Goal: Task Accomplishment & Management: Manage account settings

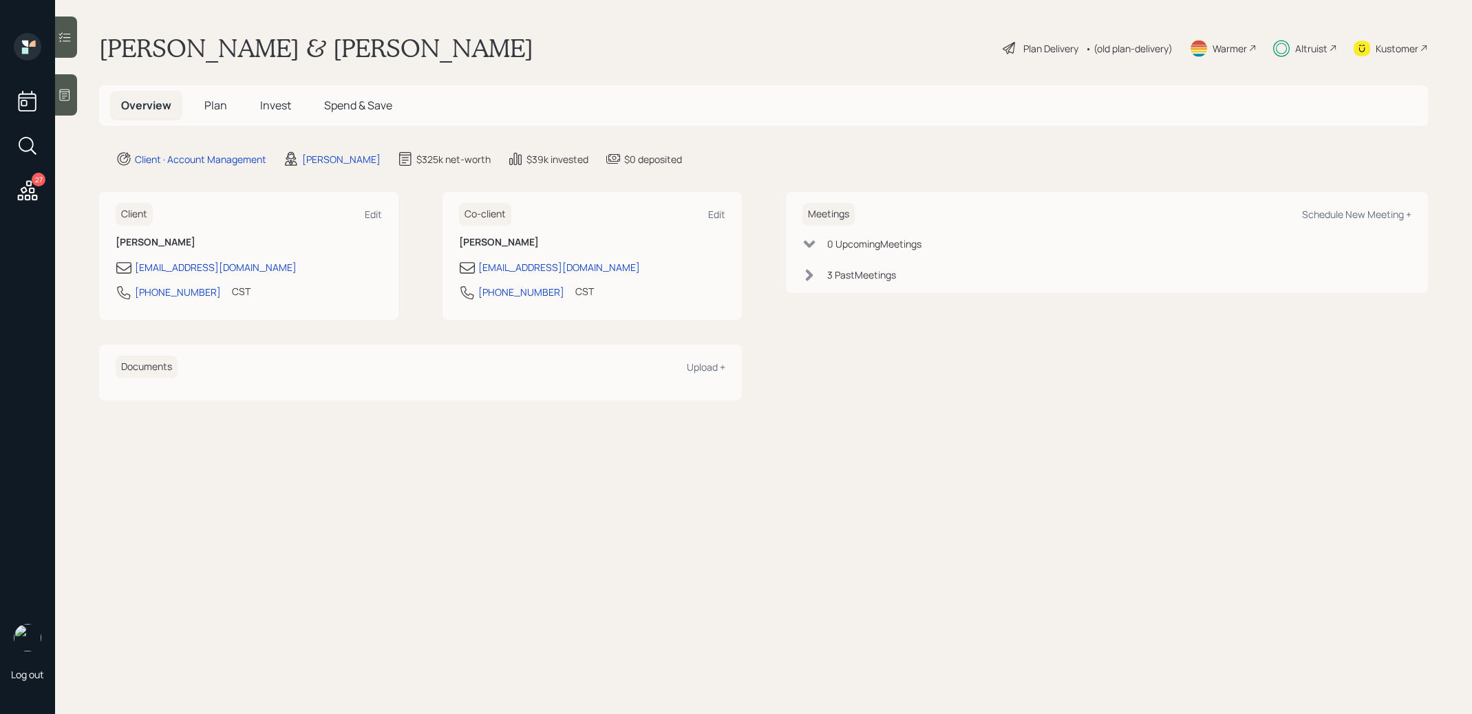
click at [218, 99] on span "Plan" at bounding box center [215, 105] width 23 height 15
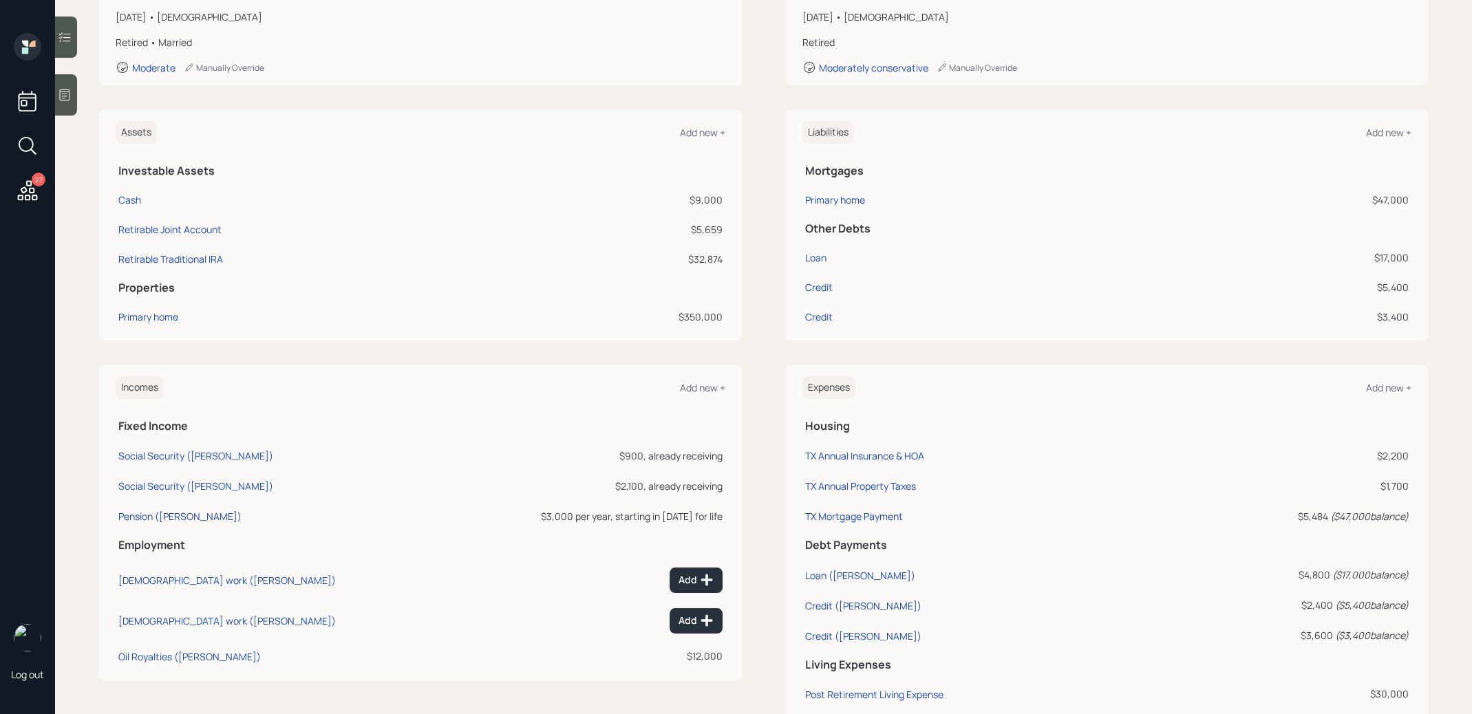
scroll to position [429, 0]
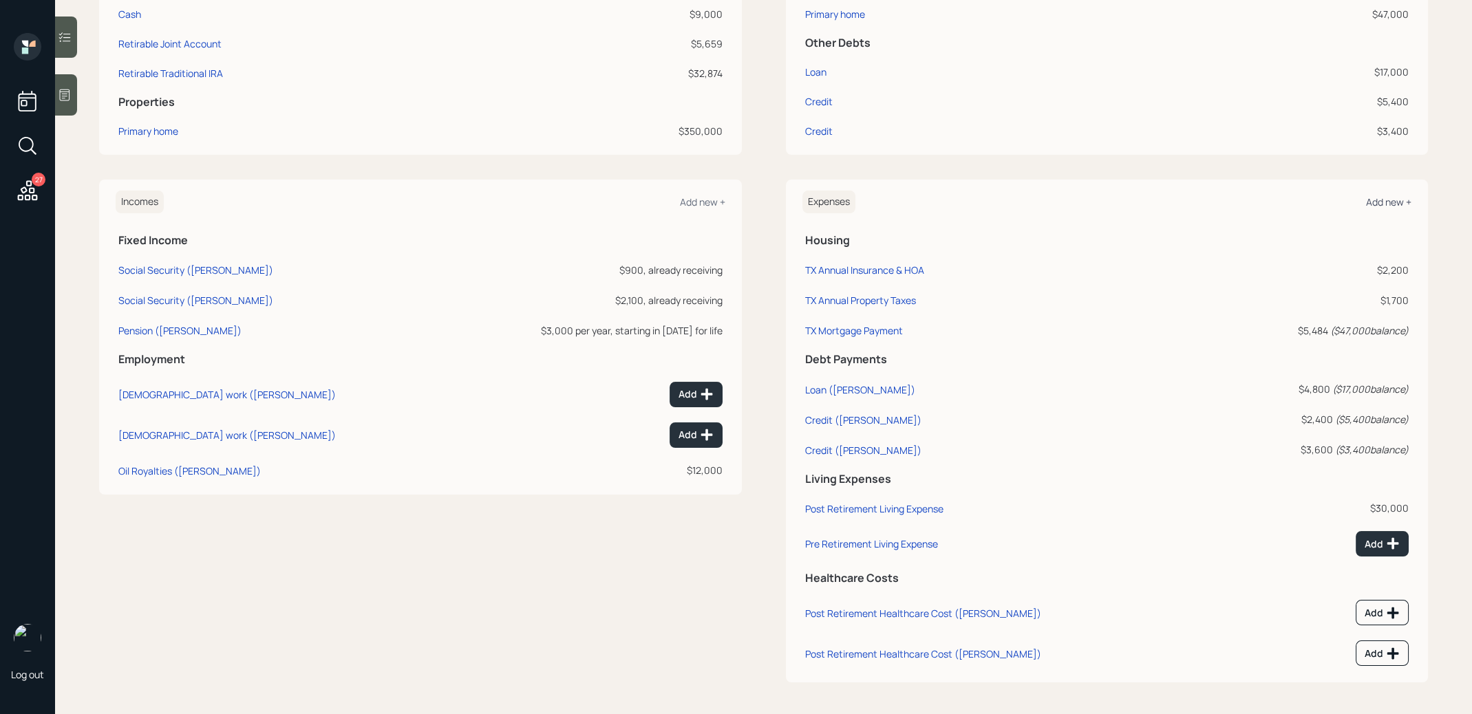
click at [1400, 195] on div "Add new +" at bounding box center [1388, 201] width 45 height 13
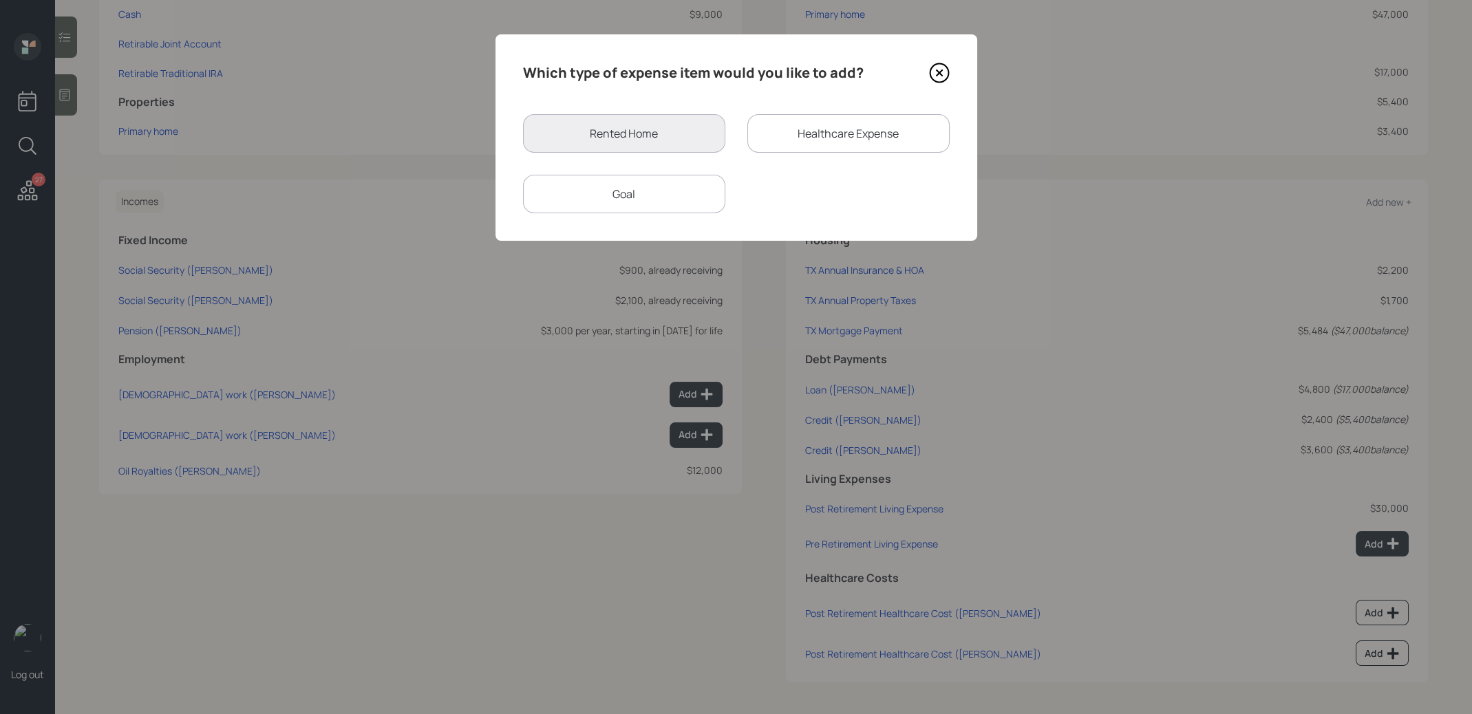
click at [605, 207] on div "Goal" at bounding box center [624, 194] width 202 height 39
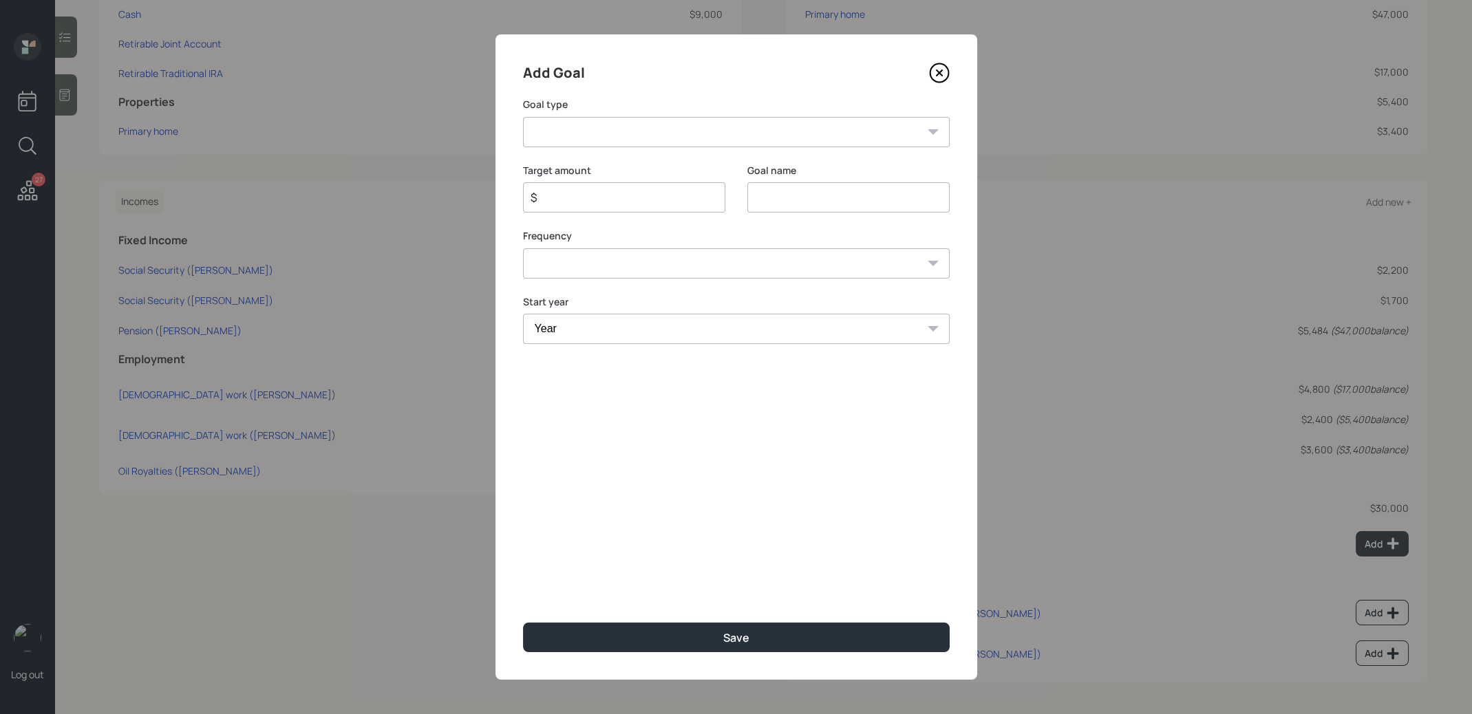
click at [614, 127] on select "Create an emergency fund Donate to charity Purchase a home Make a purchase Supp…" at bounding box center [736, 132] width 427 height 30
select select "other"
type input "Other"
click at [610, 198] on input "$" at bounding box center [618, 197] width 179 height 17
type input "$ 4,000"
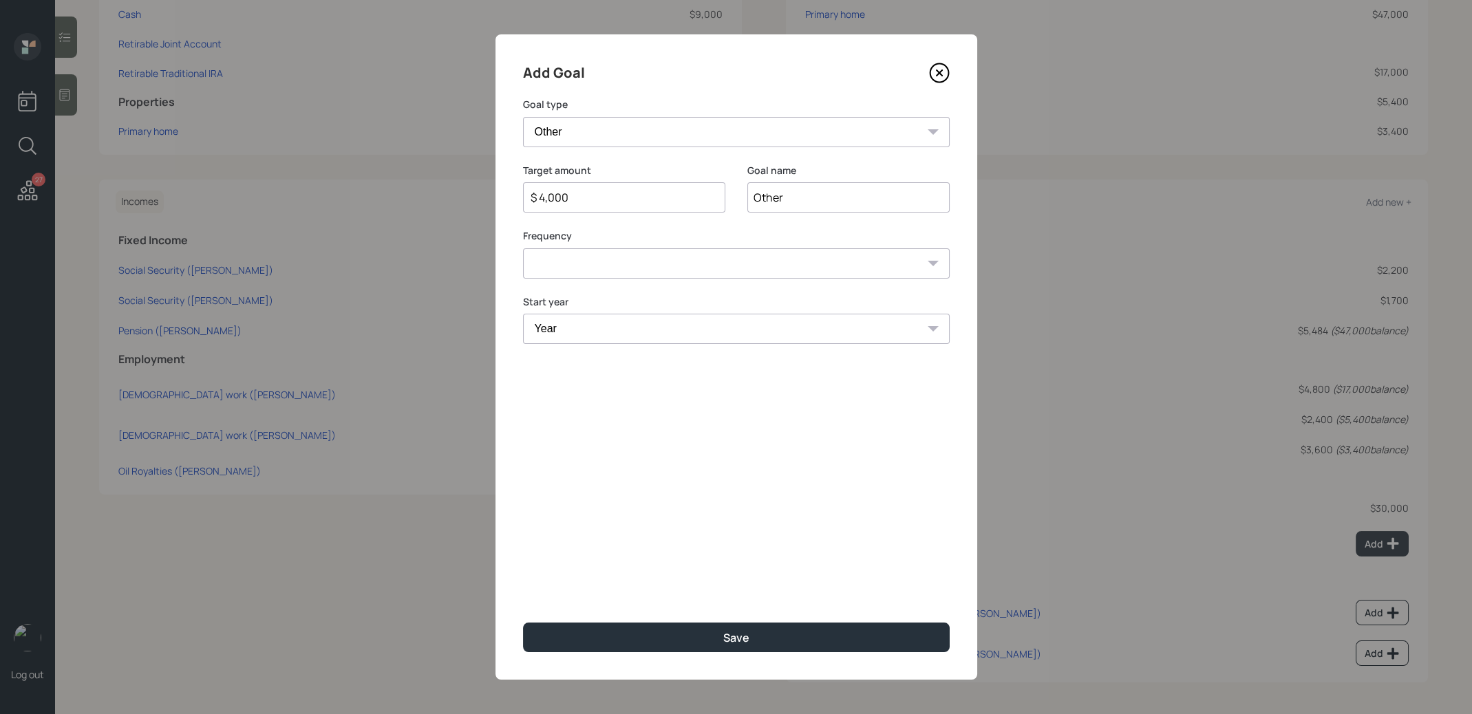
click at [585, 259] on select "One time Every 1 year Every 2 years Every 3 years Every 4 years Every 5 years E…" at bounding box center [736, 263] width 427 height 30
select select "0"
click at [594, 339] on select "Year 2025 2026 2027 2028 2029 2030 2031 2032 2033 2034 2035 2036 2037 2038 2039…" at bounding box center [736, 329] width 427 height 30
select select "2025"
click at [716, 630] on button "Save" at bounding box center [736, 638] width 427 height 30
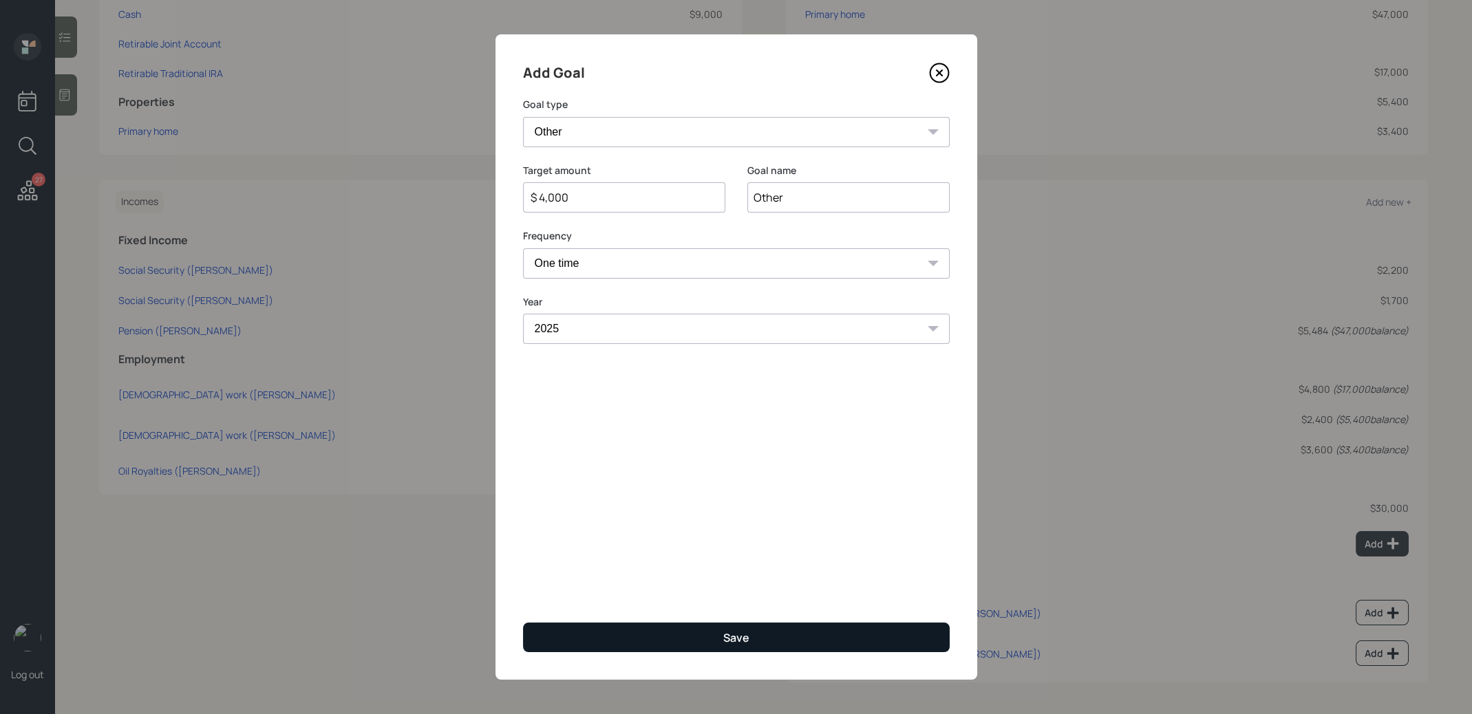
type input "$"
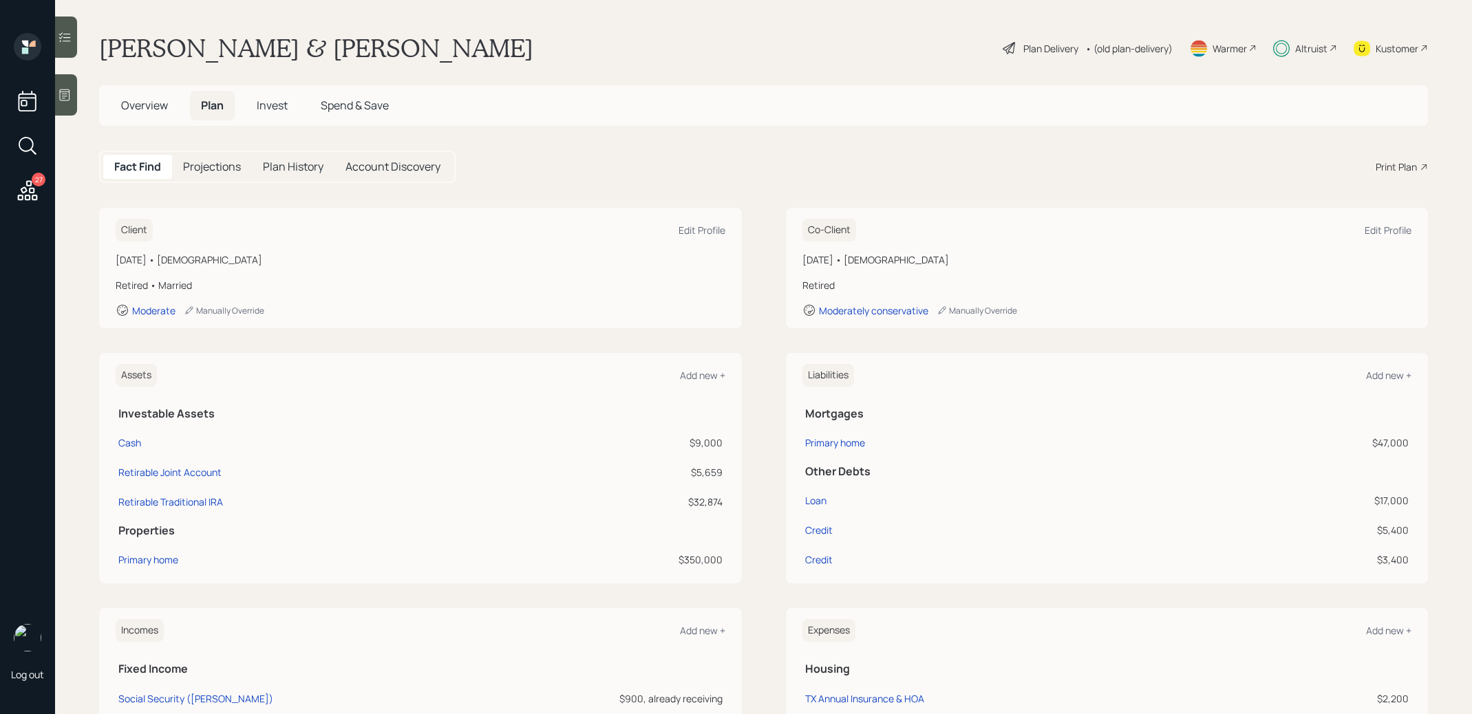
click at [1051, 41] on div "Plan Delivery" at bounding box center [1050, 48] width 55 height 14
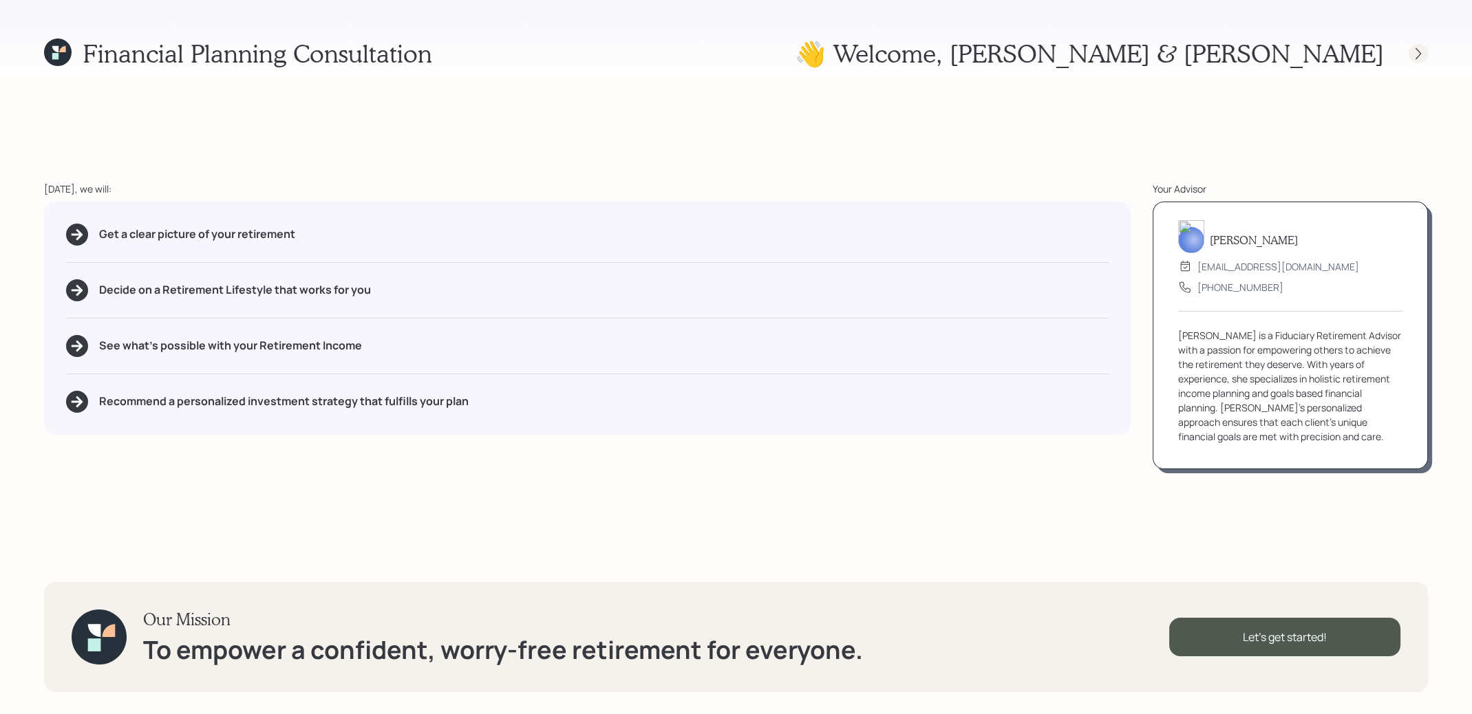
click at [1418, 56] on icon at bounding box center [1418, 53] width 6 height 12
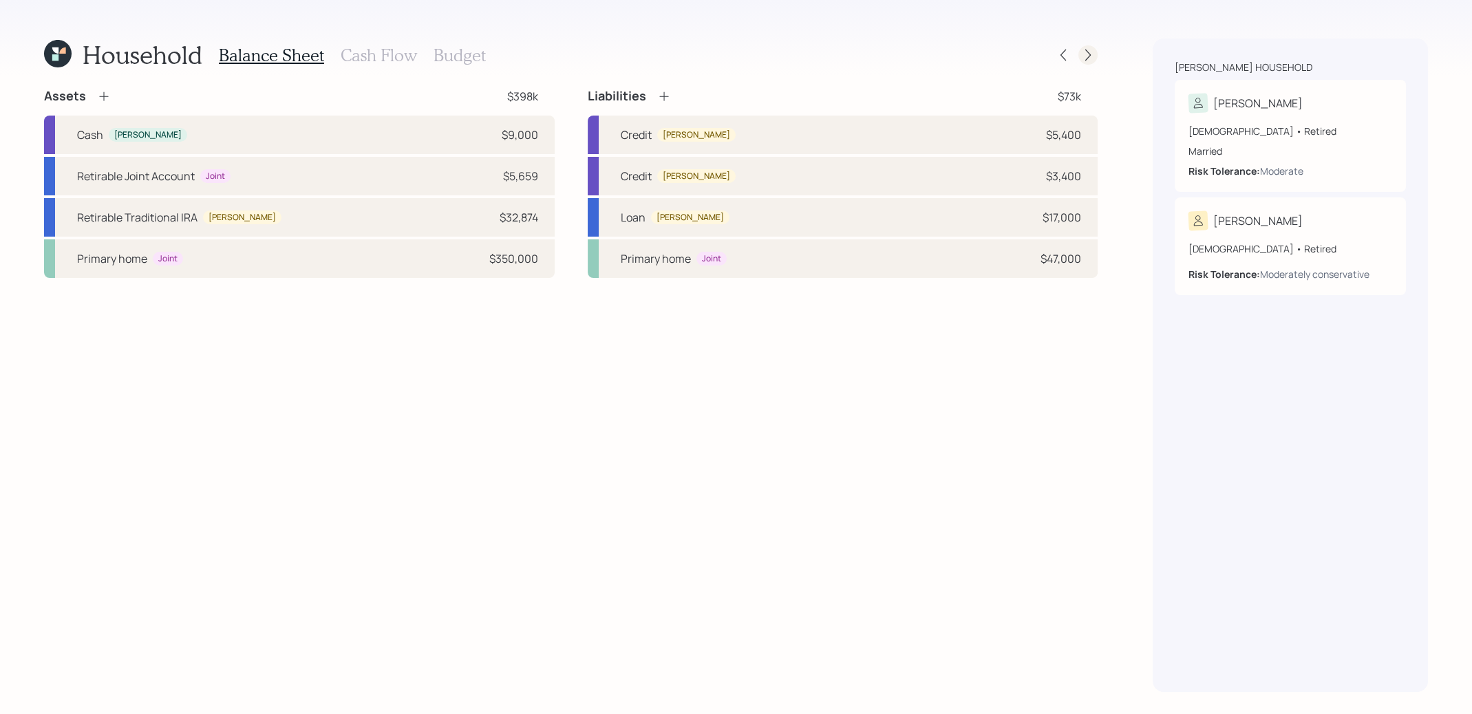
click at [1081, 51] on icon at bounding box center [1088, 55] width 14 height 14
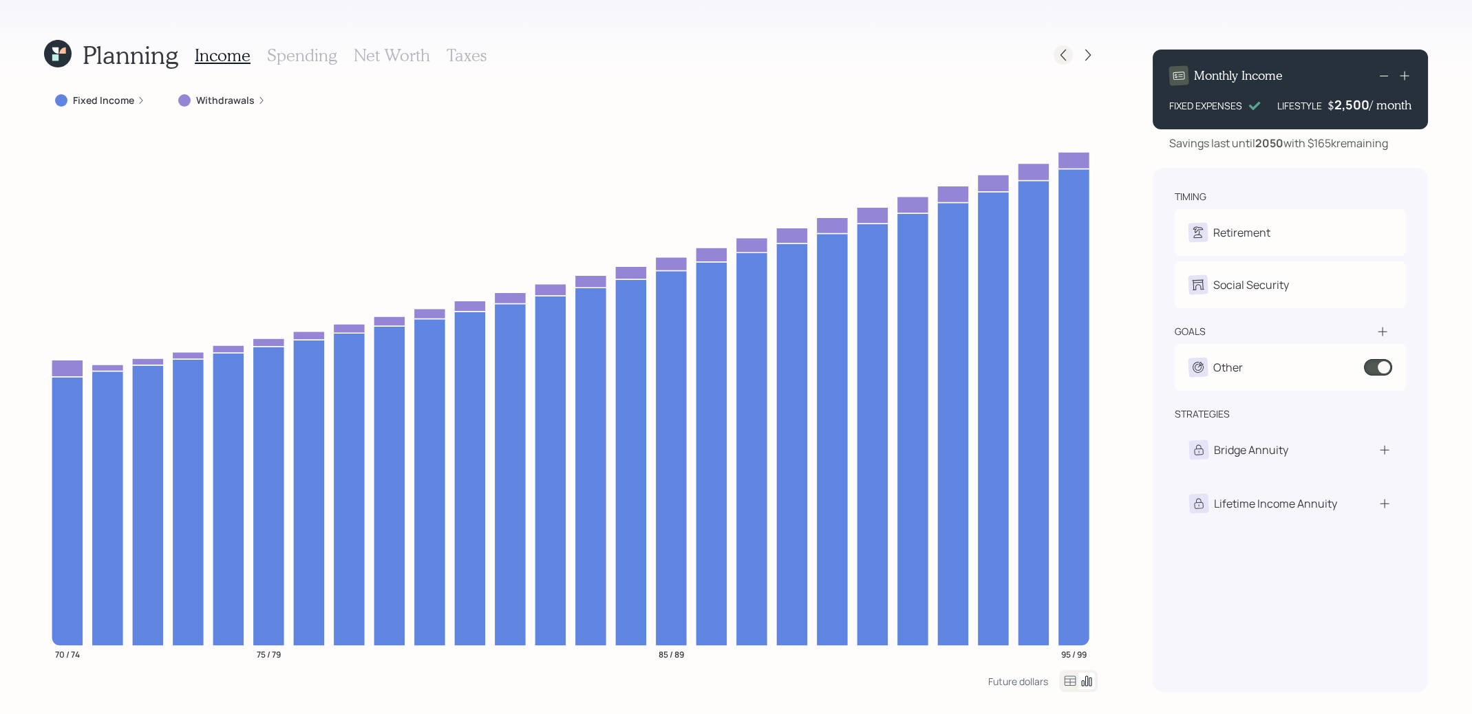
click at [1065, 56] on icon at bounding box center [1063, 55] width 14 height 14
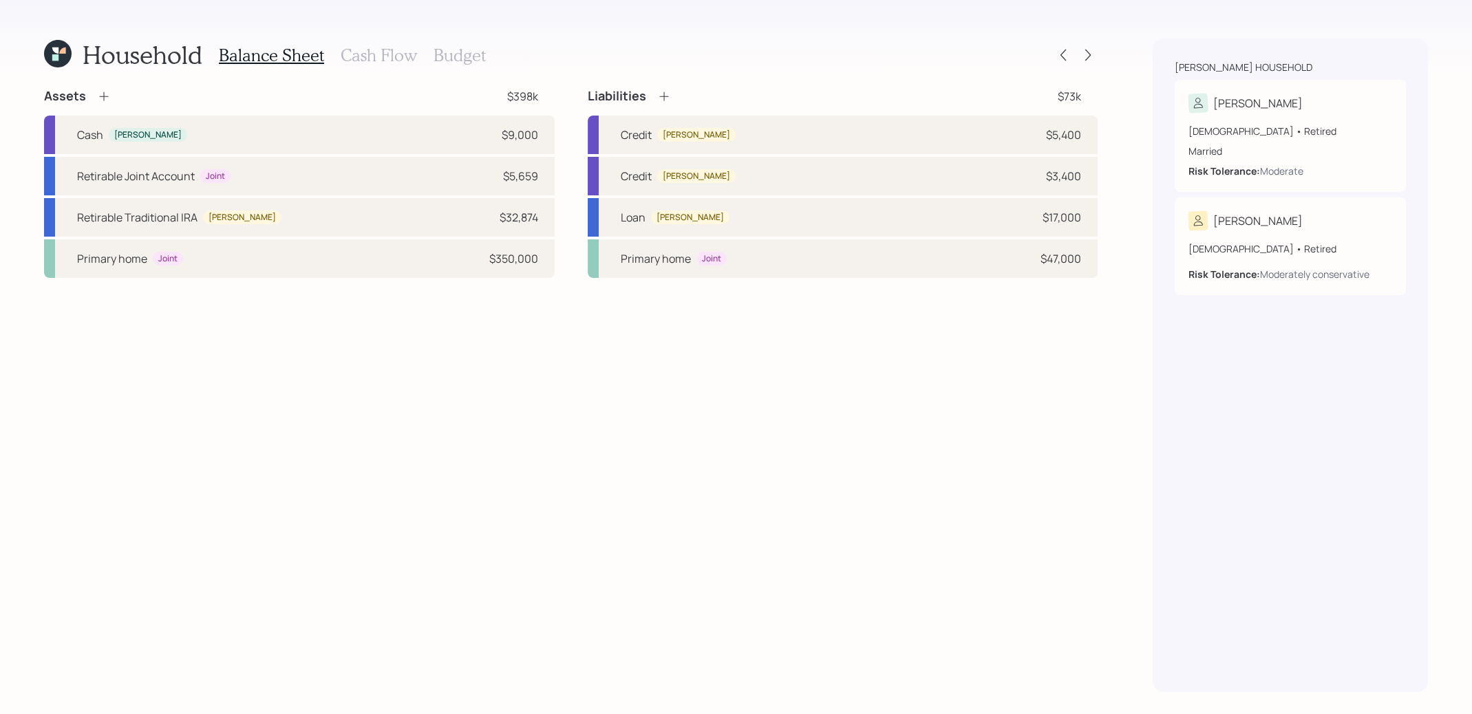
click at [366, 50] on h3 "Cash Flow" at bounding box center [379, 55] width 76 height 20
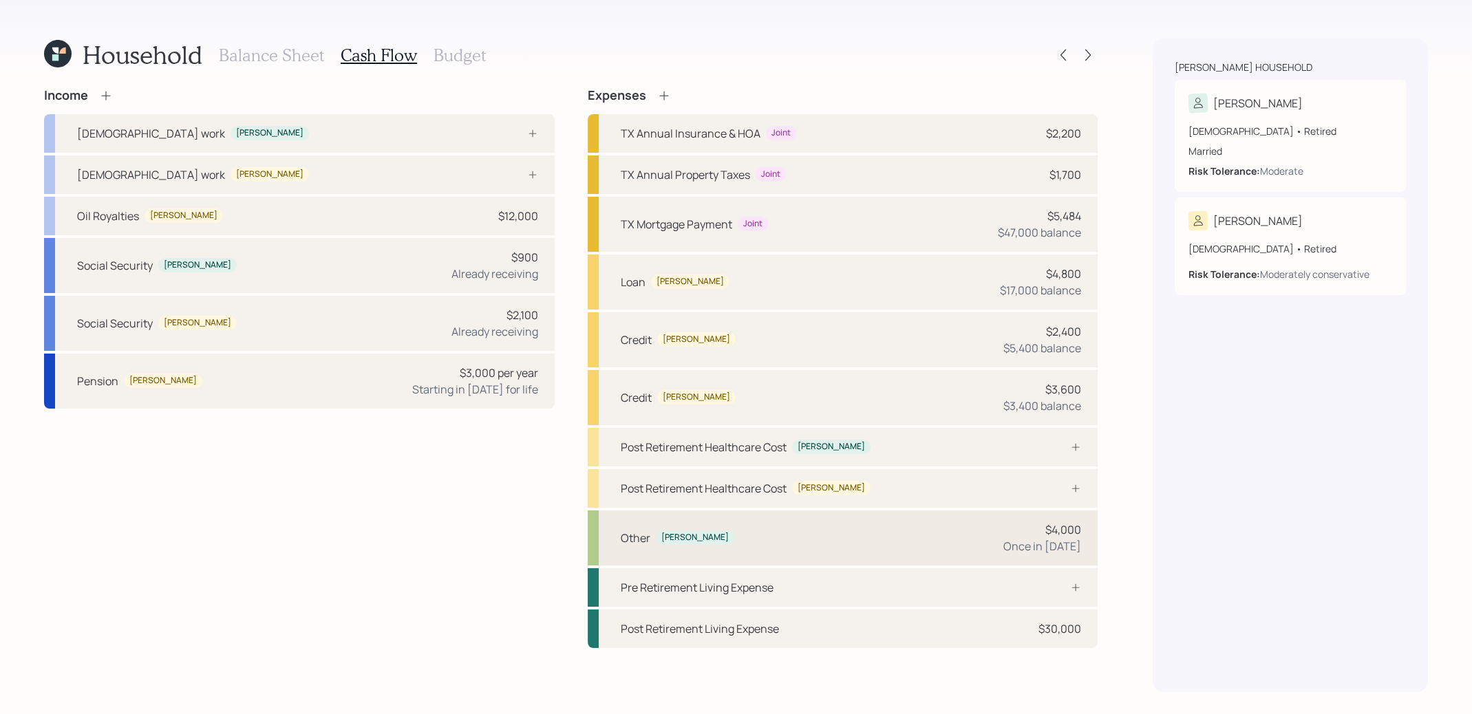
click at [830, 533] on div "Other Jajuana $4,000 Once in 2025" at bounding box center [843, 538] width 511 height 55
select select "0"
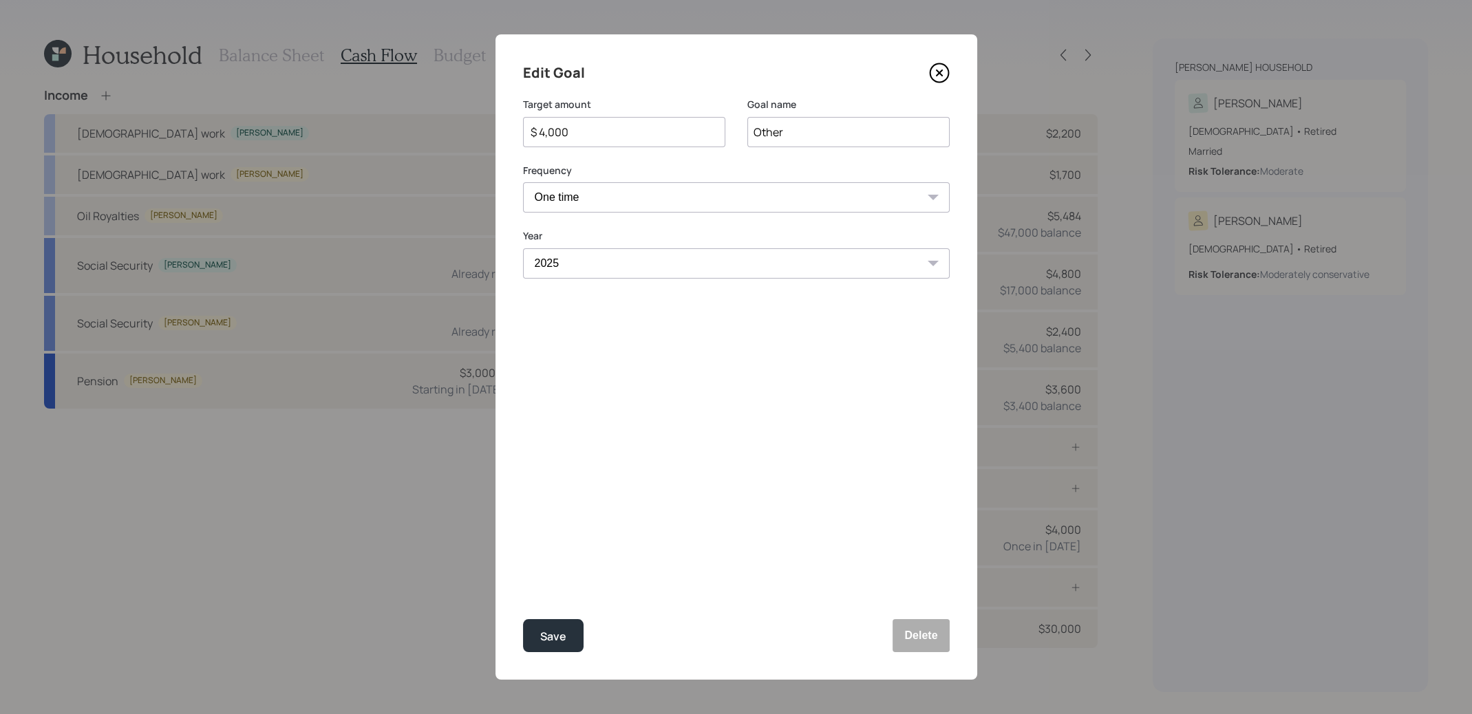
click at [597, 137] on input "$ 4,000" at bounding box center [618, 132] width 179 height 17
click at [559, 636] on div "Save" at bounding box center [553, 637] width 26 height 19
type input "$ 4,000"
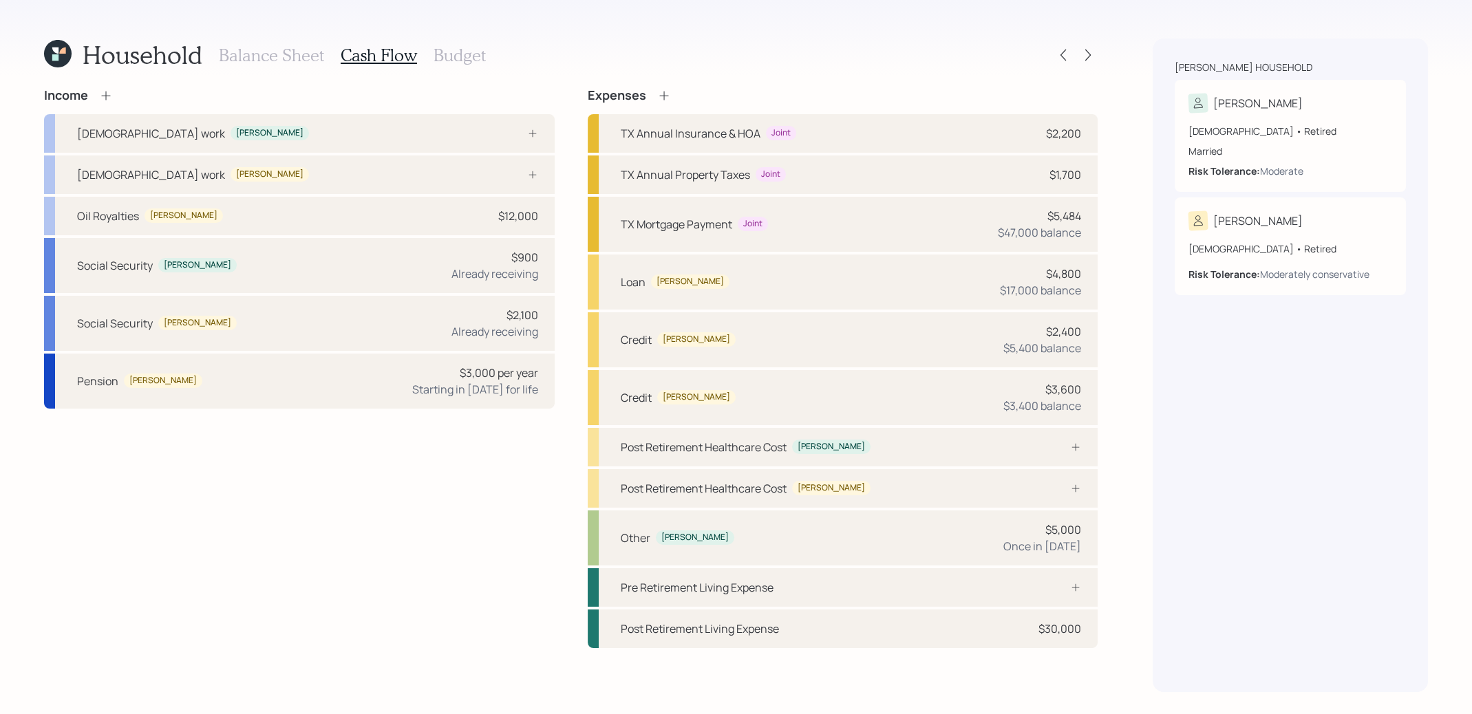
click at [300, 58] on h3 "Balance Sheet" at bounding box center [271, 55] width 105 height 20
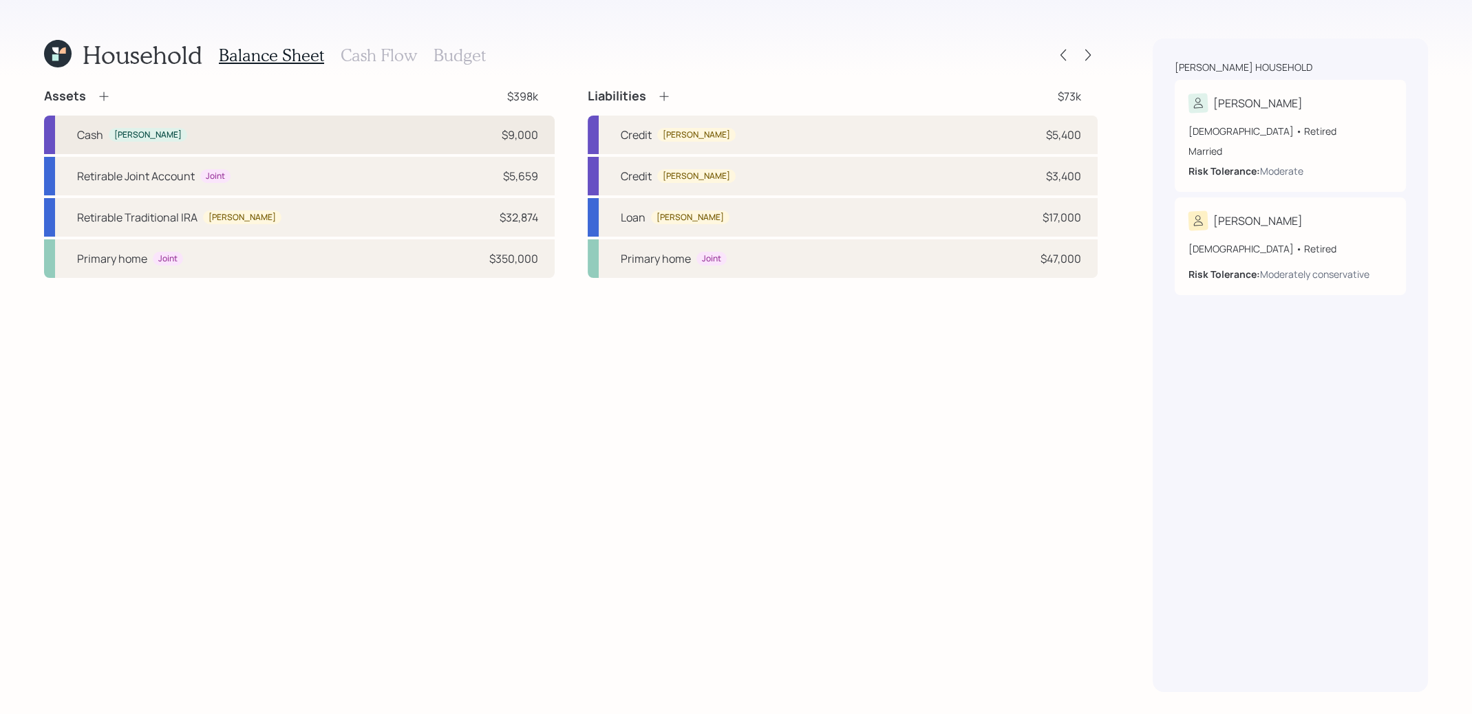
click at [268, 134] on div "Cash Jajuana $9,000" at bounding box center [299, 135] width 511 height 39
select select "emergency_fund"
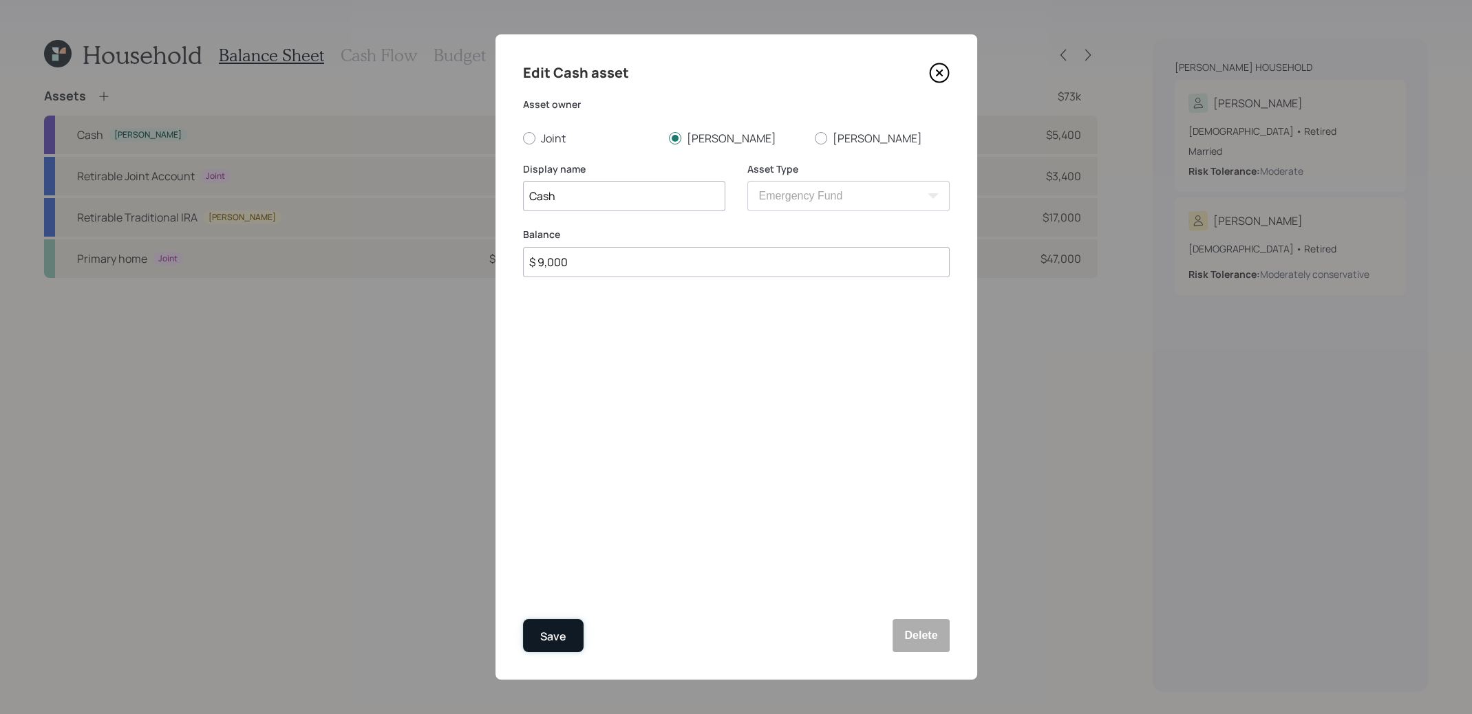
click at [553, 632] on div "Save" at bounding box center [553, 637] width 26 height 19
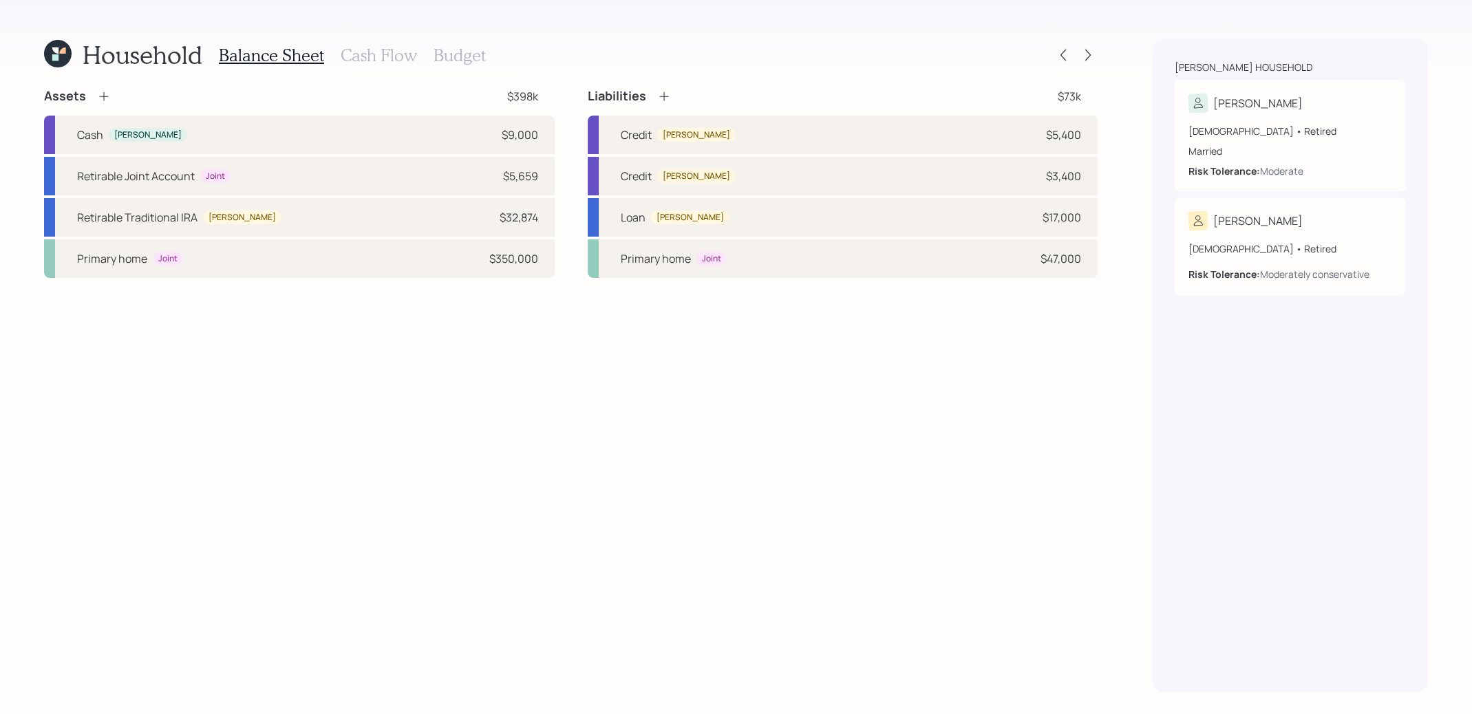
click at [54, 49] on icon at bounding box center [55, 50] width 6 height 6
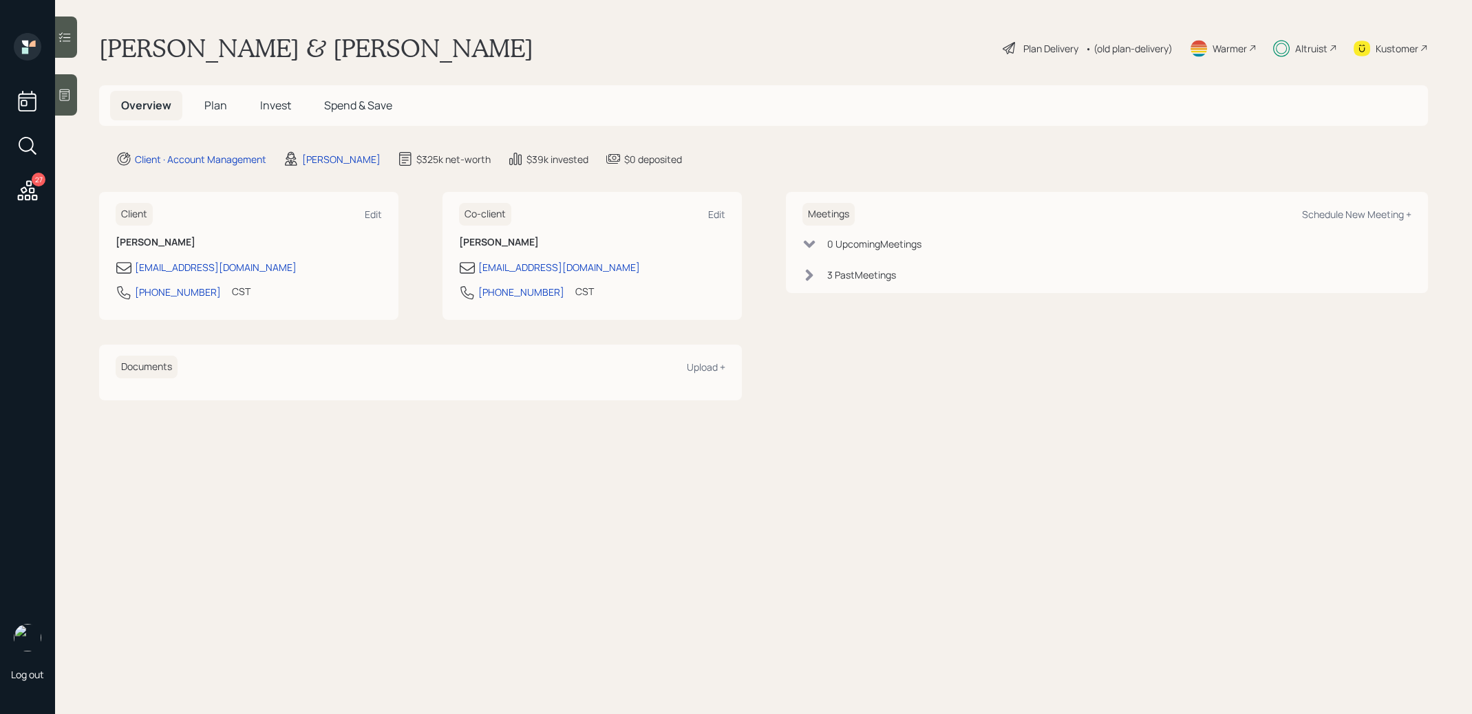
click at [275, 104] on span "Invest" at bounding box center [275, 105] width 31 height 15
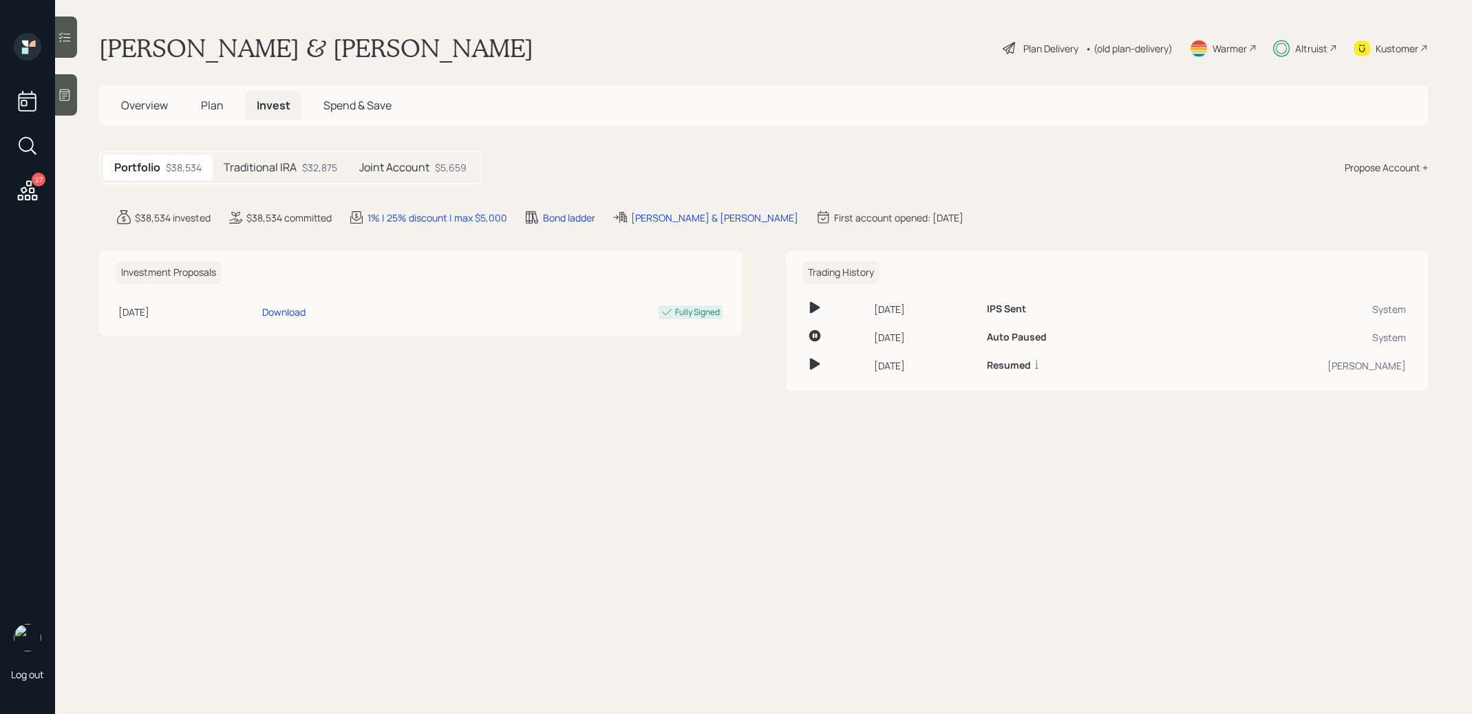
click at [411, 165] on h5 "Joint Account" at bounding box center [394, 167] width 70 height 13
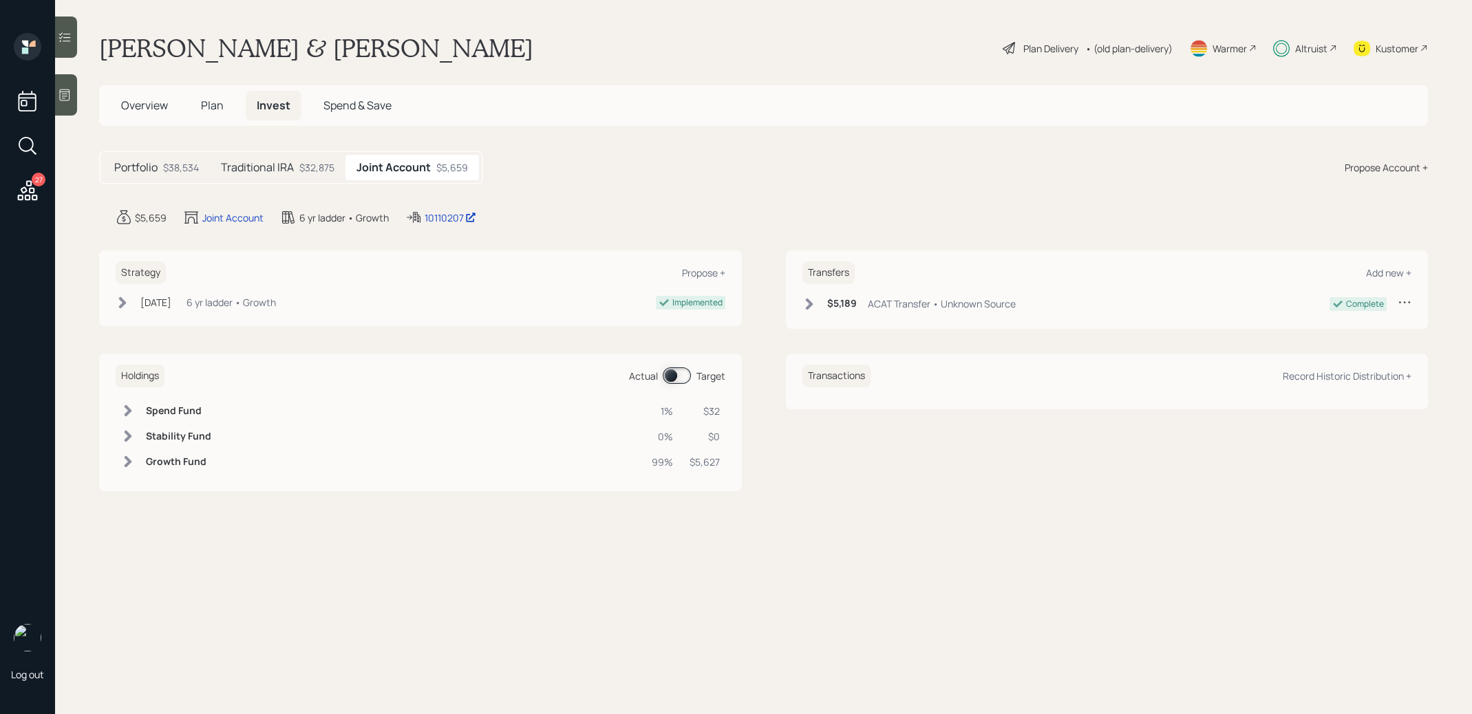
click at [670, 377] on span at bounding box center [677, 375] width 28 height 17
click at [683, 374] on span at bounding box center [677, 375] width 28 height 17
click at [238, 167] on h5 "Traditional IRA" at bounding box center [257, 167] width 73 height 13
click at [674, 376] on span at bounding box center [677, 375] width 28 height 17
click at [682, 375] on span at bounding box center [677, 375] width 28 height 17
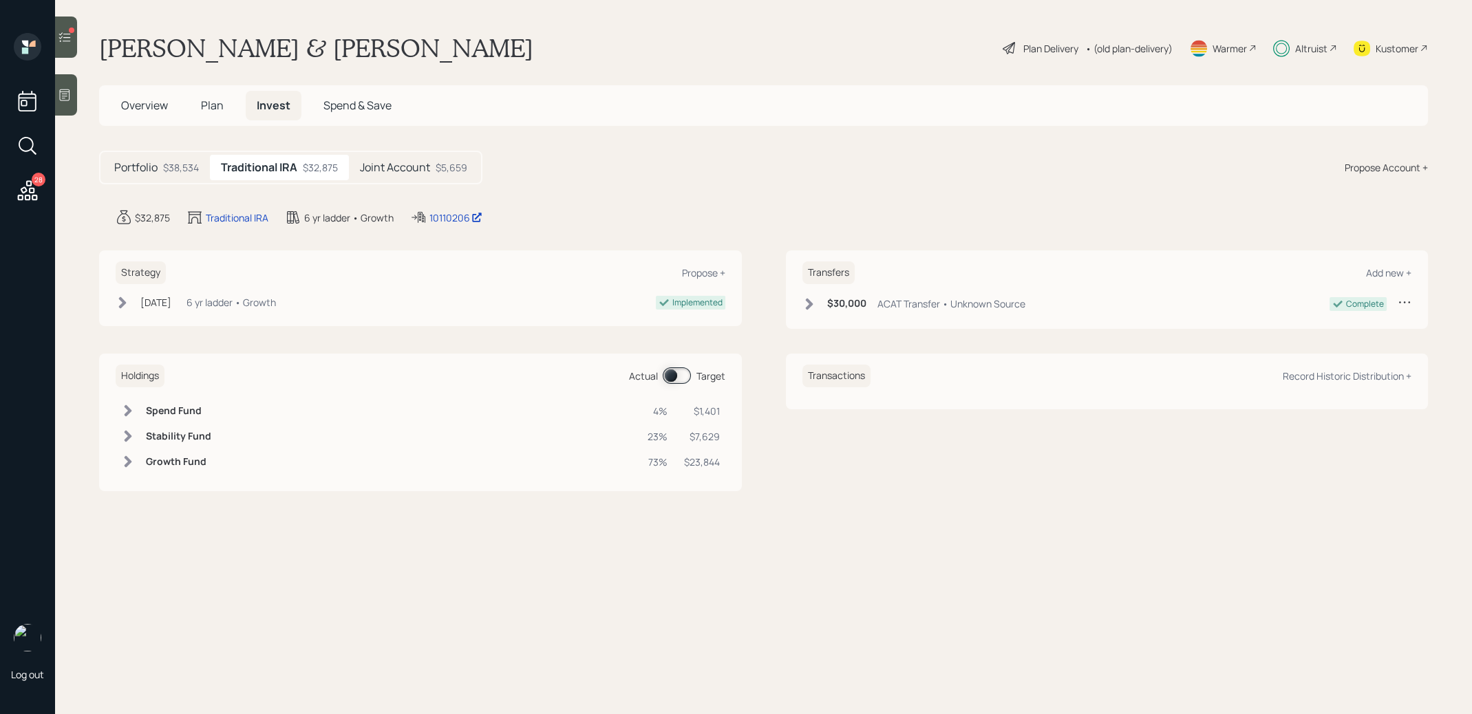
click at [420, 161] on h5 "Joint Account" at bounding box center [395, 167] width 70 height 13
click at [245, 176] on div "Traditional IRA $32,875" at bounding box center [278, 167] width 136 height 25
click at [392, 169] on h5 "Joint Account" at bounding box center [395, 167] width 70 height 13
click at [211, 101] on span "Plan" at bounding box center [212, 105] width 23 height 15
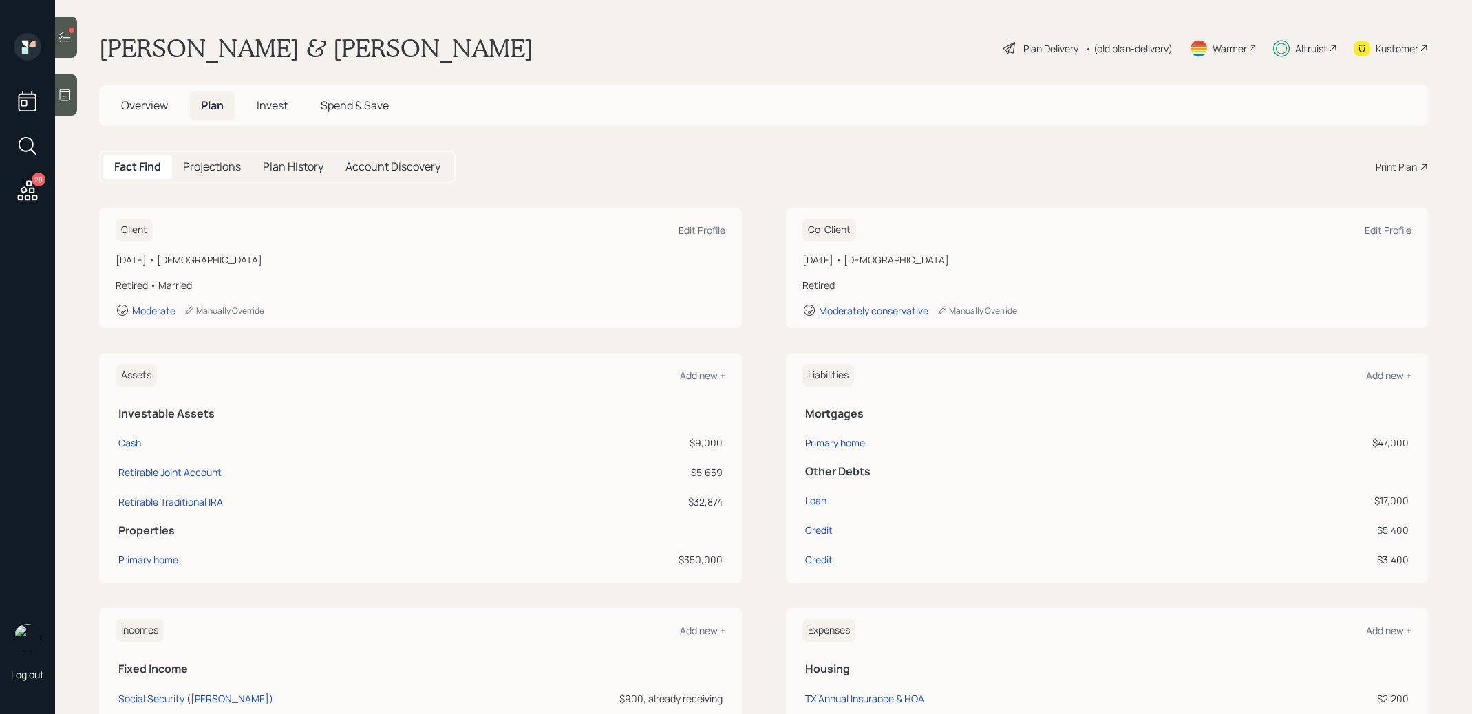
click at [273, 100] on span "Invest" at bounding box center [272, 105] width 31 height 15
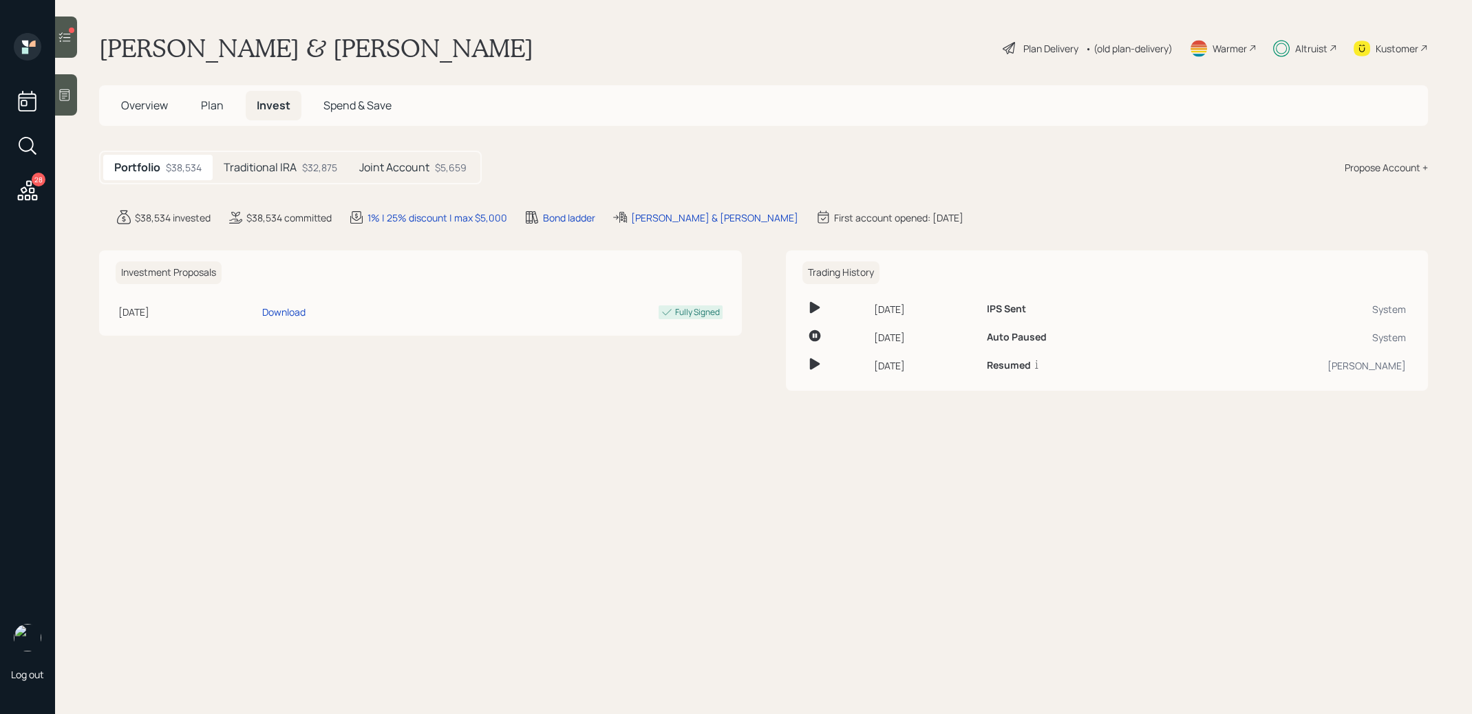
click at [284, 167] on h5 "Traditional IRA" at bounding box center [260, 167] width 73 height 13
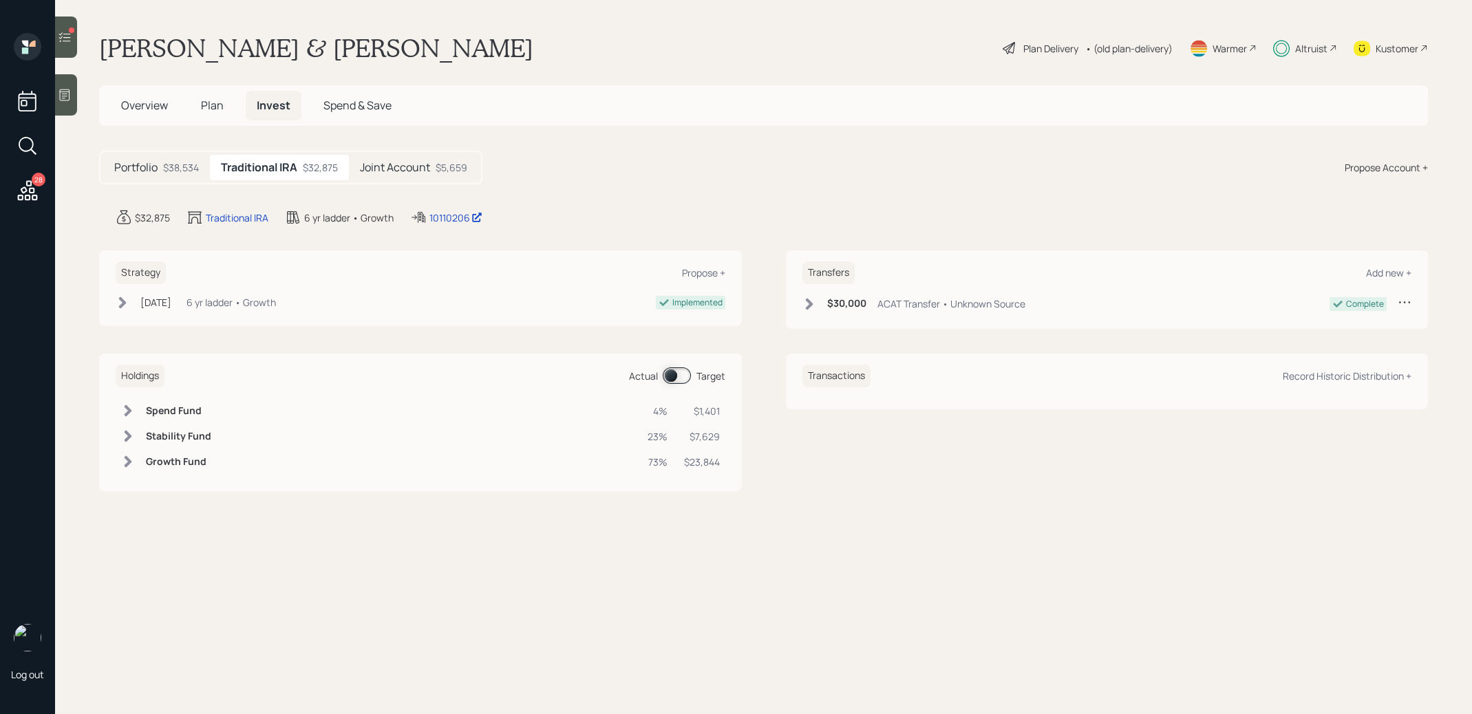
click at [423, 169] on h5 "Joint Account" at bounding box center [395, 167] width 70 height 13
click at [670, 373] on span at bounding box center [677, 375] width 28 height 17
click at [675, 372] on span at bounding box center [677, 375] width 28 height 17
click at [208, 107] on span "Plan" at bounding box center [212, 105] width 23 height 15
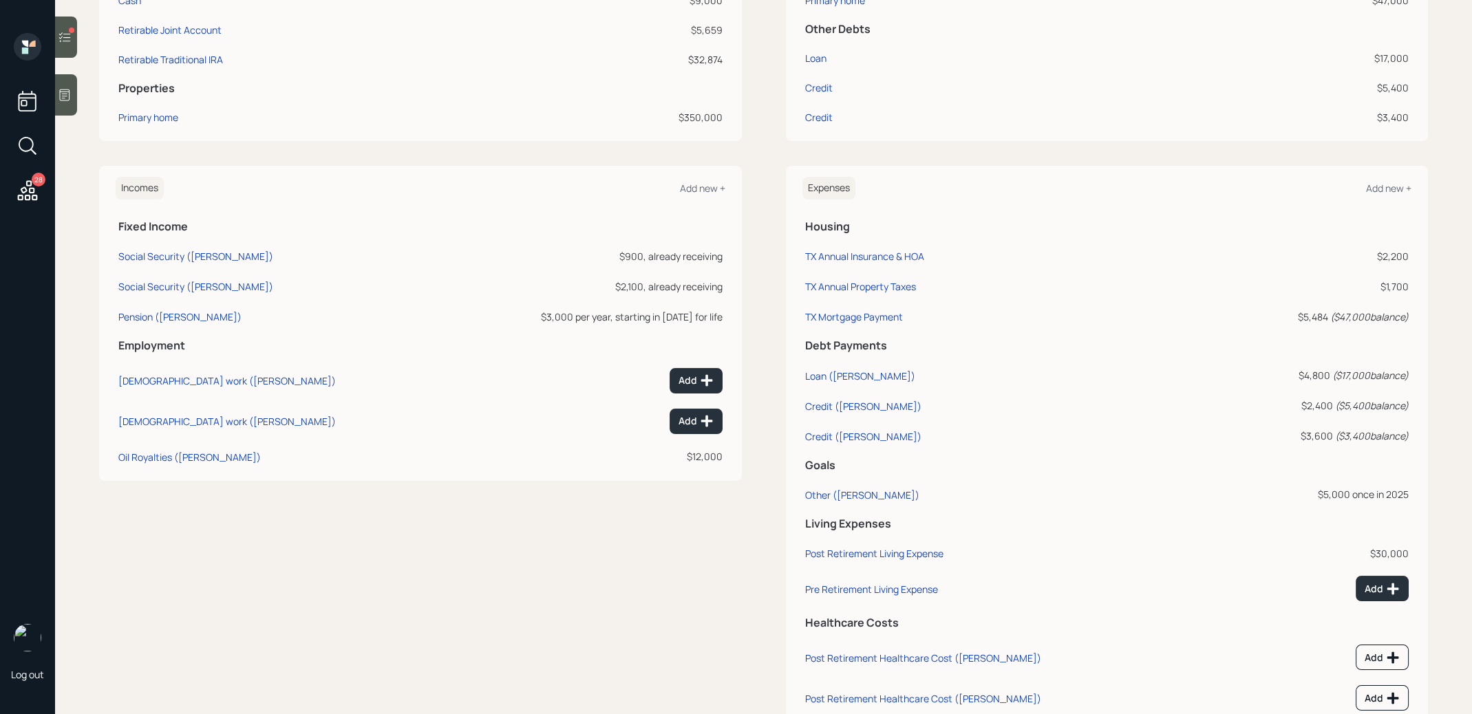
scroll to position [458, 0]
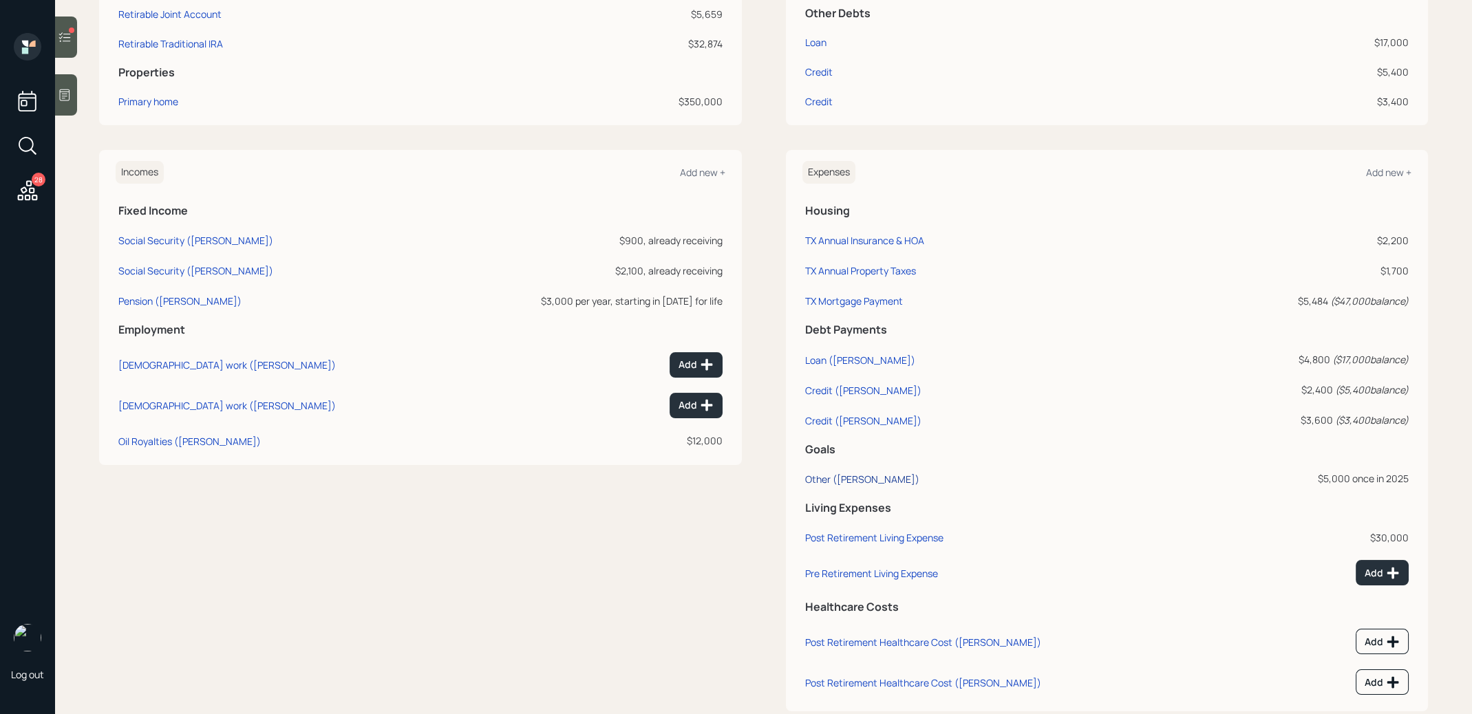
click at [828, 479] on div "Other ([PERSON_NAME])" at bounding box center [862, 479] width 114 height 13
select select "0"
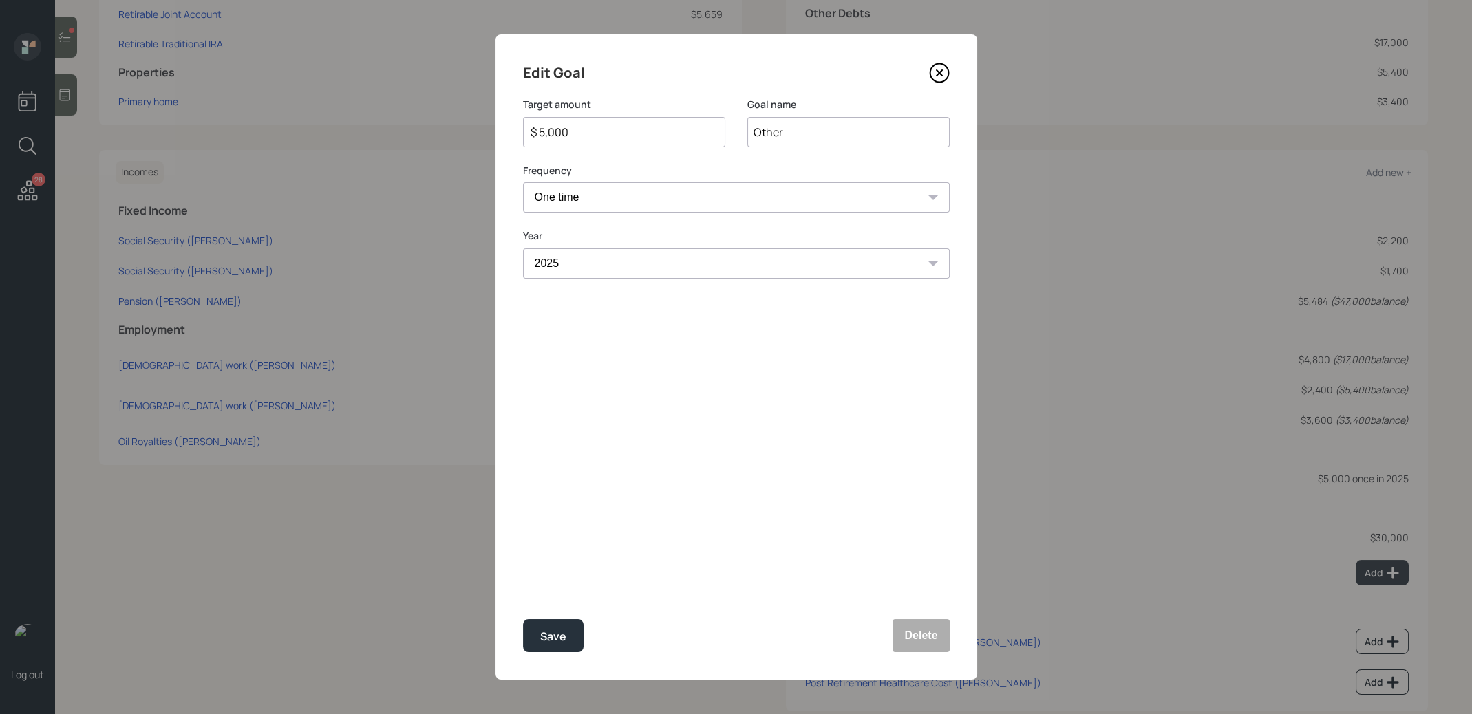
click at [593, 124] on input "$ 5,000" at bounding box center [618, 132] width 179 height 17
click at [547, 633] on div "Save" at bounding box center [553, 637] width 26 height 19
type input "$ 5,000"
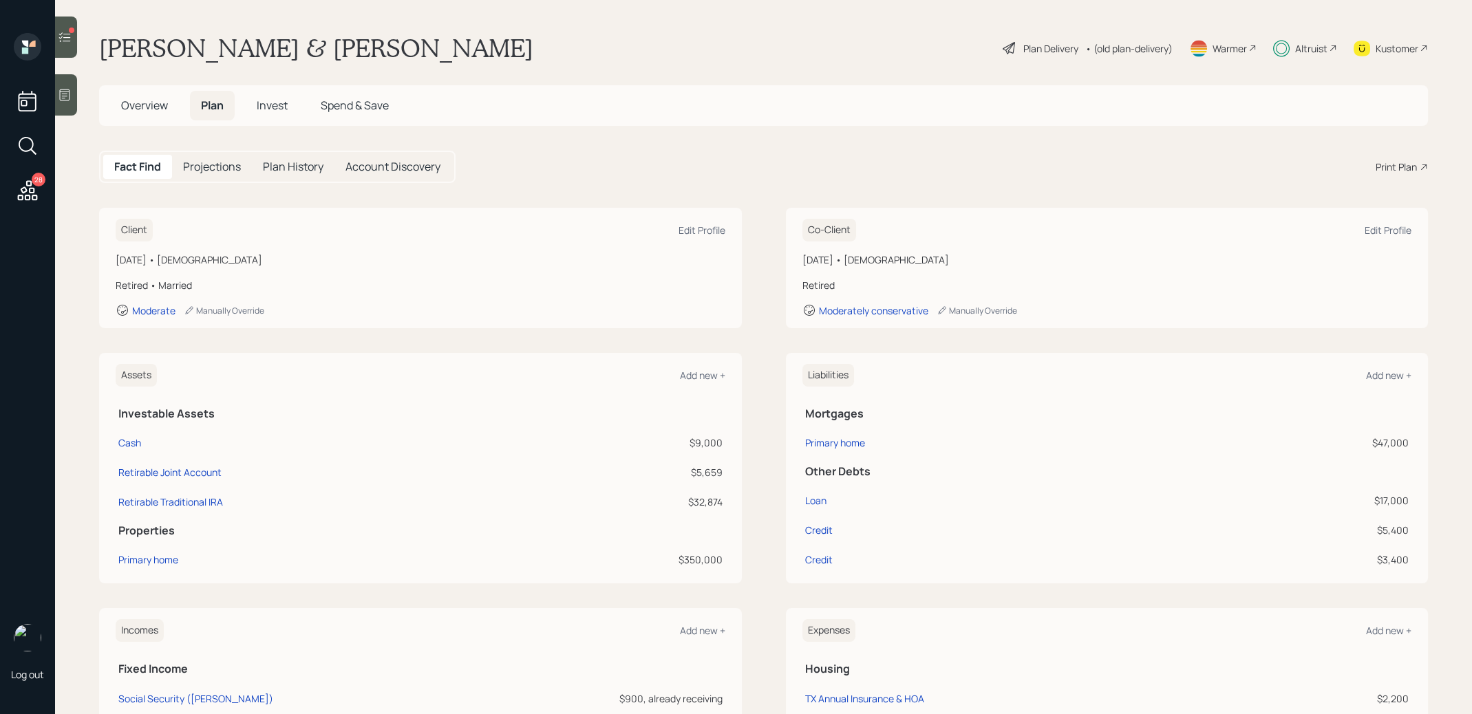
click at [146, 105] on span "Overview" at bounding box center [144, 105] width 47 height 15
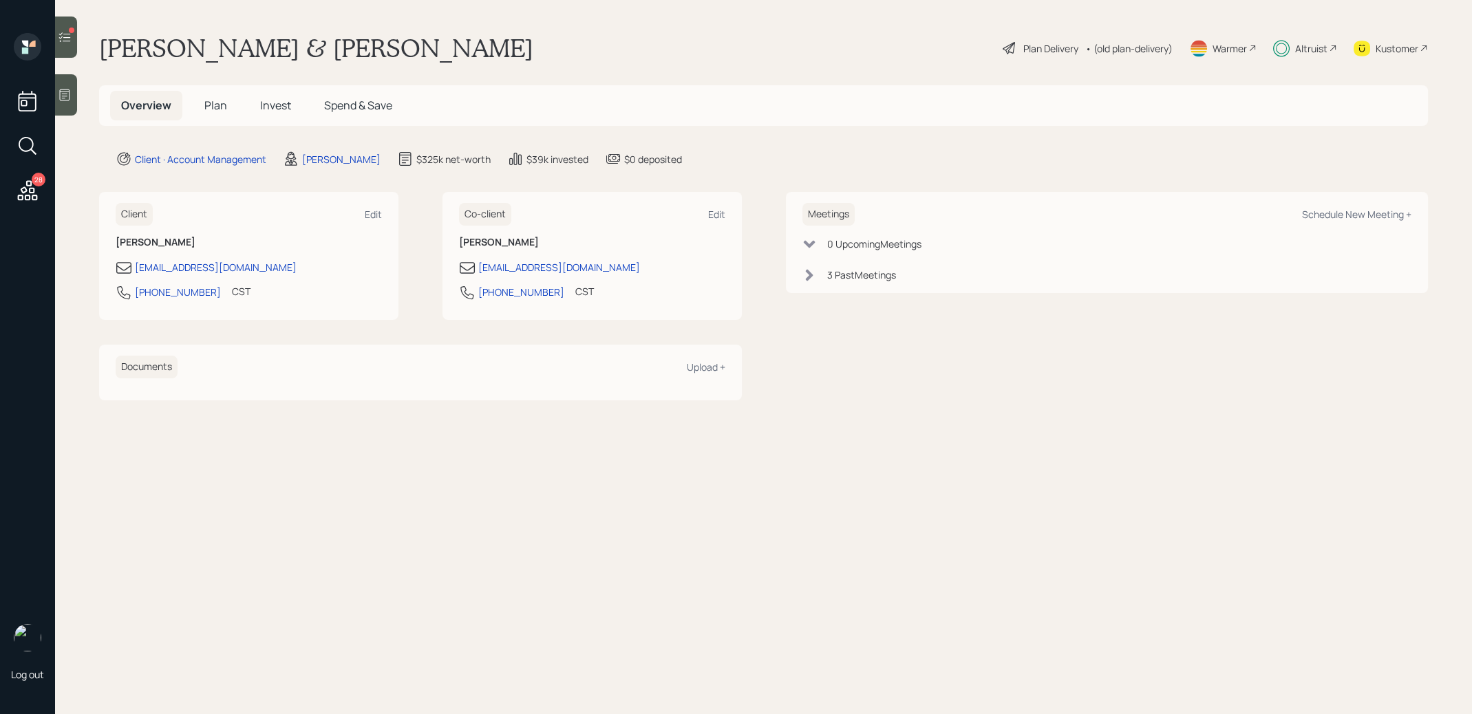
click at [261, 107] on span "Invest" at bounding box center [275, 105] width 31 height 15
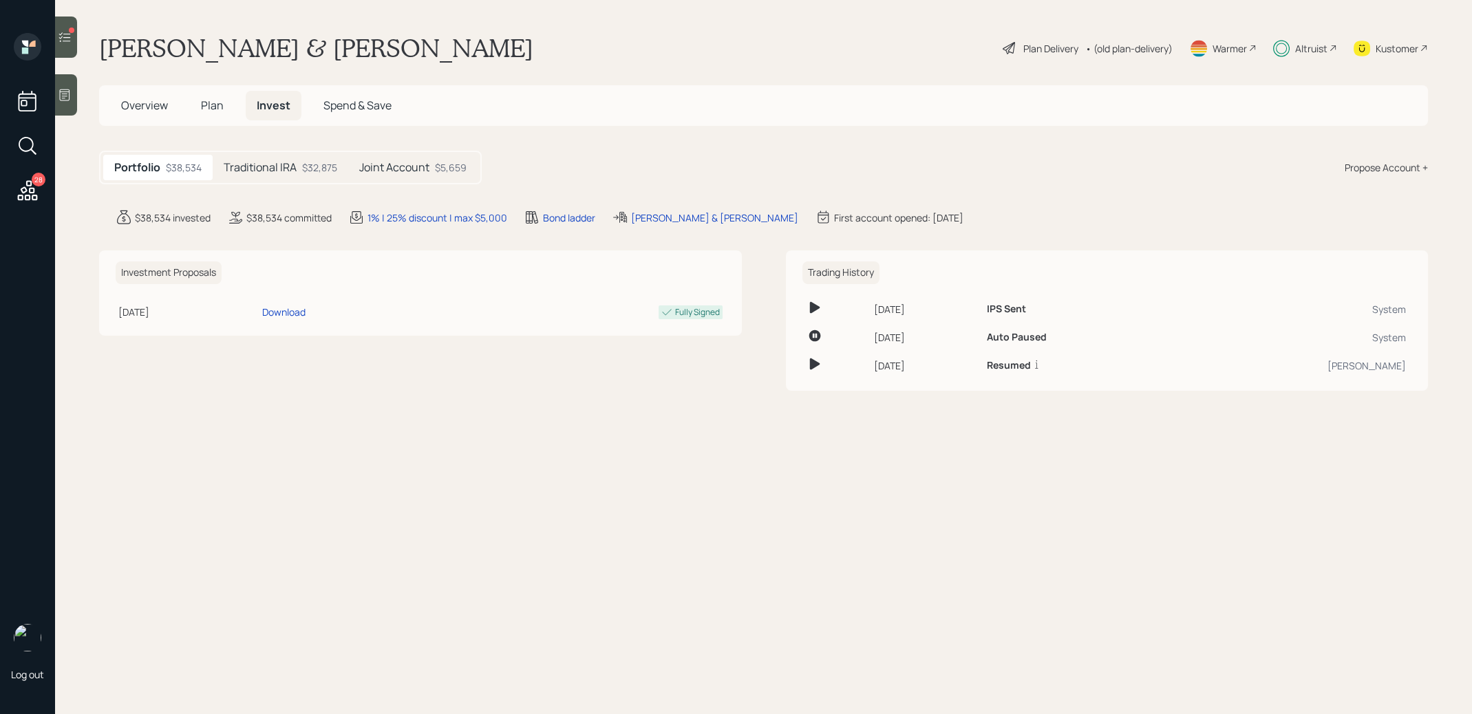
click at [431, 163] on div "Joint Account $5,659" at bounding box center [412, 167] width 129 height 25
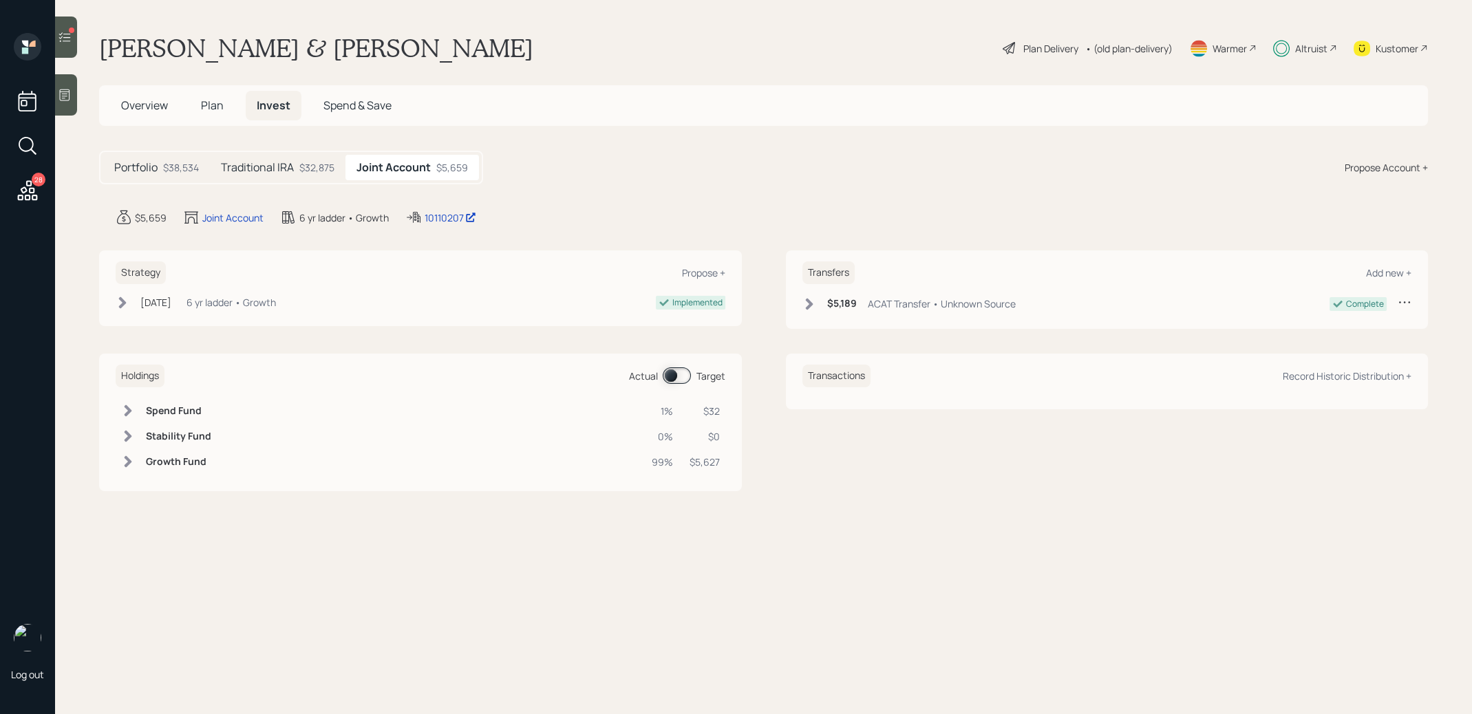
click at [674, 373] on span at bounding box center [677, 375] width 28 height 17
click at [303, 167] on div "$32,875" at bounding box center [316, 167] width 35 height 14
click at [667, 377] on span at bounding box center [677, 375] width 28 height 17
click at [684, 374] on span at bounding box center [677, 375] width 28 height 17
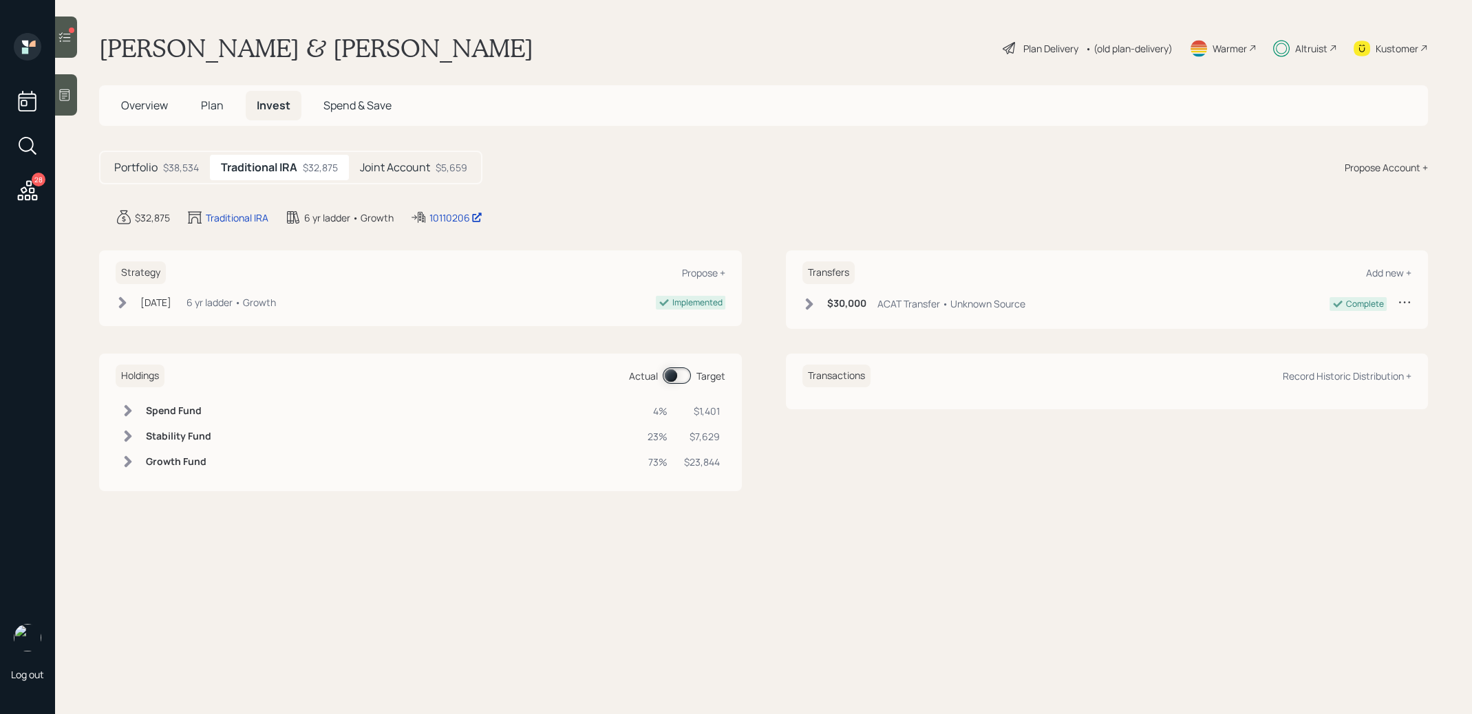
click at [1045, 55] on div "Plan Delivery" at bounding box center [1040, 48] width 78 height 17
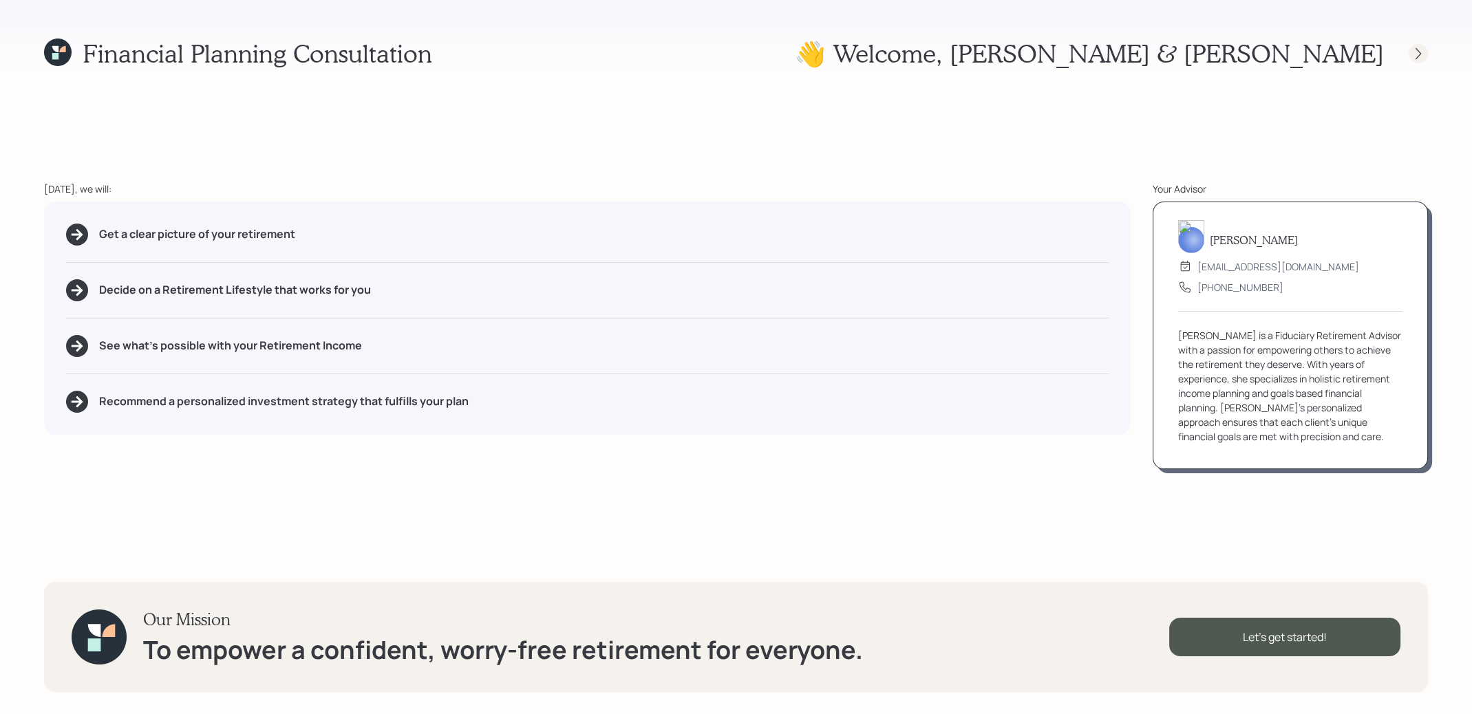
click at [1412, 51] on icon at bounding box center [1418, 54] width 14 height 14
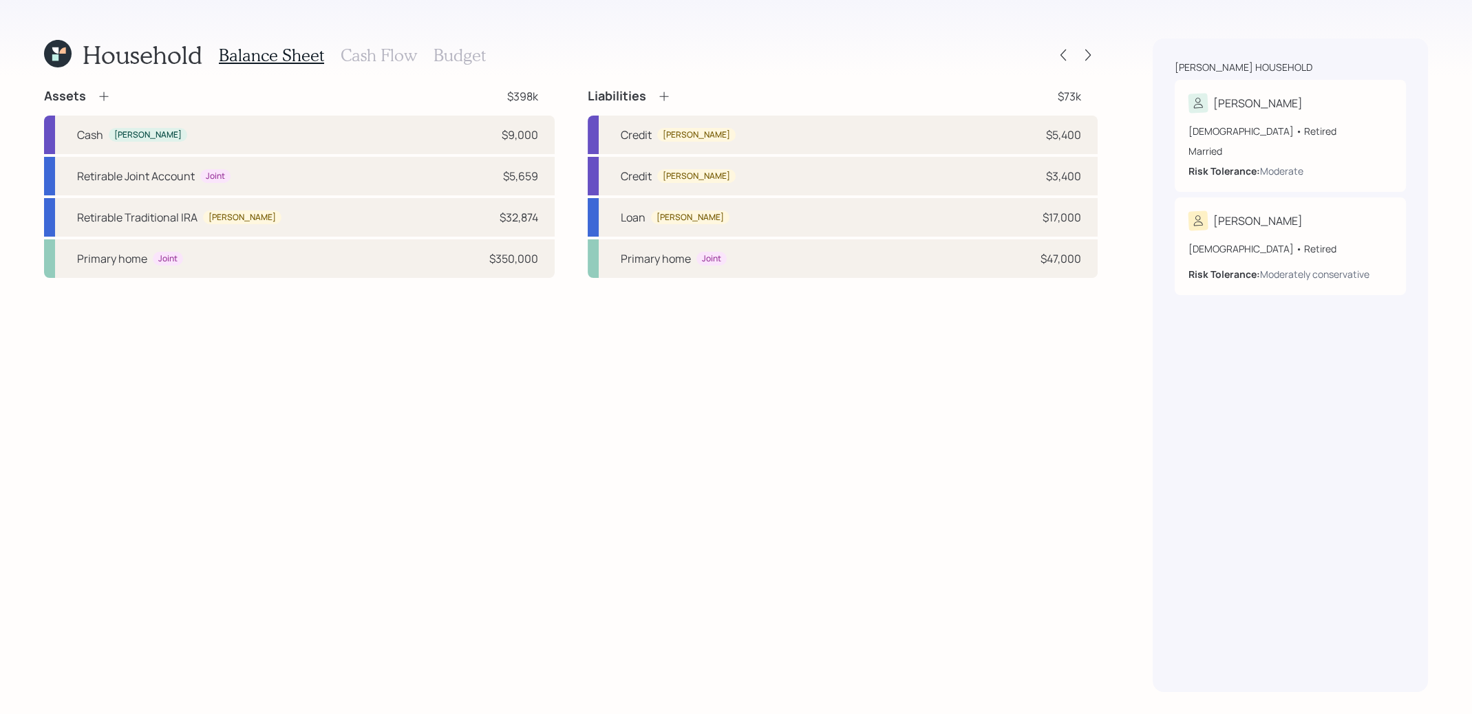
click at [457, 56] on h3 "Budget" at bounding box center [460, 55] width 52 height 20
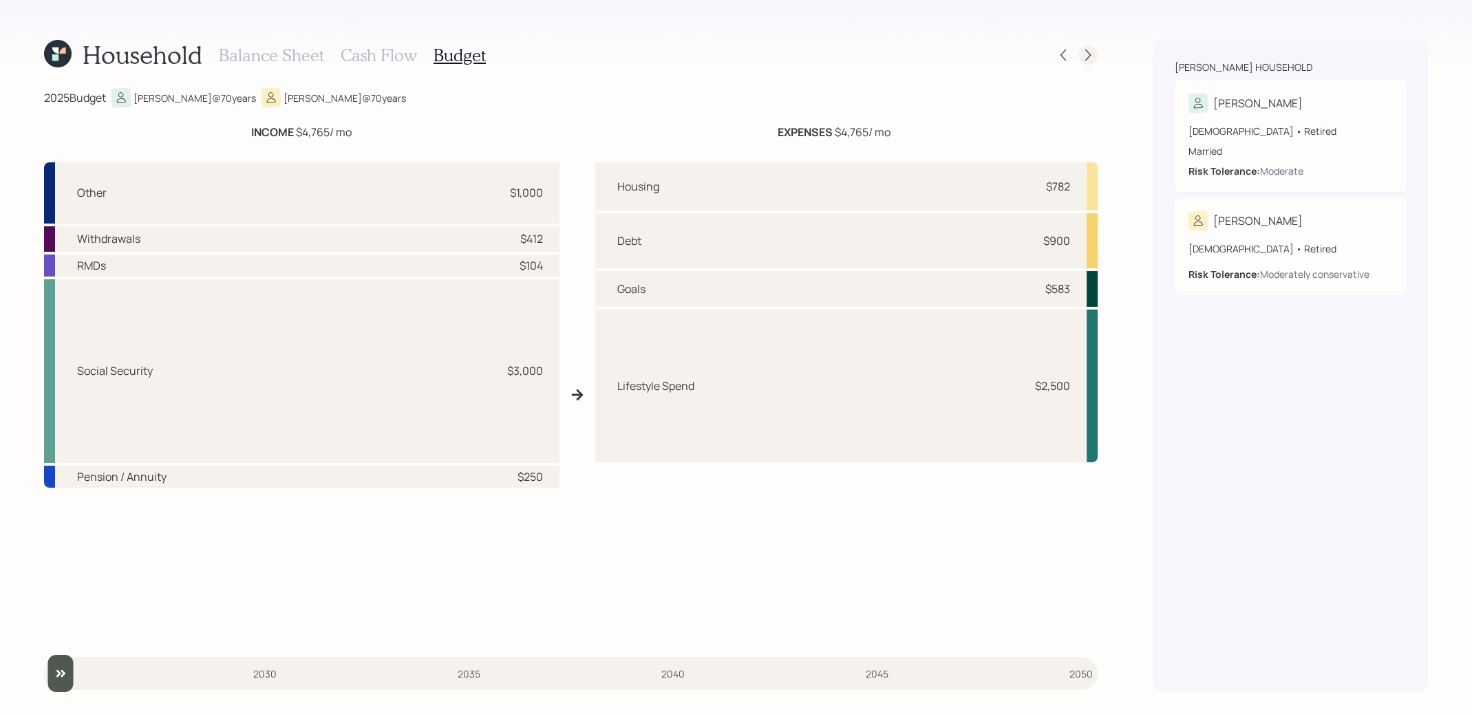
click at [1088, 59] on icon at bounding box center [1088, 55] width 14 height 14
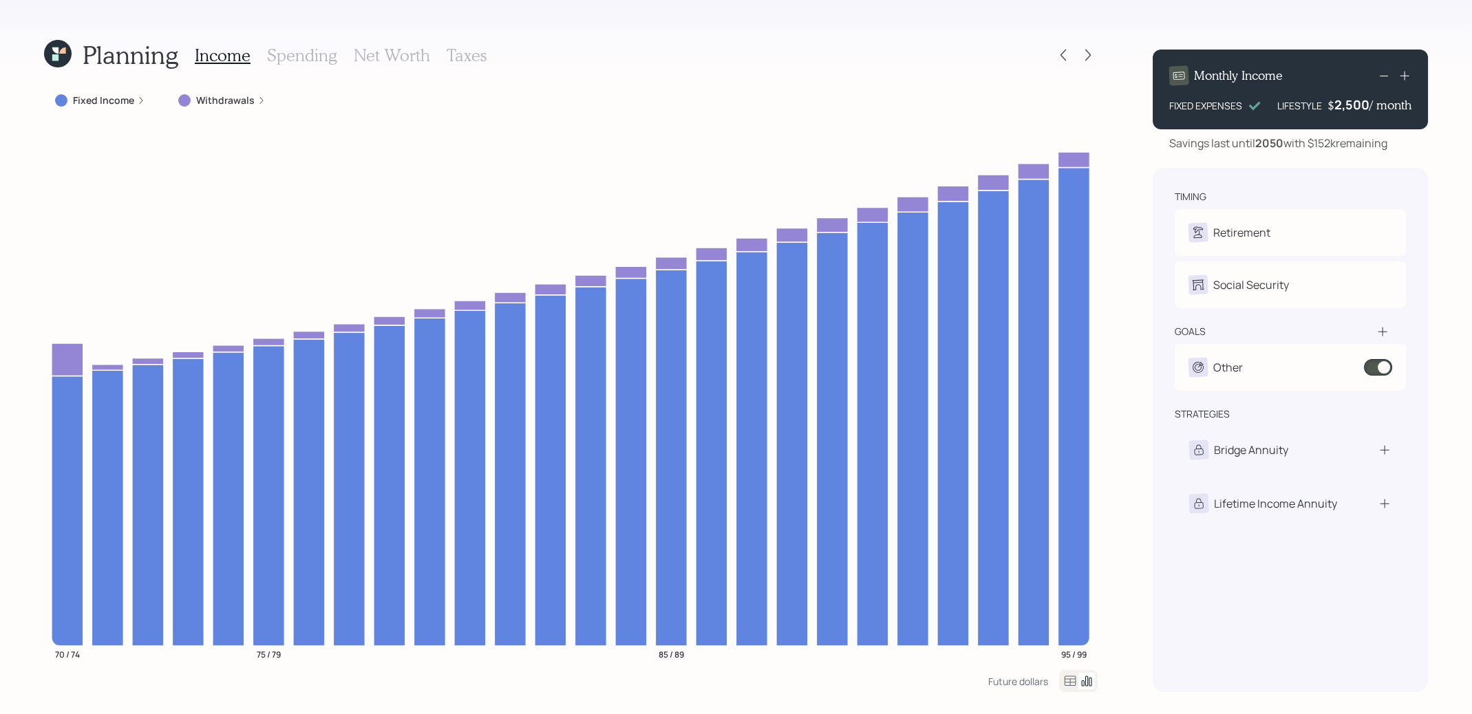
click at [463, 52] on h3 "Taxes" at bounding box center [467, 55] width 40 height 20
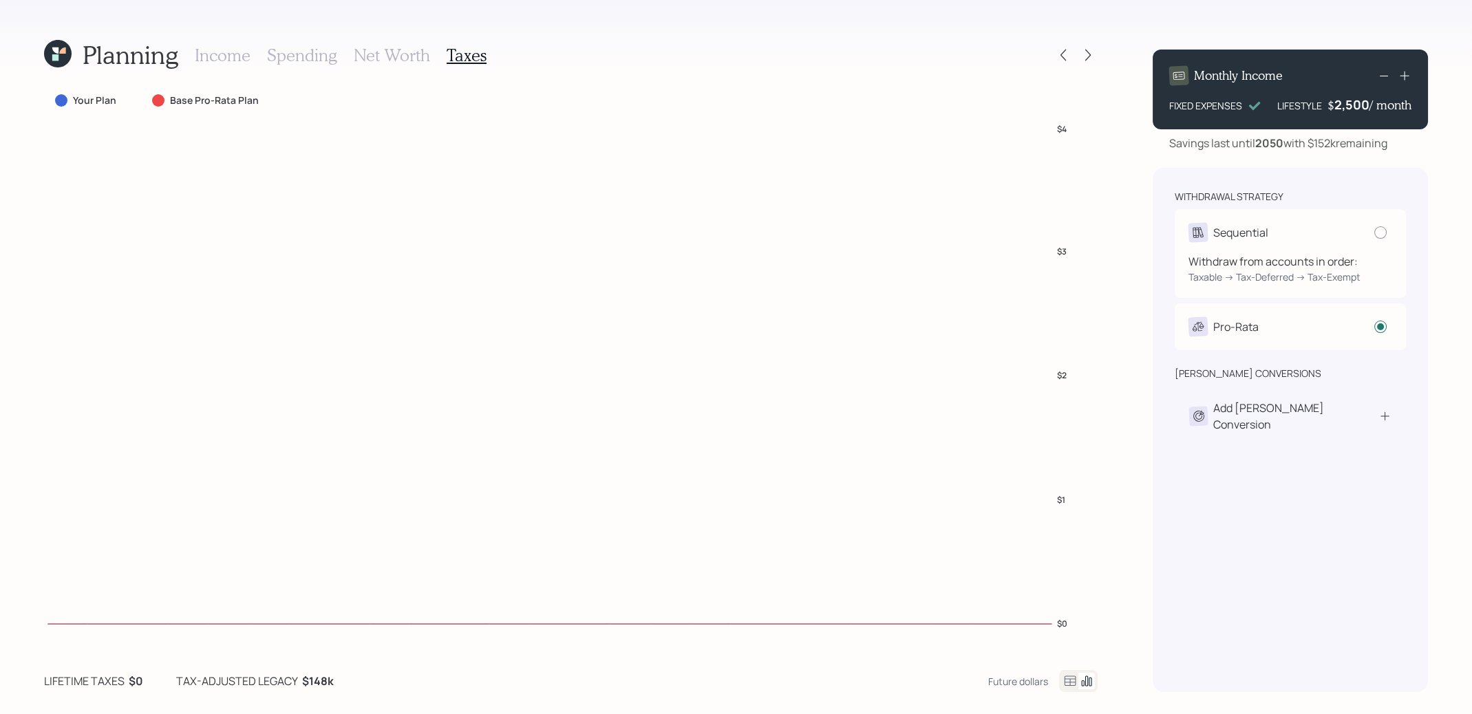
click at [1301, 235] on div "Sequential" at bounding box center [1290, 232] width 204 height 19
radio input "true"
radio input "false"
click at [1235, 302] on div "Withdraw from all accounts Weighted by size of account" at bounding box center [1290, 316] width 204 height 42
radio input "false"
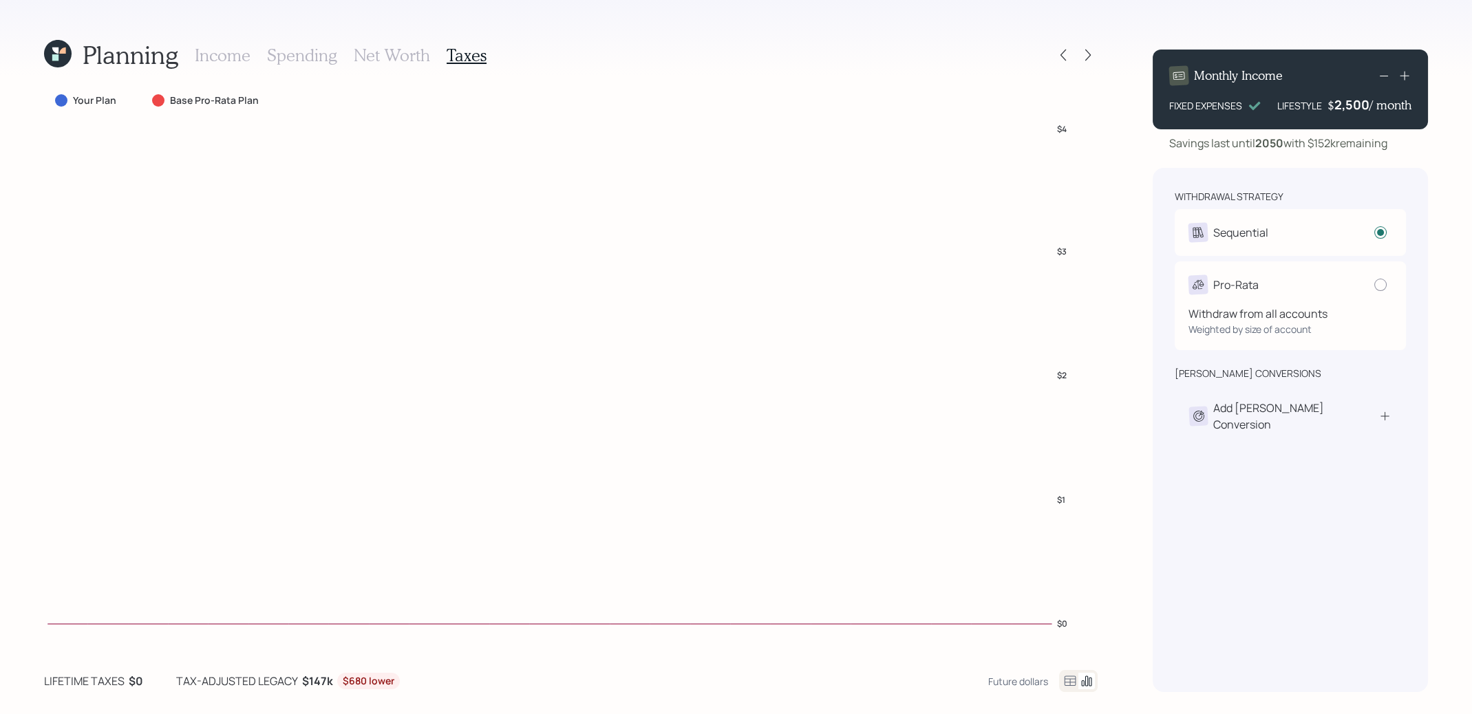
radio input "true"
click at [1367, 226] on div "Sequential" at bounding box center [1290, 232] width 204 height 19
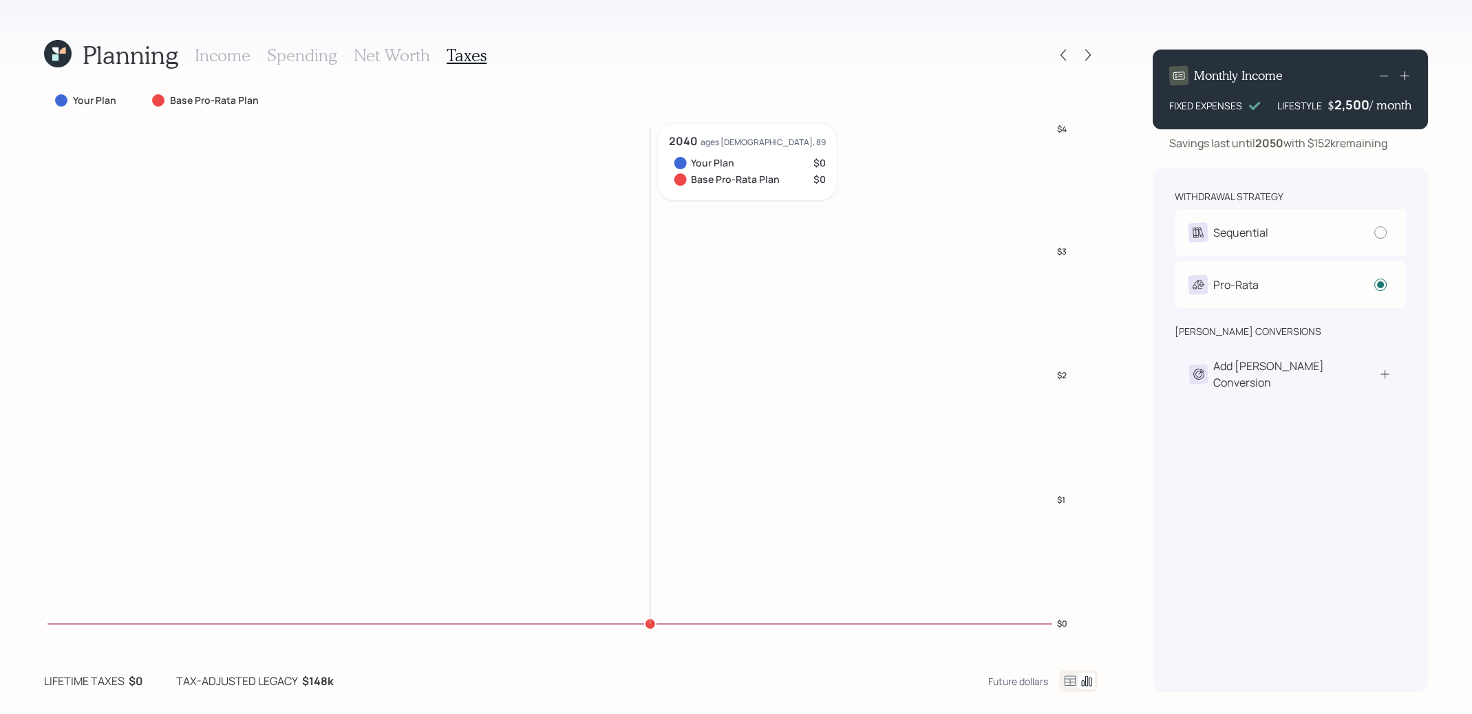
radio input "true"
radio input "false"
click at [59, 60] on icon at bounding box center [58, 53] width 39 height 39
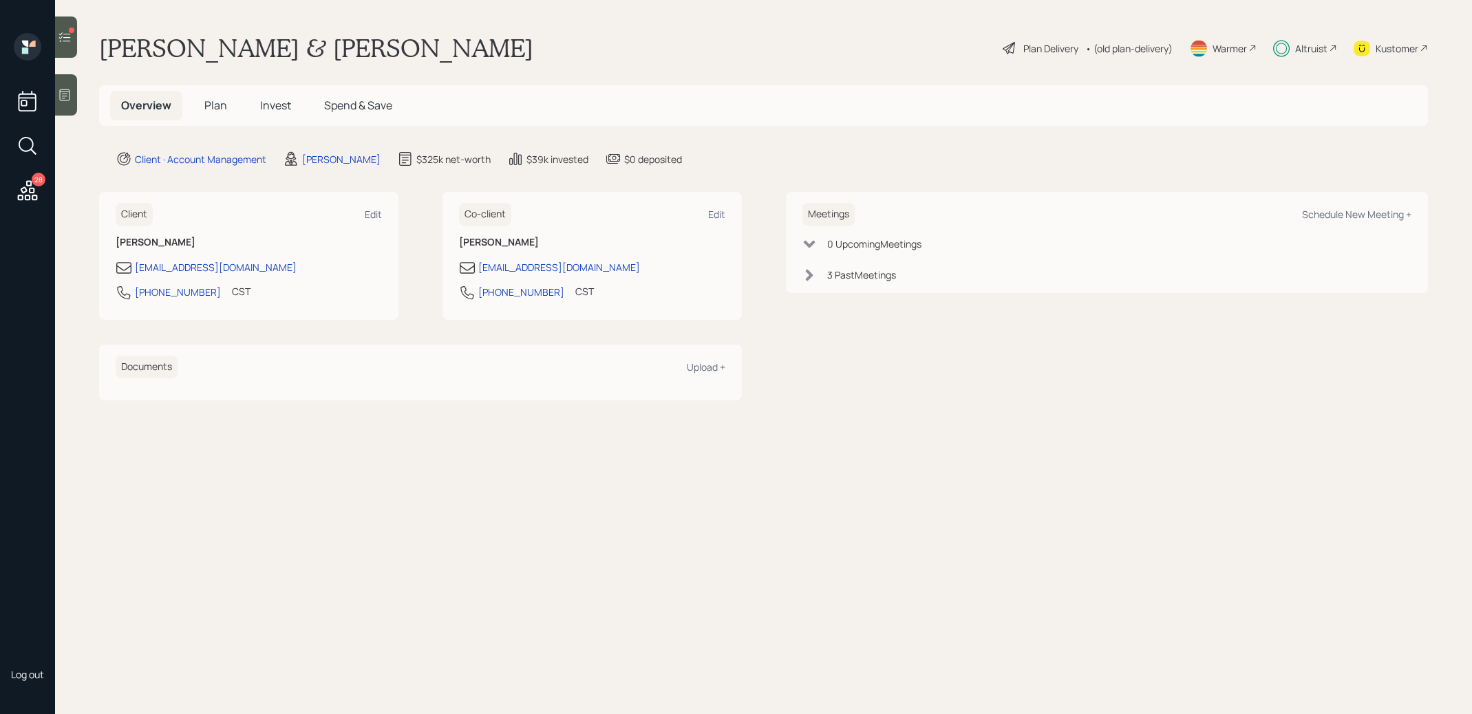
click at [218, 108] on span "Plan" at bounding box center [215, 105] width 23 height 15
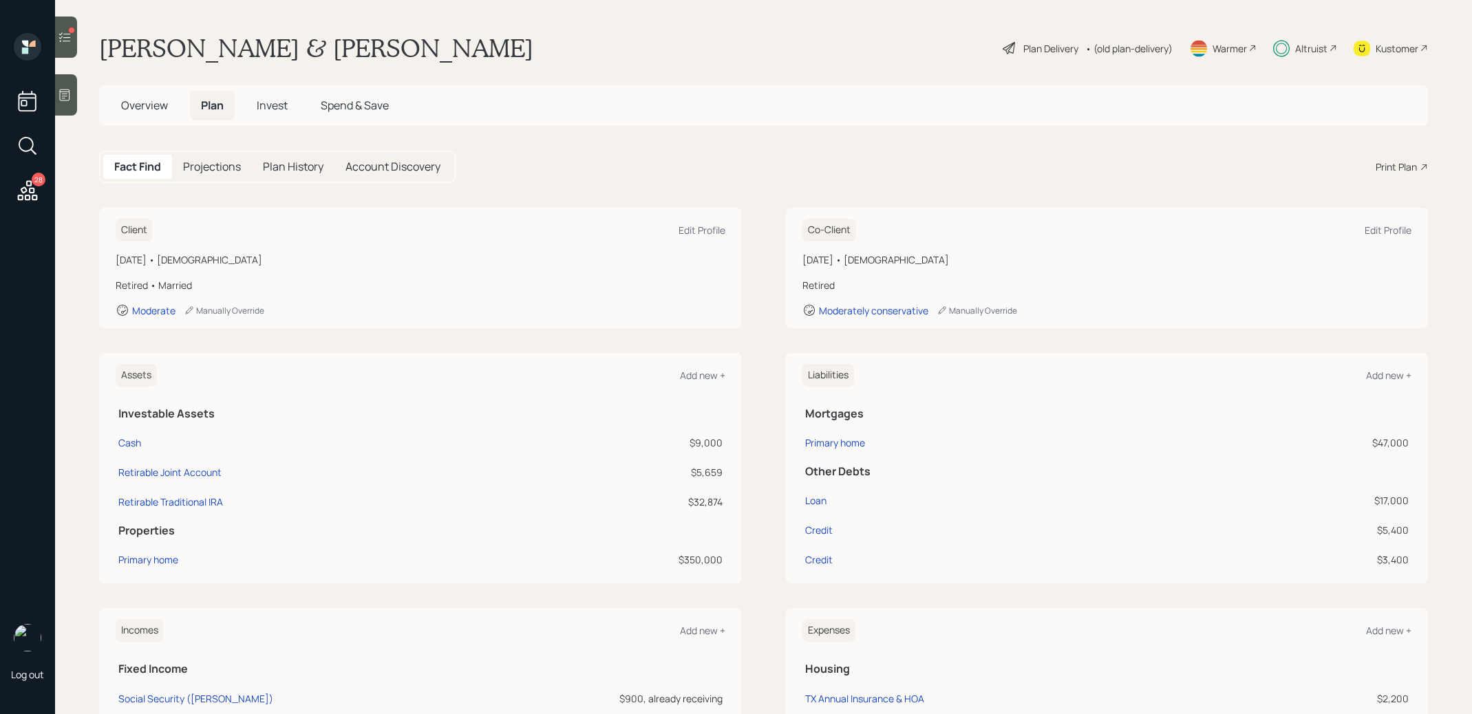
click at [270, 109] on span "Invest" at bounding box center [272, 105] width 31 height 15
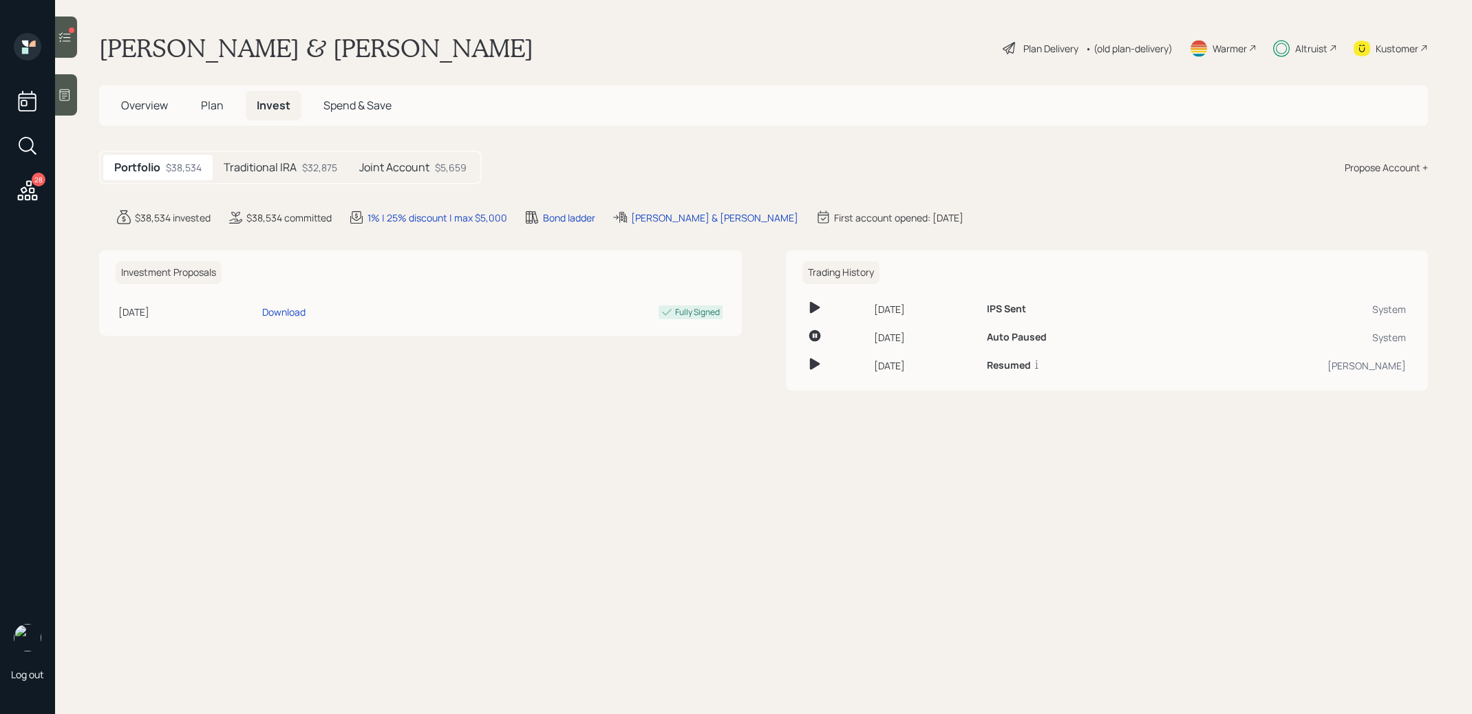
click at [201, 108] on span "Plan" at bounding box center [212, 105] width 23 height 15
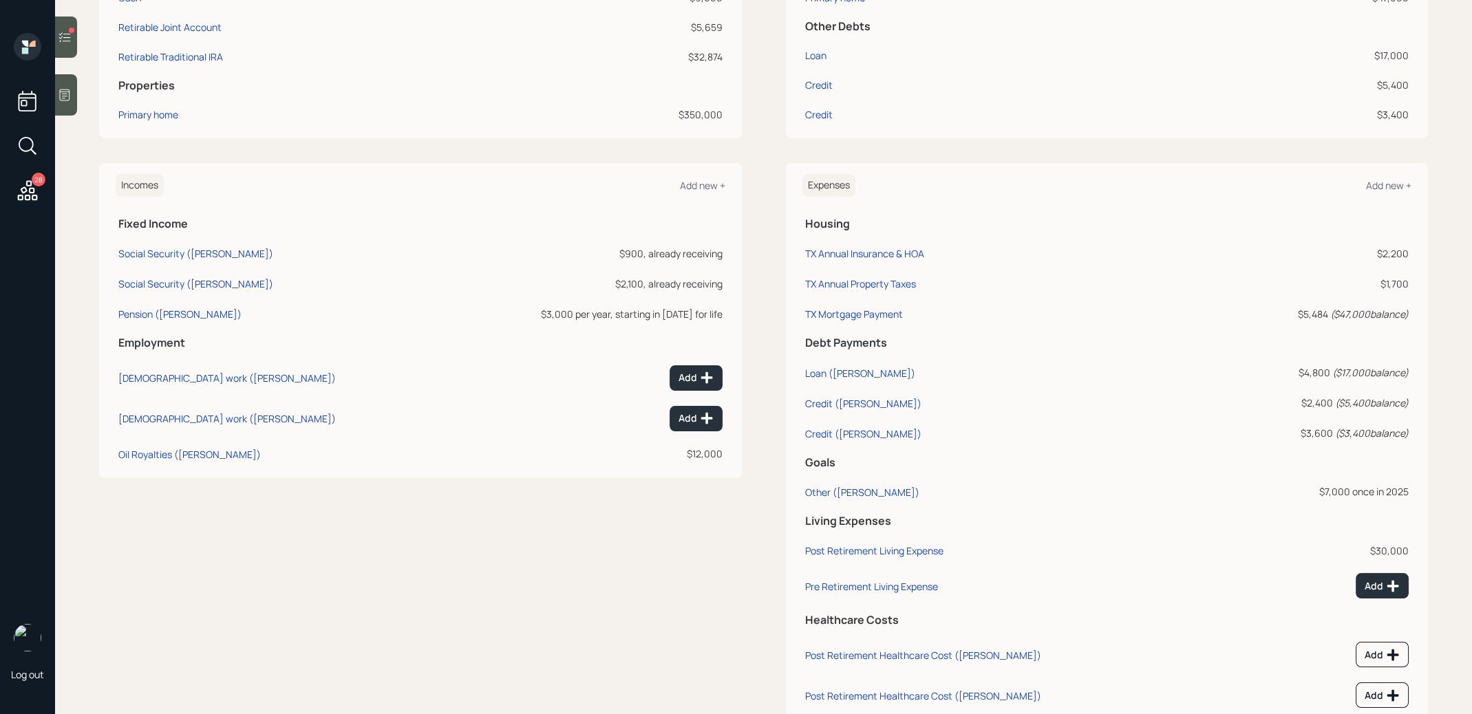
scroll to position [451, 0]
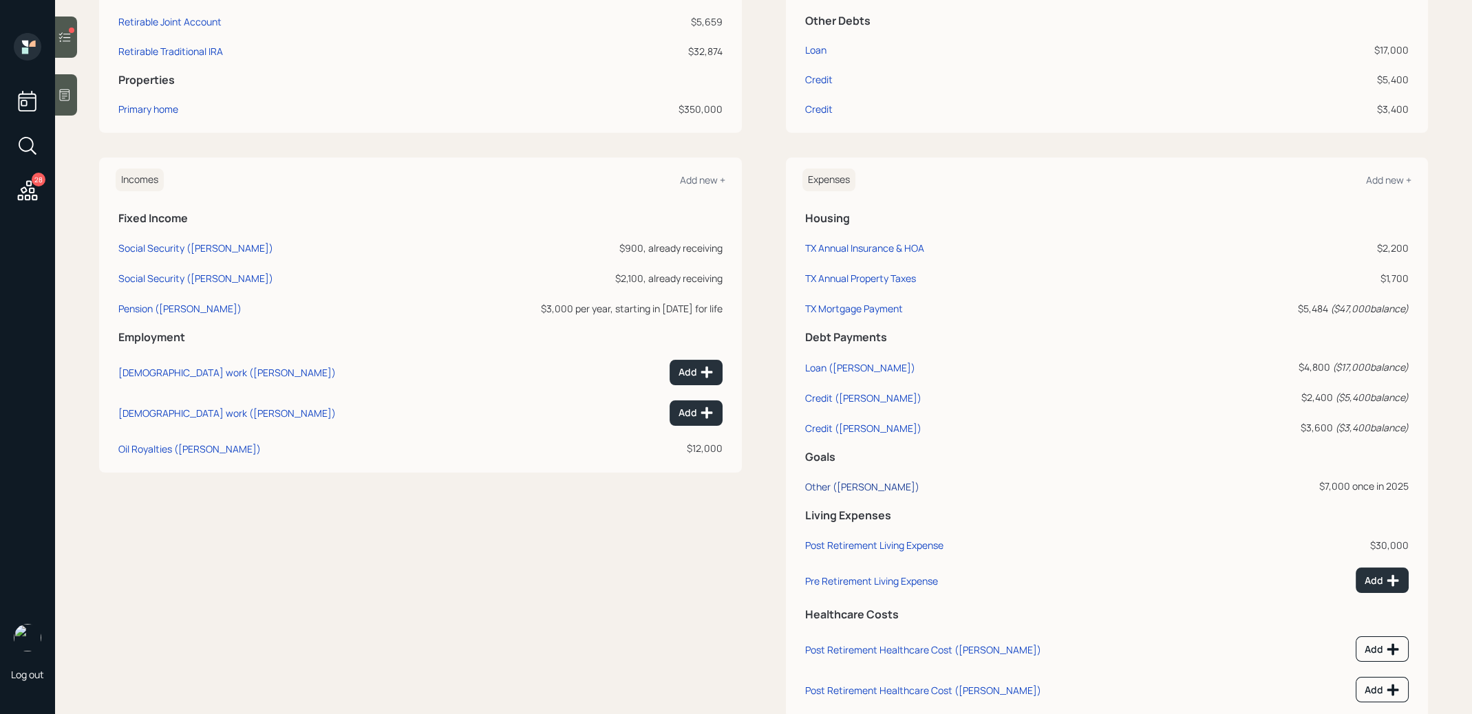
click at [823, 489] on div "Other ([PERSON_NAME])" at bounding box center [862, 486] width 114 height 13
select select "0"
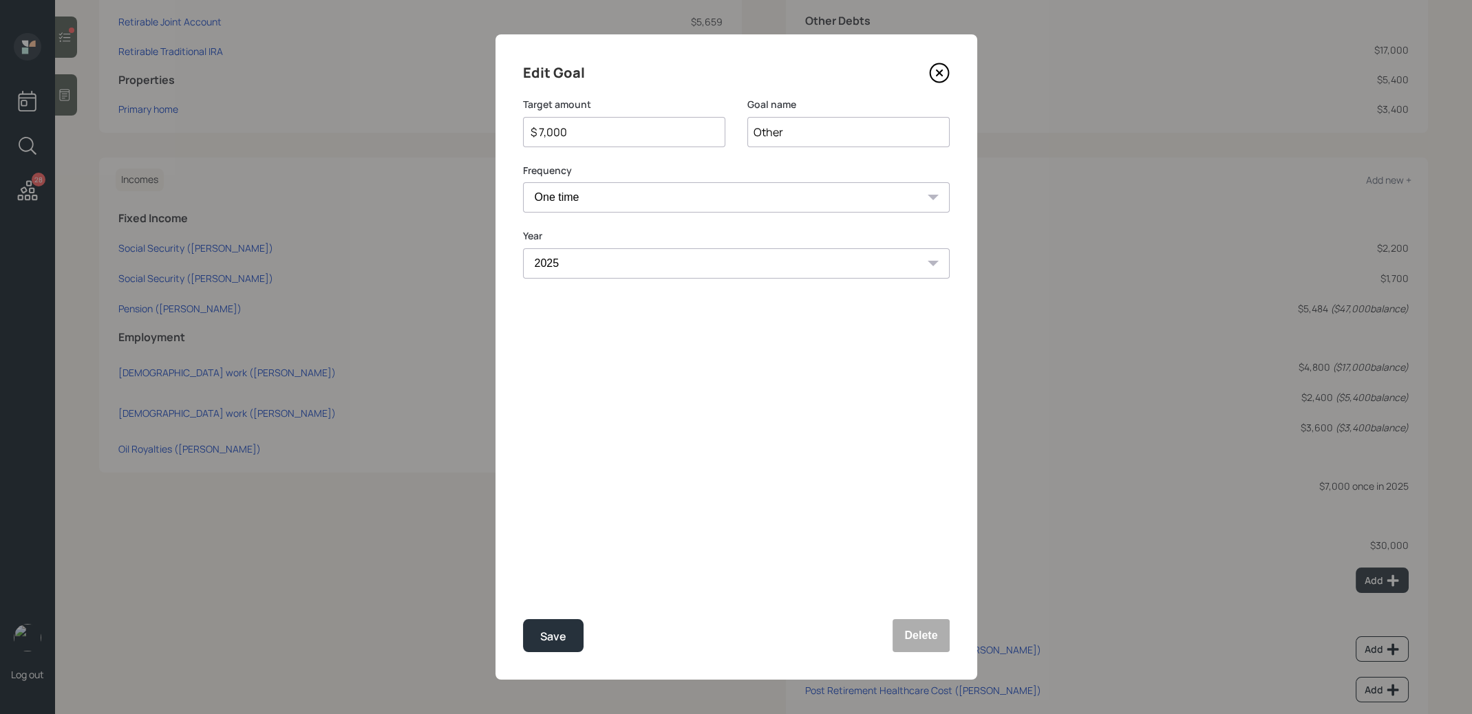
click at [618, 133] on input "$ 7,000" at bounding box center [618, 132] width 179 height 17
click at [565, 636] on button "Save" at bounding box center [553, 635] width 61 height 33
type input "$ 7,000"
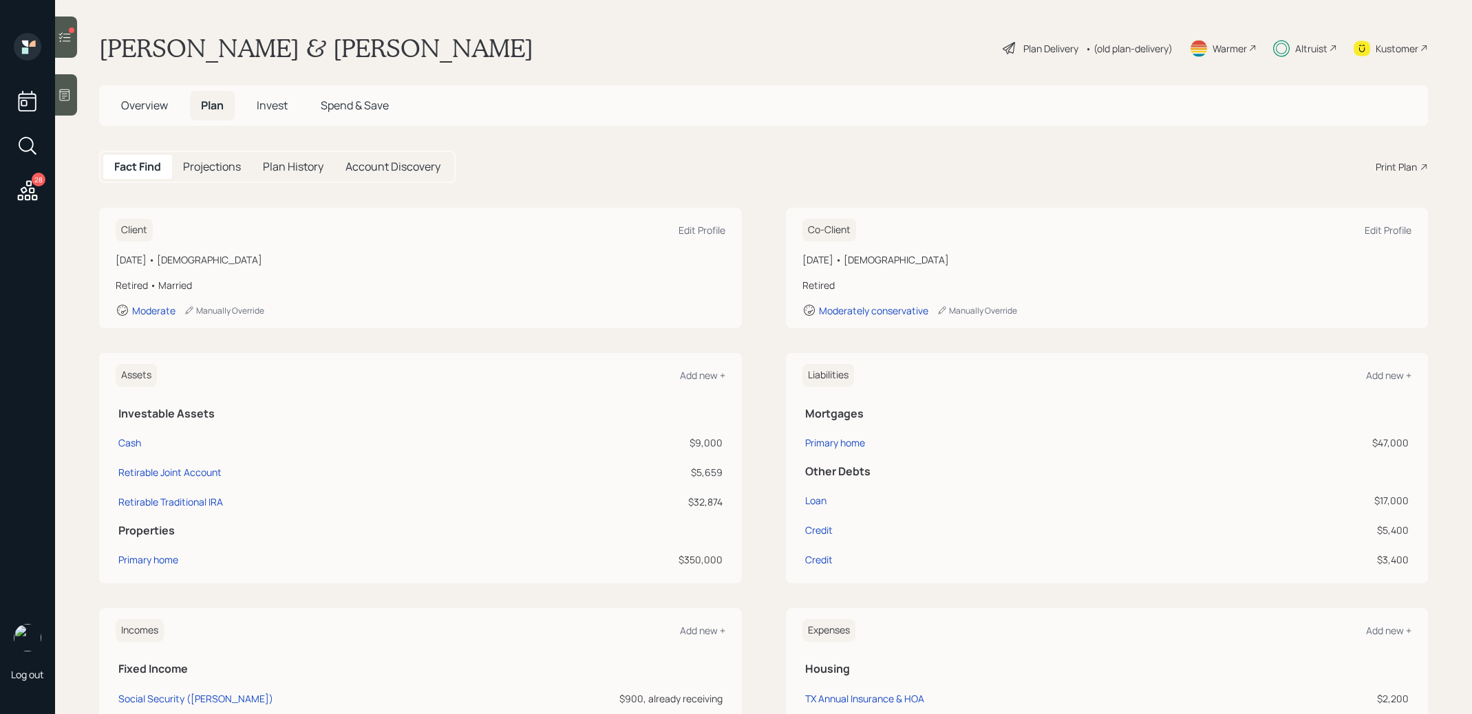
click at [277, 106] on span "Invest" at bounding box center [272, 105] width 31 height 15
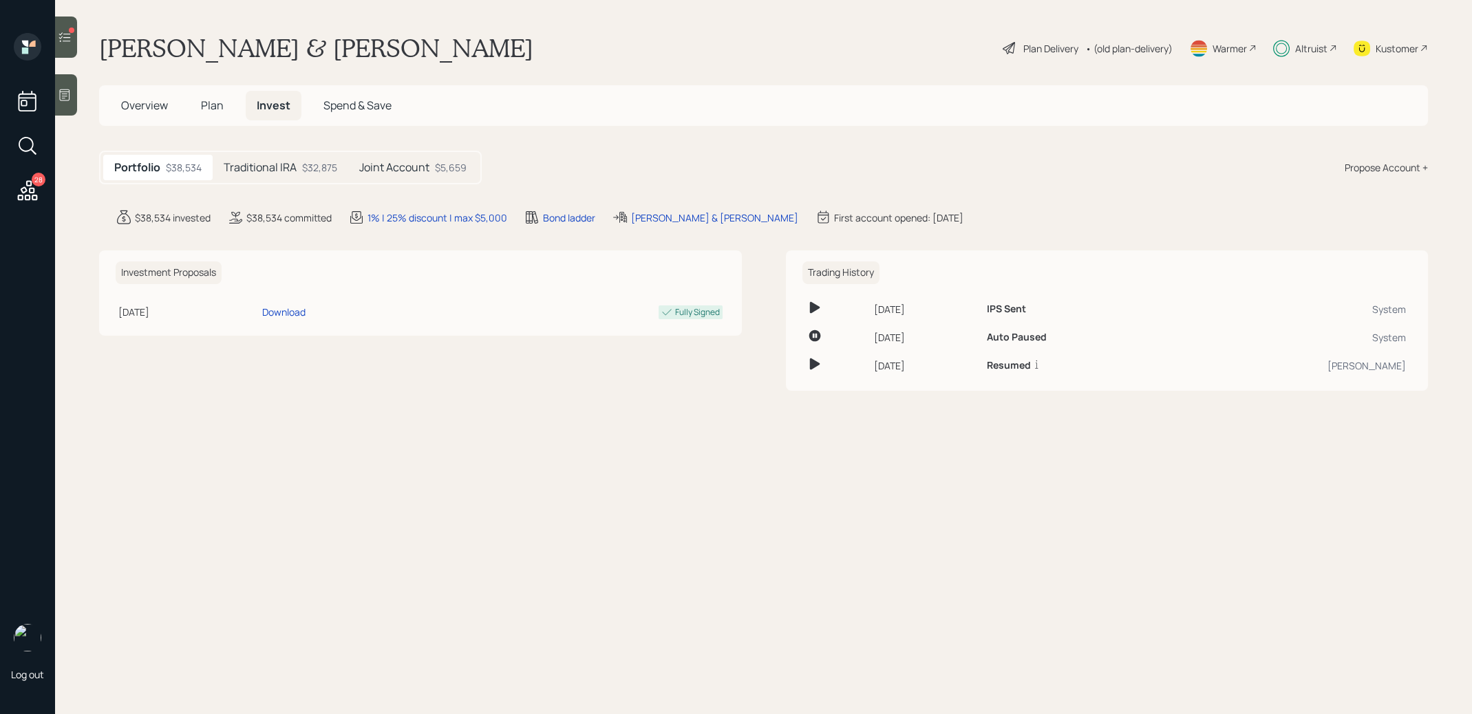
click at [434, 164] on div "Joint Account $5,659" at bounding box center [412, 167] width 129 height 25
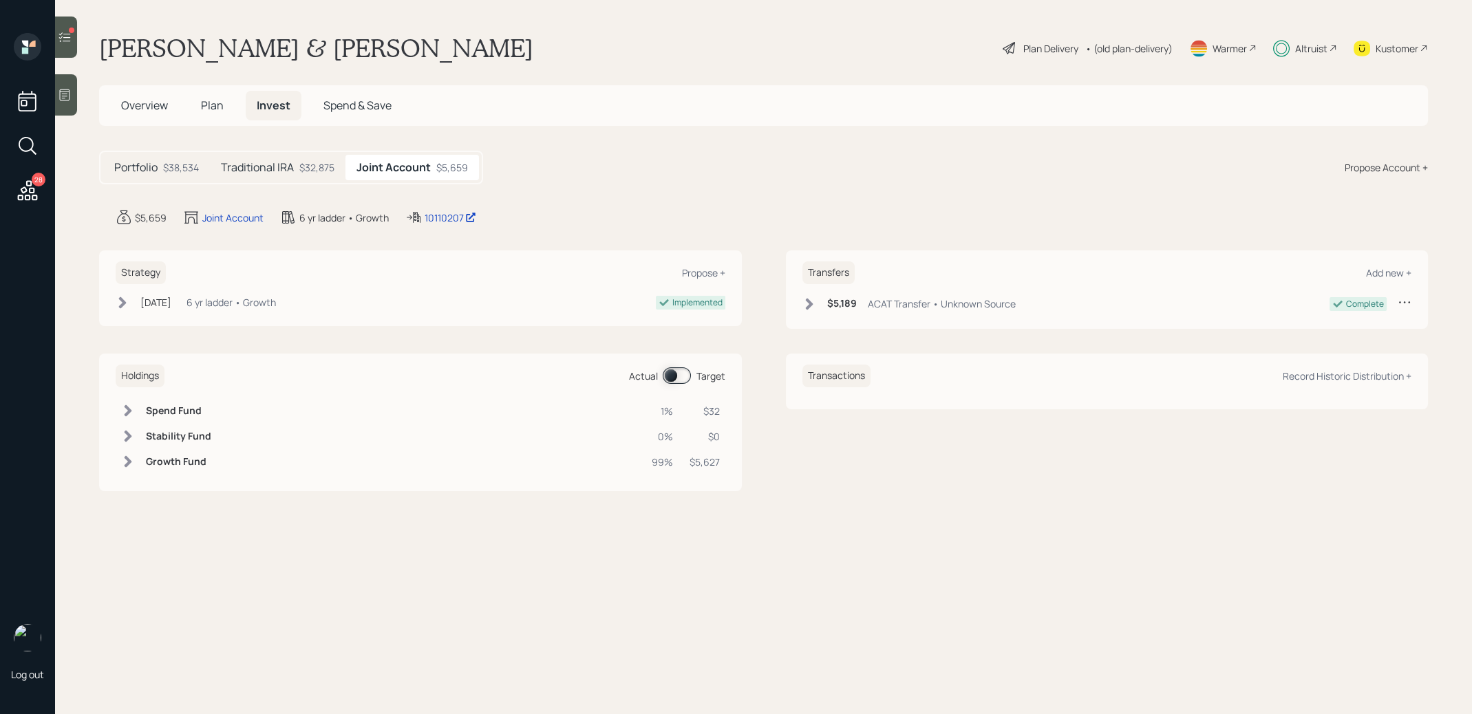
click at [673, 374] on span at bounding box center [677, 375] width 28 height 17
click at [218, 104] on span "Plan" at bounding box center [212, 105] width 23 height 15
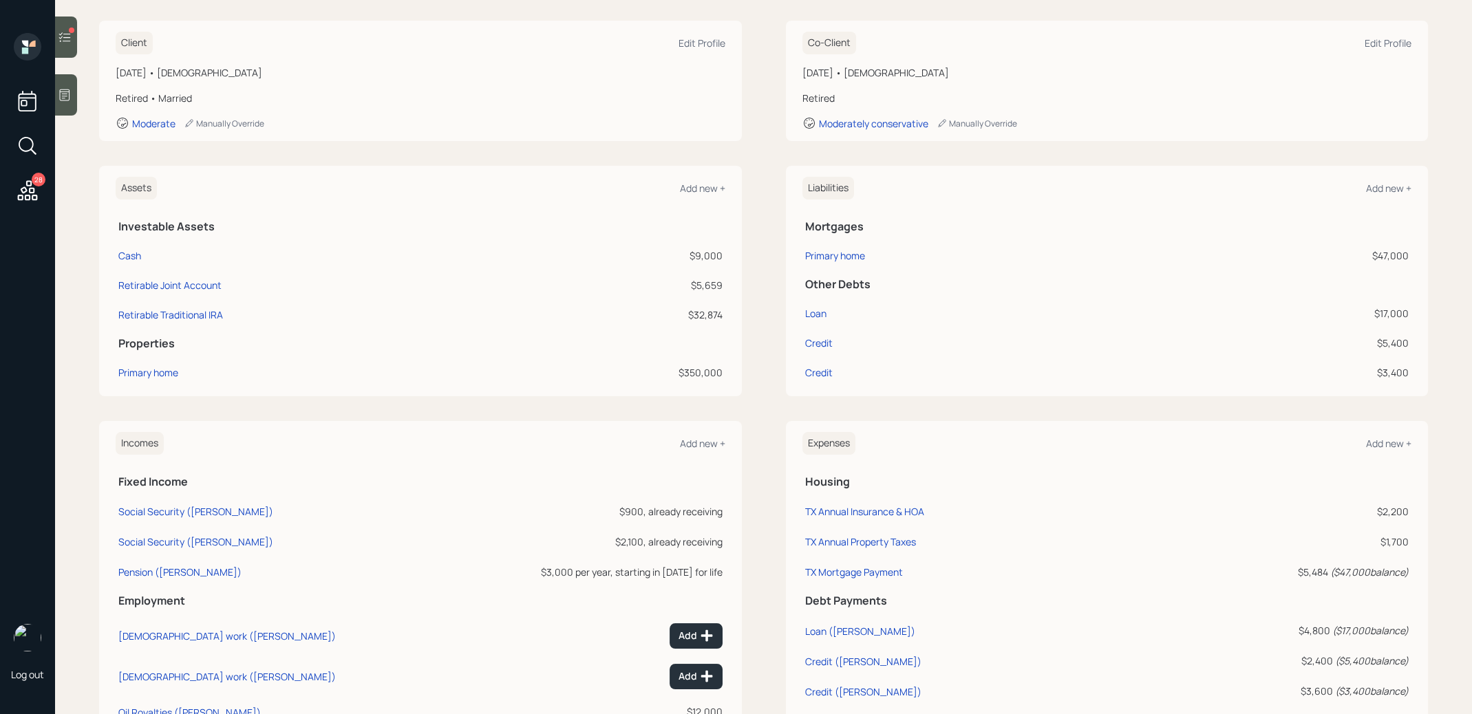
scroll to position [487, 0]
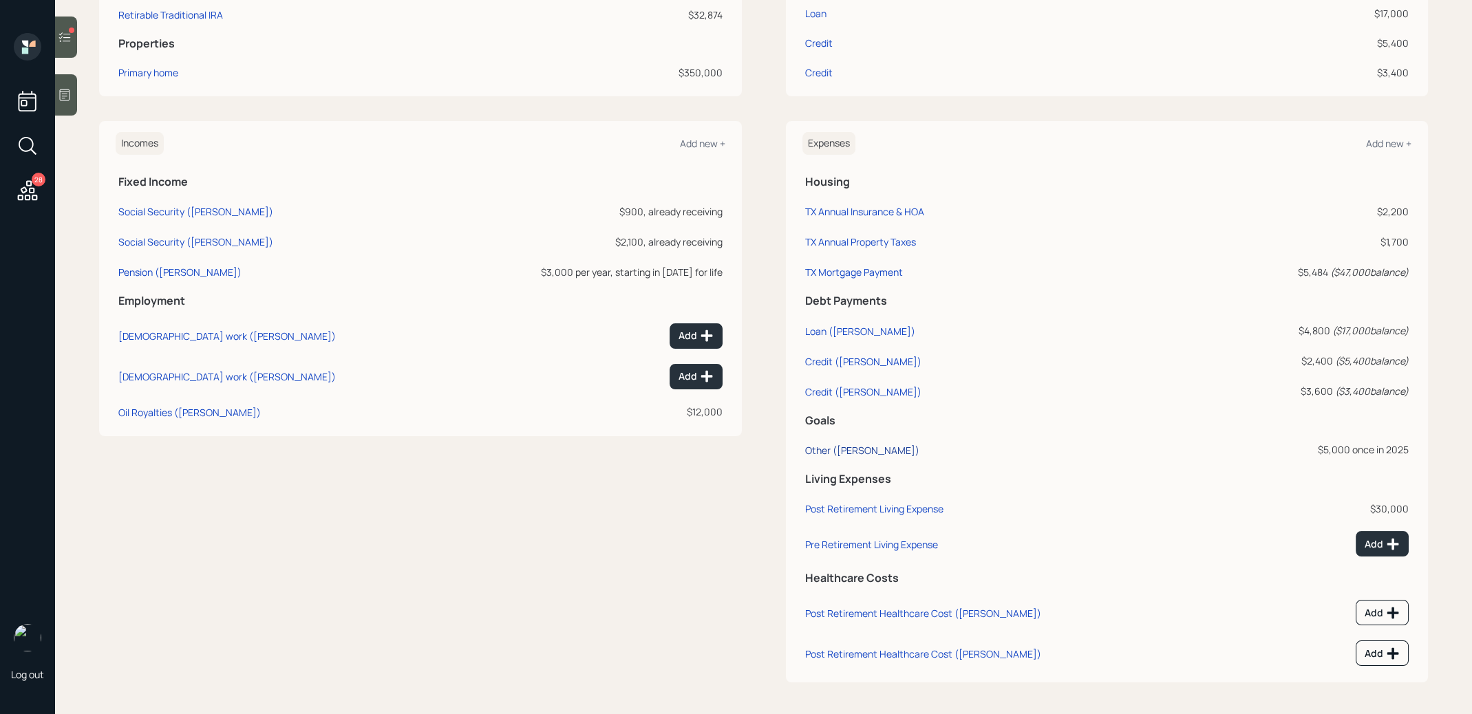
click at [813, 447] on div "Other ([PERSON_NAME])" at bounding box center [862, 450] width 114 height 13
select select "0"
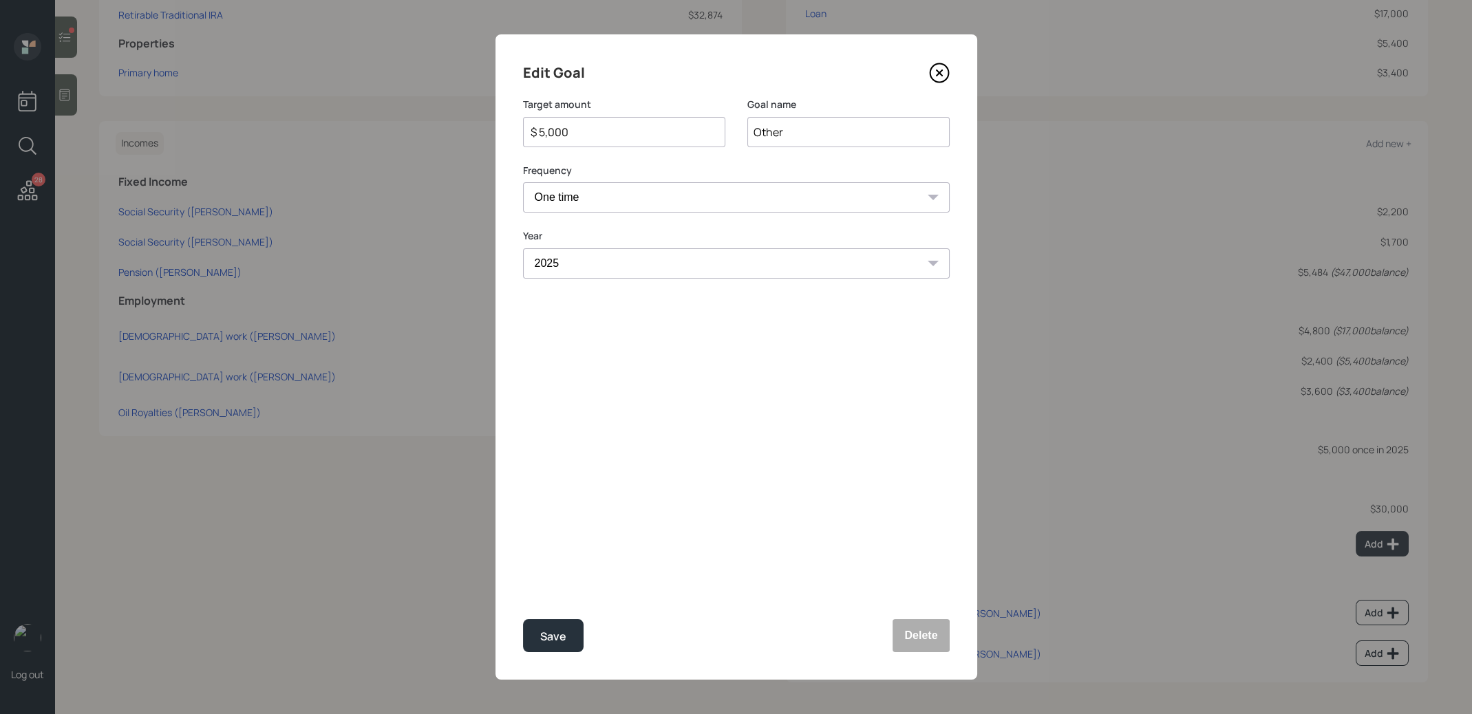
click at [637, 133] on input "$ 5,000" at bounding box center [618, 132] width 179 height 17
click at [548, 630] on div "Save" at bounding box center [553, 637] width 26 height 19
type input "$ 5,000"
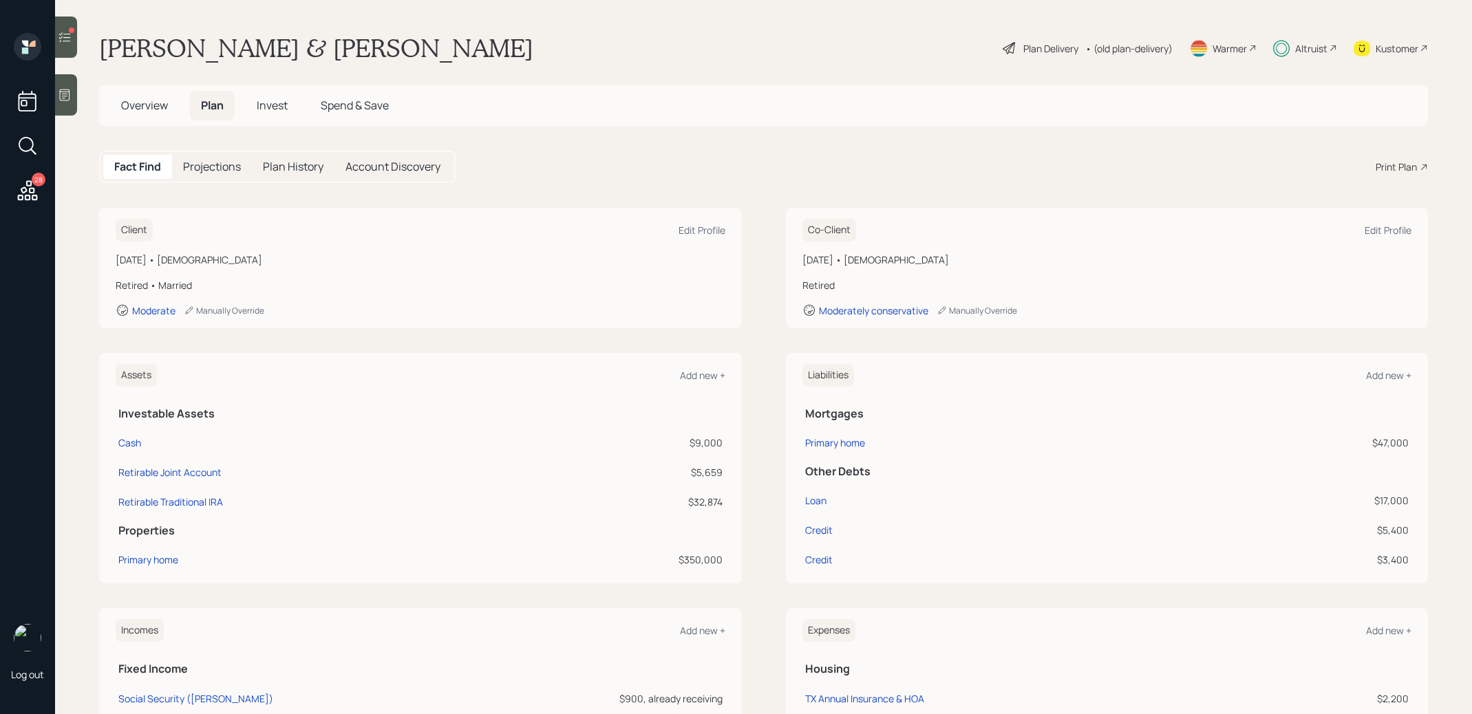
click at [268, 99] on span "Invest" at bounding box center [272, 105] width 31 height 15
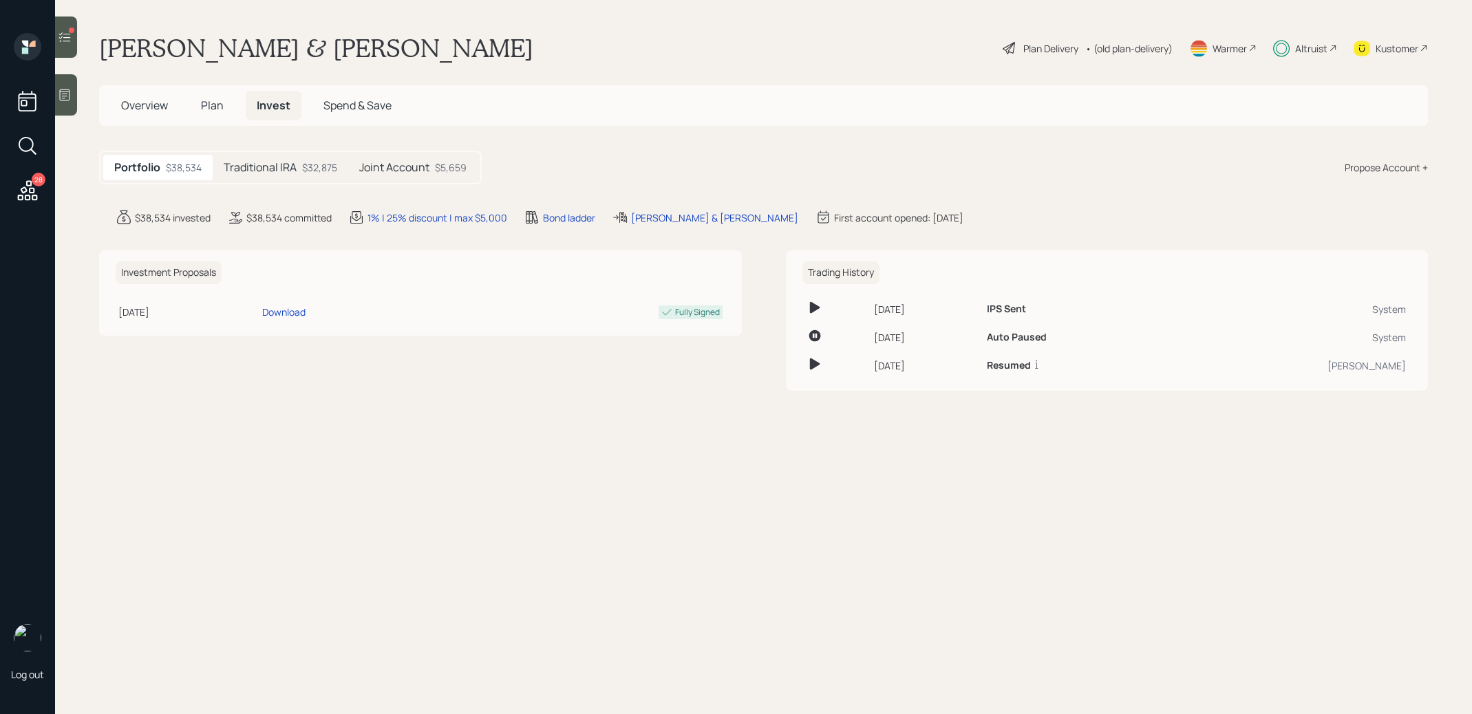
click at [392, 165] on h5 "Joint Account" at bounding box center [394, 167] width 70 height 13
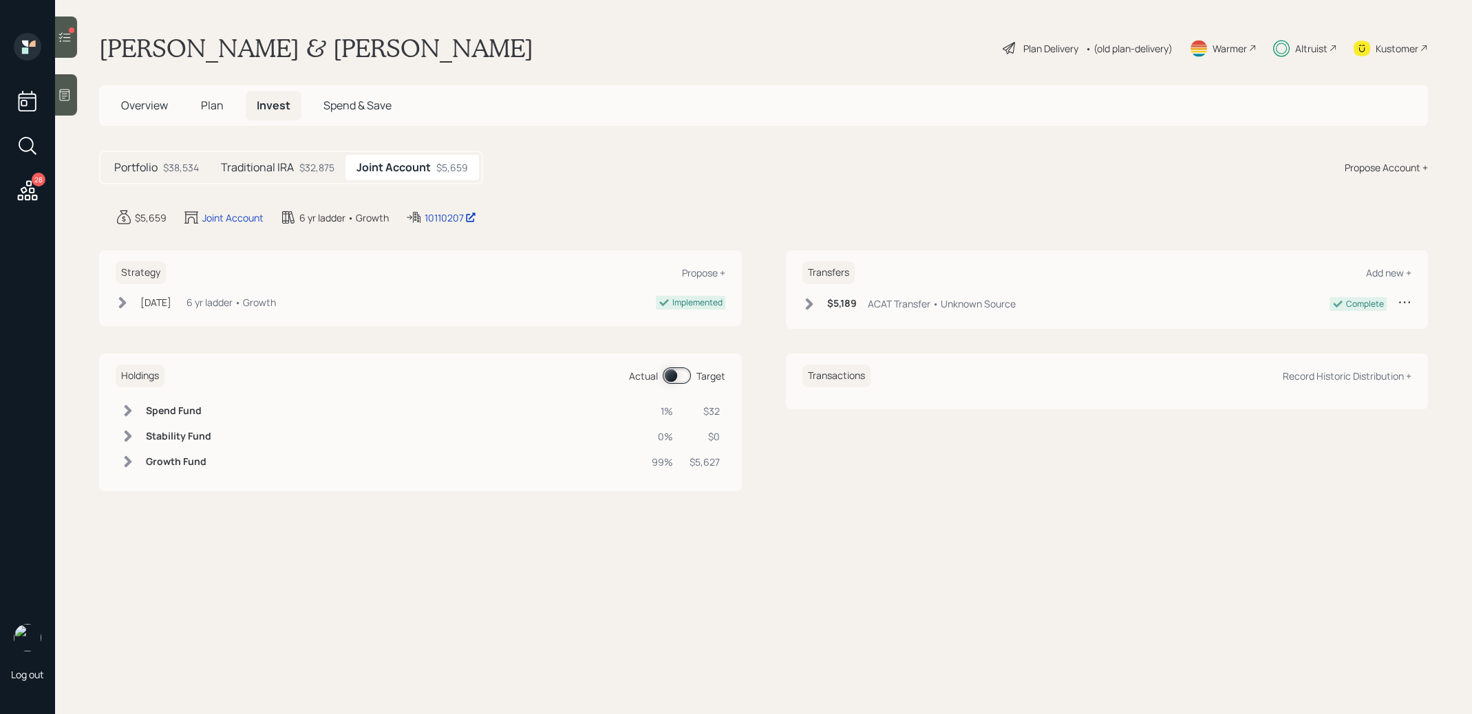
click at [676, 367] on span at bounding box center [677, 375] width 28 height 17
click at [682, 375] on span at bounding box center [677, 375] width 28 height 17
click at [205, 106] on span "Plan" at bounding box center [212, 105] width 23 height 15
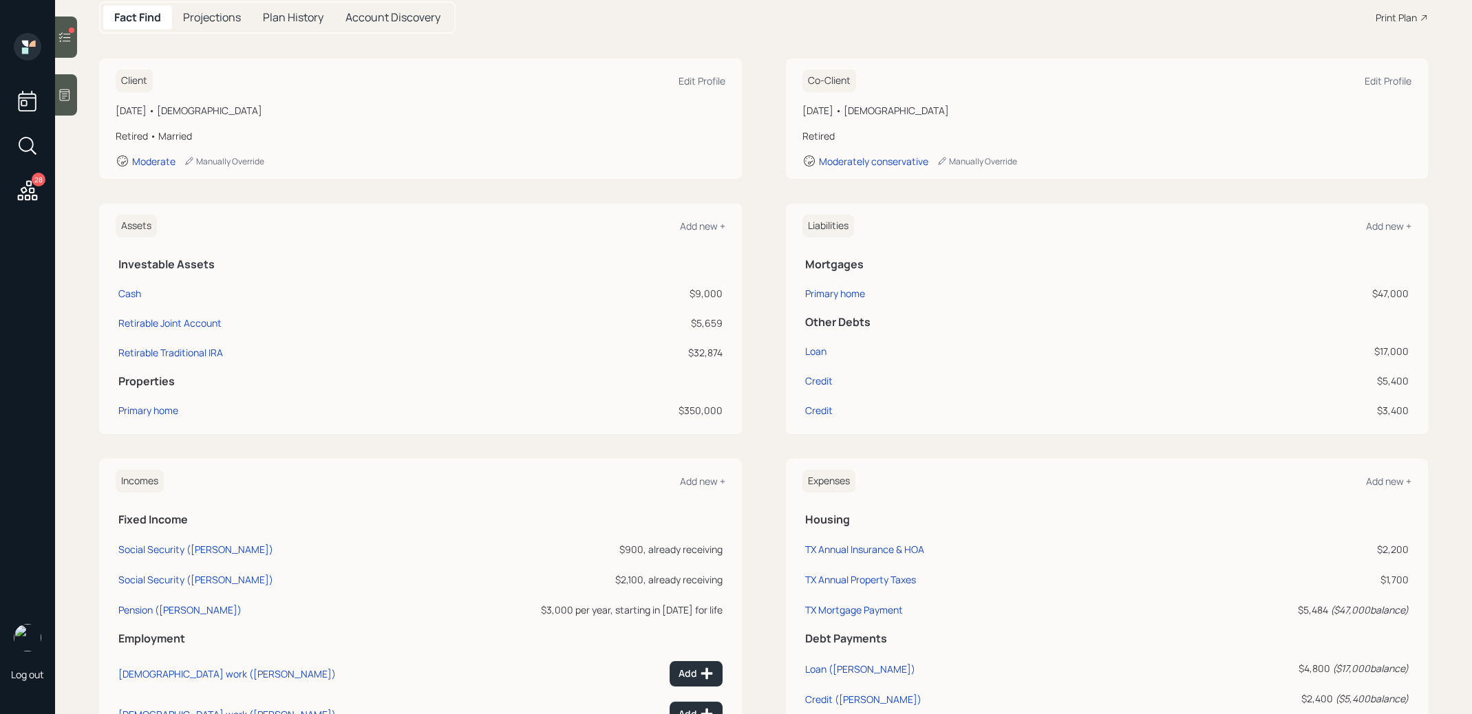
scroll to position [487, 0]
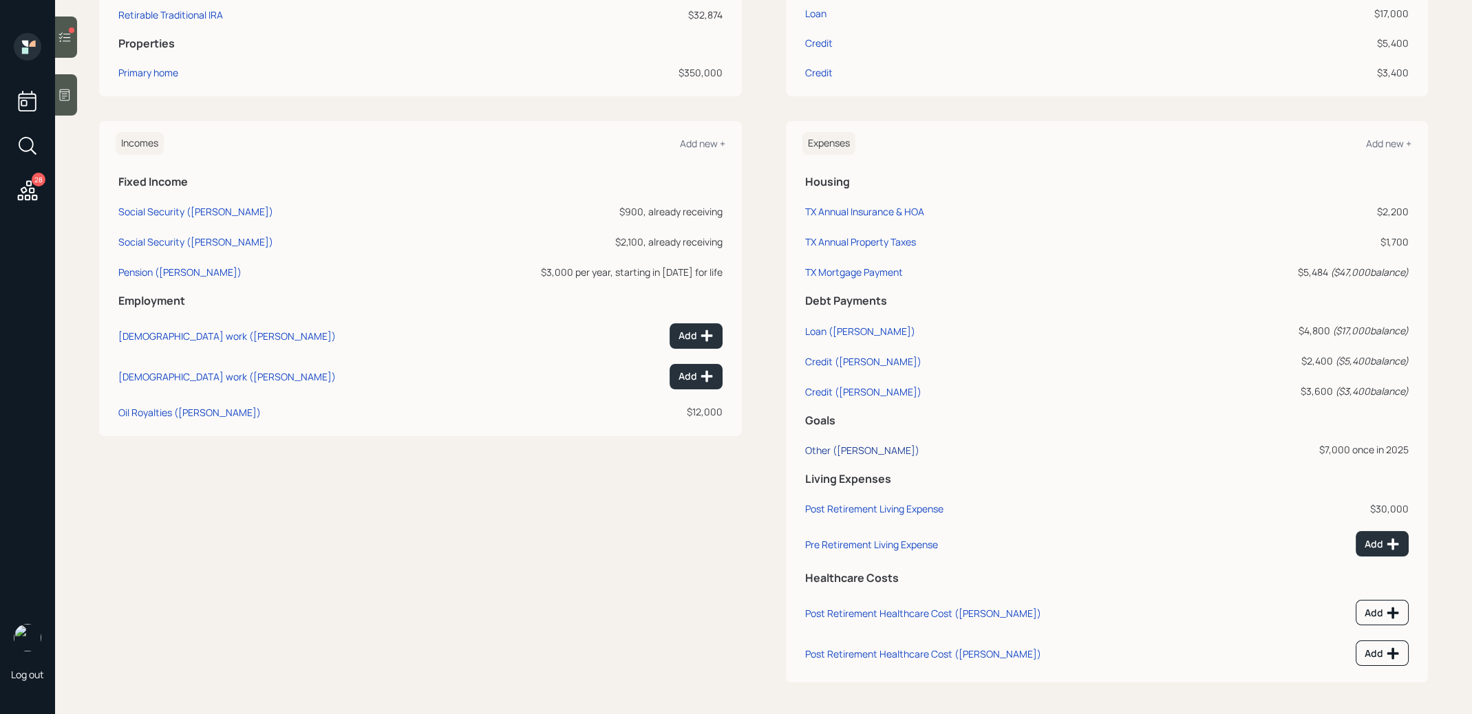
click at [821, 451] on div "Other ([PERSON_NAME])" at bounding box center [862, 450] width 114 height 13
select select "0"
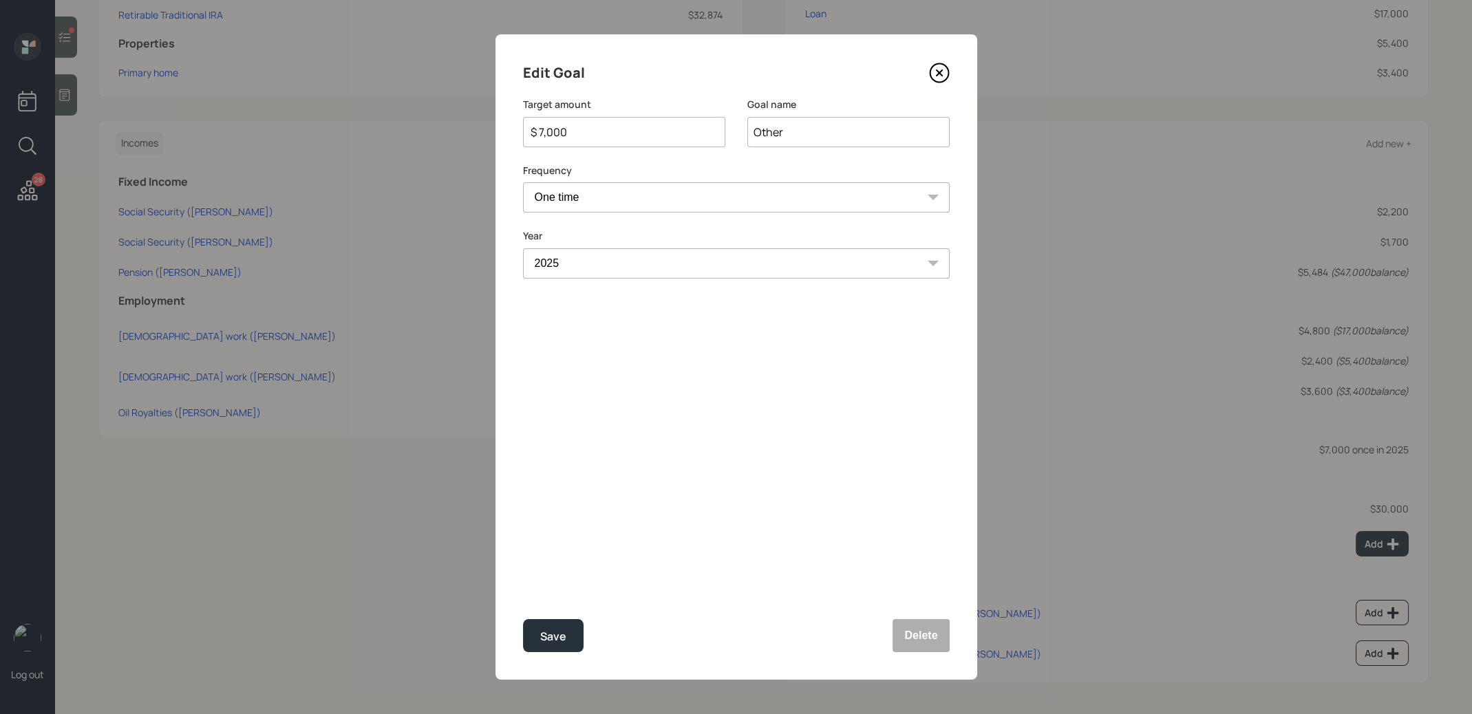
click at [614, 130] on input "$ 7,000" at bounding box center [618, 132] width 179 height 17
click at [545, 634] on div "Save" at bounding box center [553, 637] width 26 height 19
type input "$ 7,000"
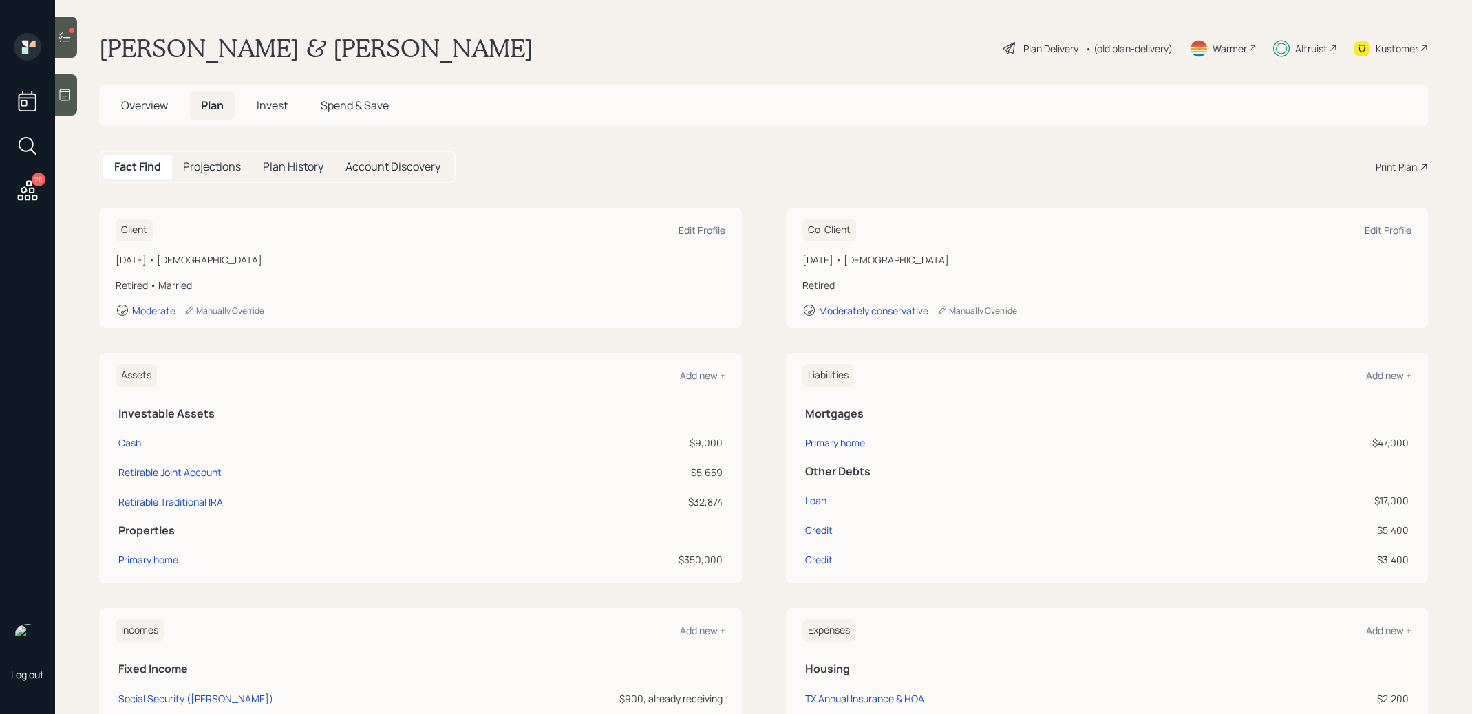
click at [278, 100] on span "Invest" at bounding box center [272, 105] width 31 height 15
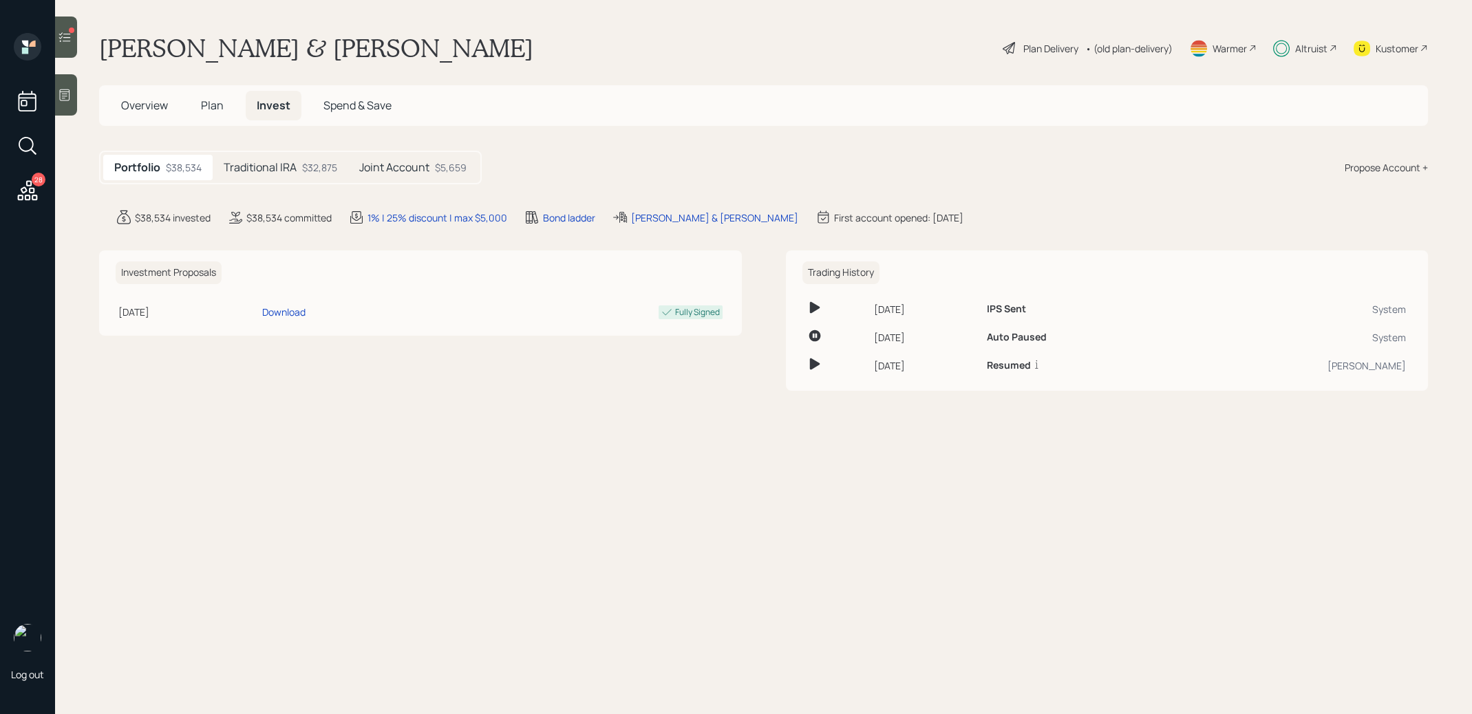
click at [427, 169] on h5 "Joint Account" at bounding box center [394, 167] width 70 height 13
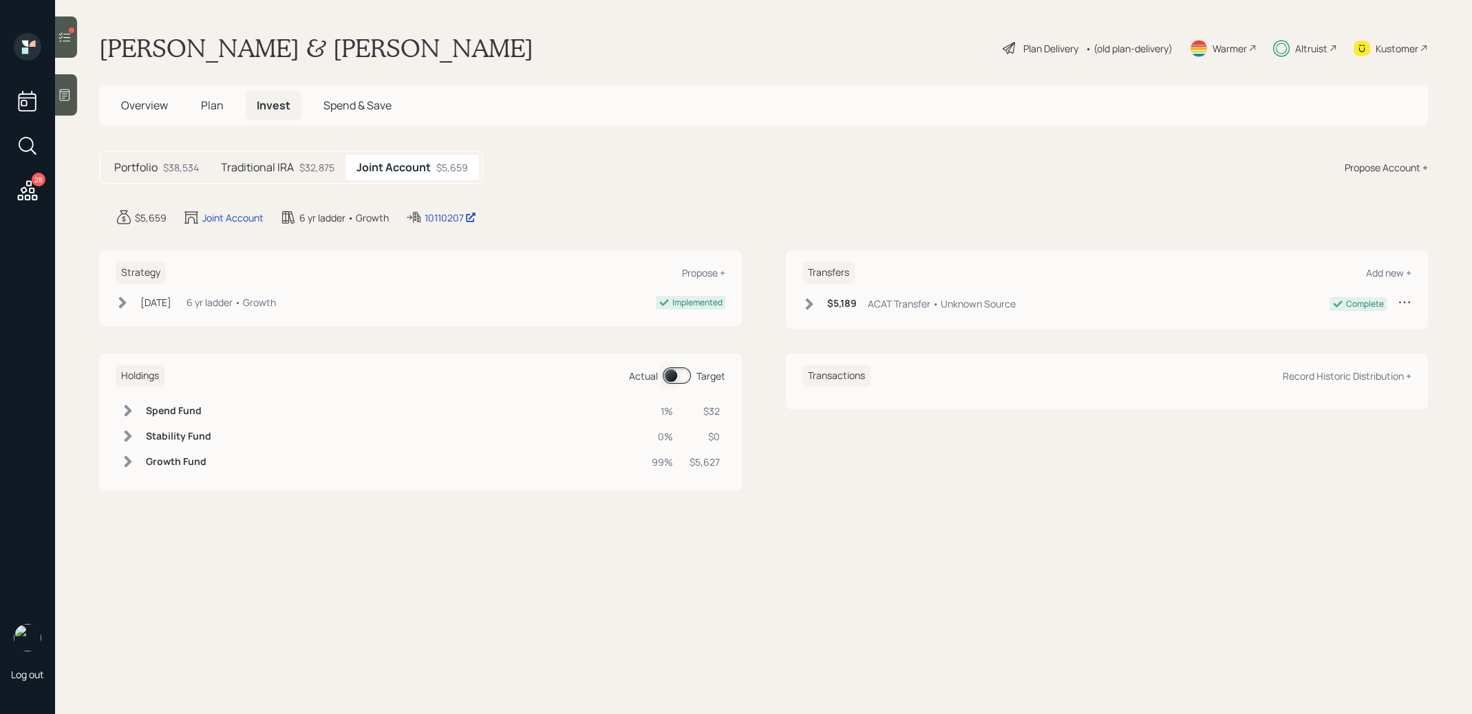
click at [674, 374] on span at bounding box center [677, 375] width 28 height 17
click at [683, 372] on span at bounding box center [677, 375] width 28 height 17
click at [667, 375] on span at bounding box center [677, 375] width 28 height 17
click at [687, 375] on span at bounding box center [677, 375] width 28 height 17
click at [154, 169] on h5 "Portfolio" at bounding box center [135, 167] width 43 height 13
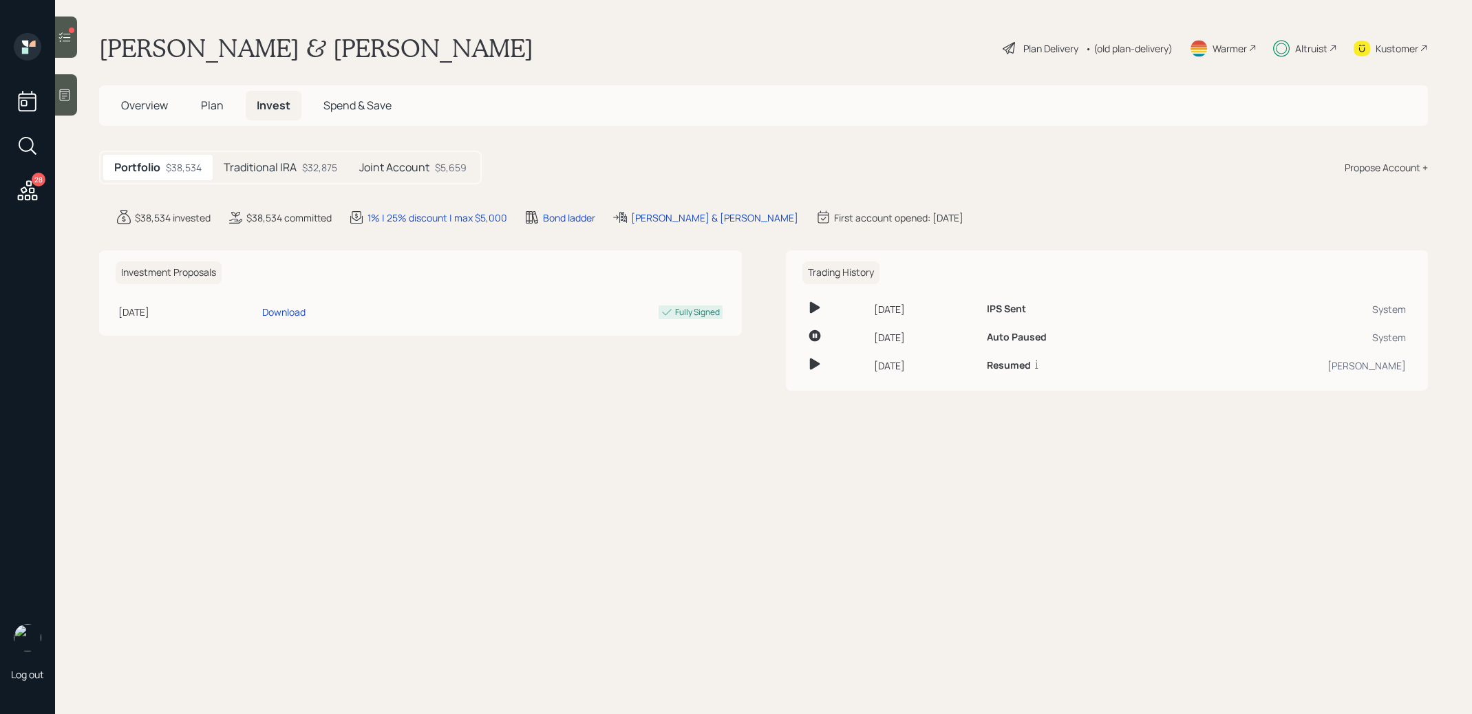
click at [396, 162] on h5 "Joint Account" at bounding box center [394, 167] width 70 height 13
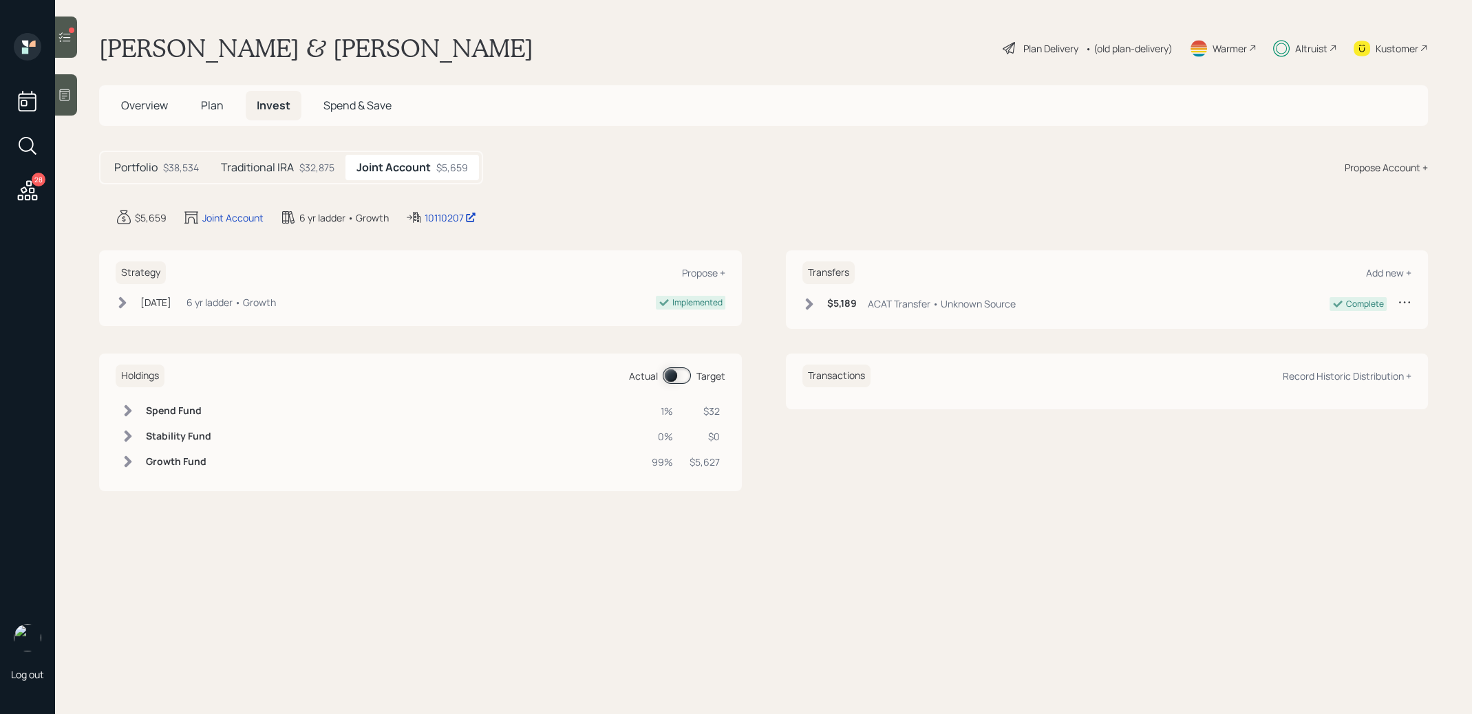
click at [668, 374] on span at bounding box center [677, 375] width 28 height 17
click at [680, 376] on span at bounding box center [677, 375] width 28 height 17
click at [70, 36] on icon at bounding box center [65, 37] width 14 height 14
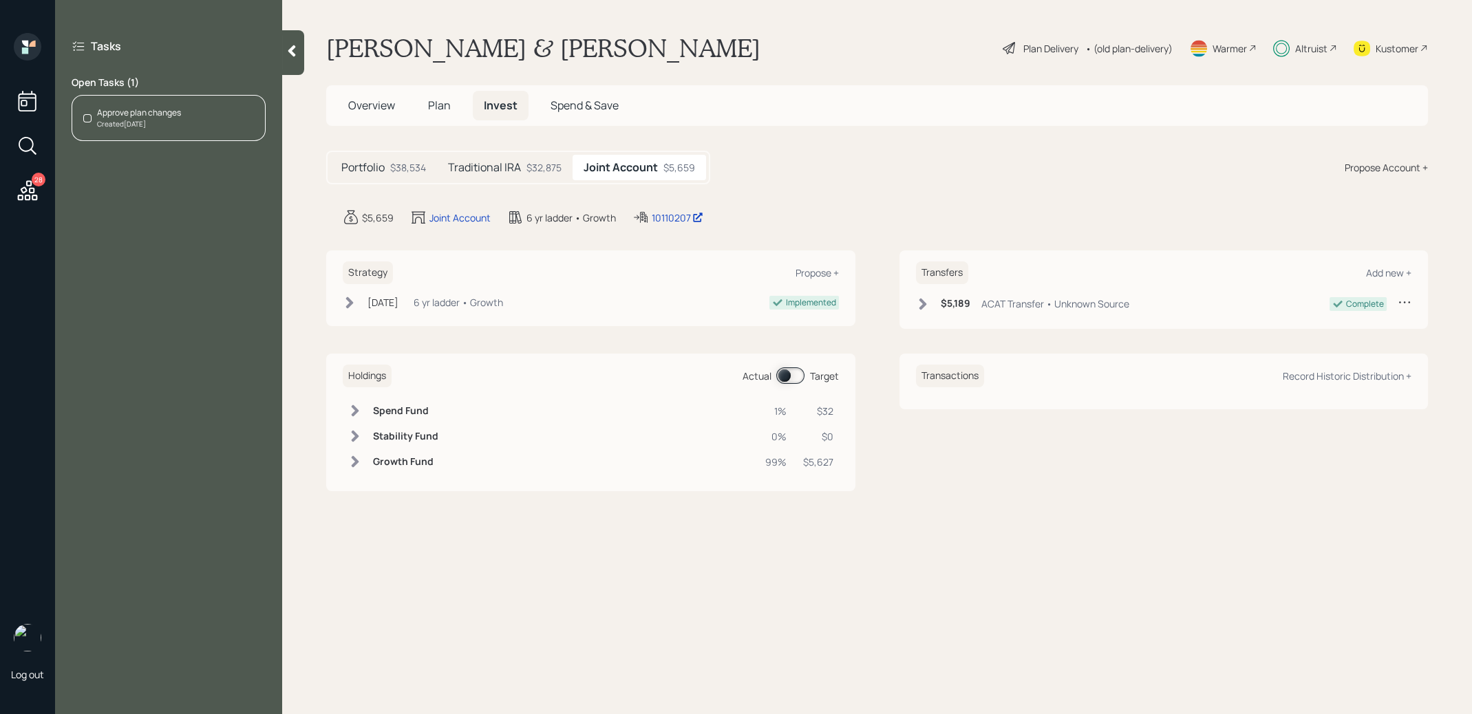
click at [167, 120] on div "Created [DATE]" at bounding box center [139, 124] width 84 height 10
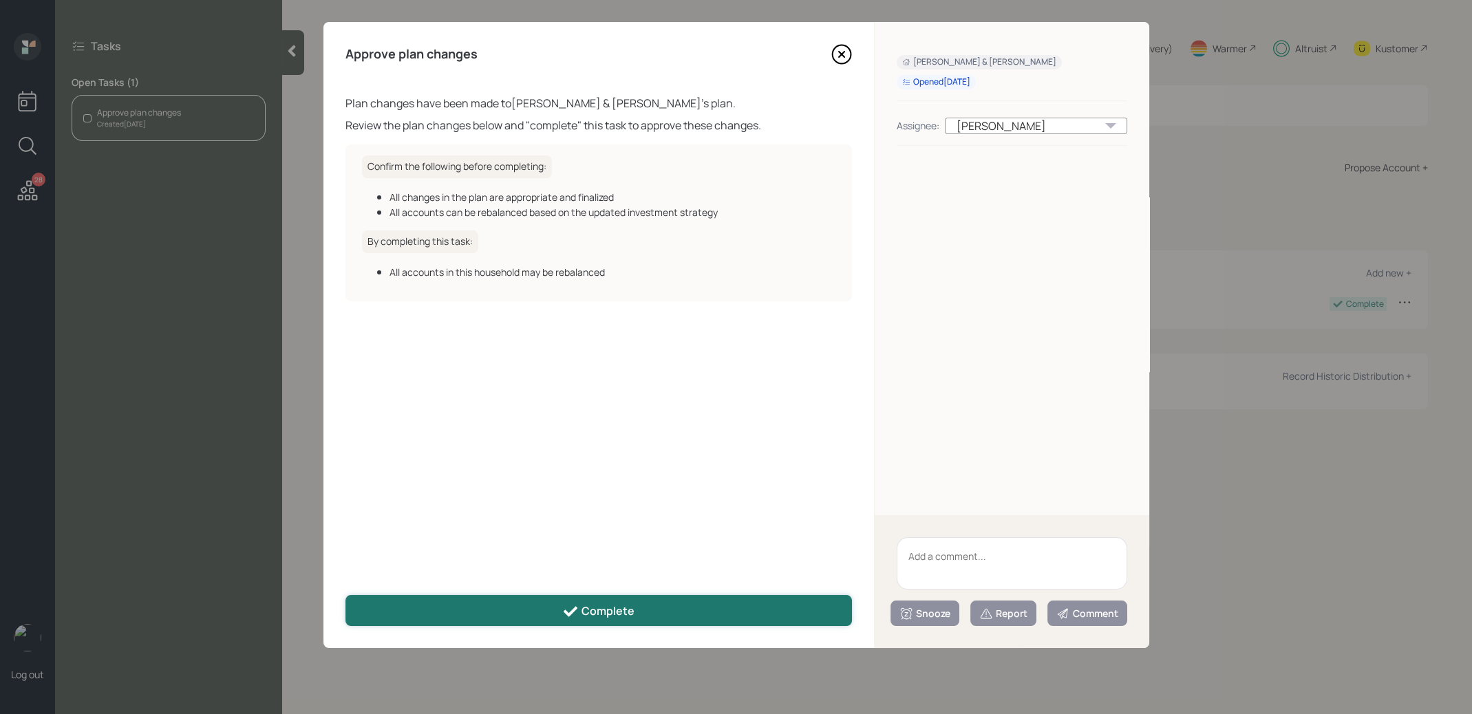
click at [570, 615] on icon at bounding box center [571, 611] width 14 height 10
